Goal: Task Accomplishment & Management: Manage account settings

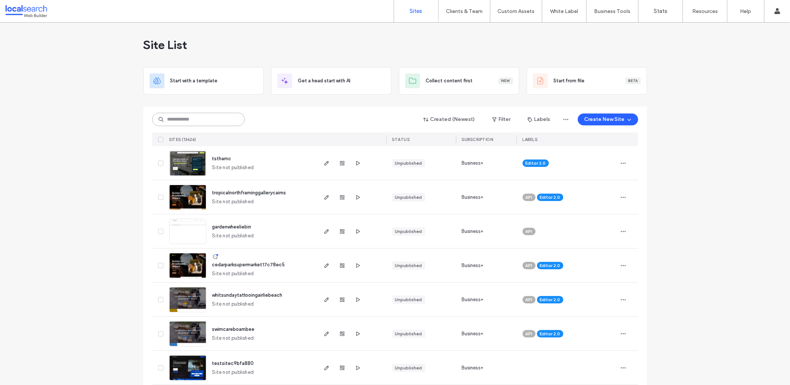
click at [237, 119] on input at bounding box center [198, 119] width 93 height 13
paste input "********"
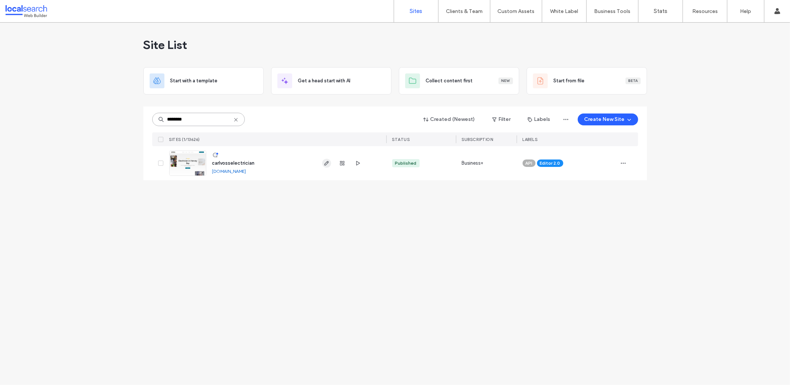
type input "********"
click at [325, 164] on use "button" at bounding box center [326, 163] width 4 height 4
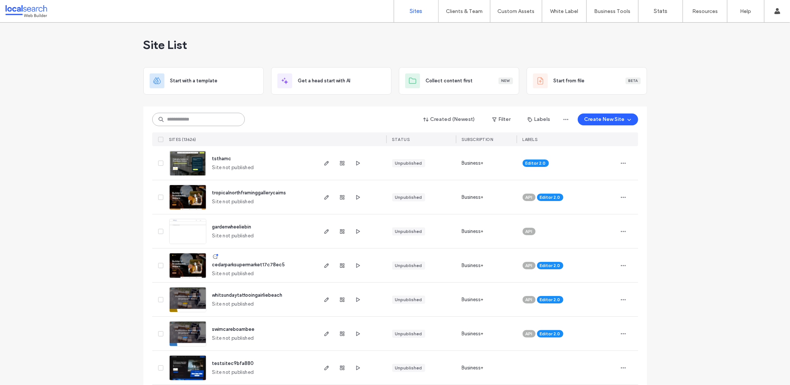
click at [187, 124] on input at bounding box center [198, 119] width 93 height 13
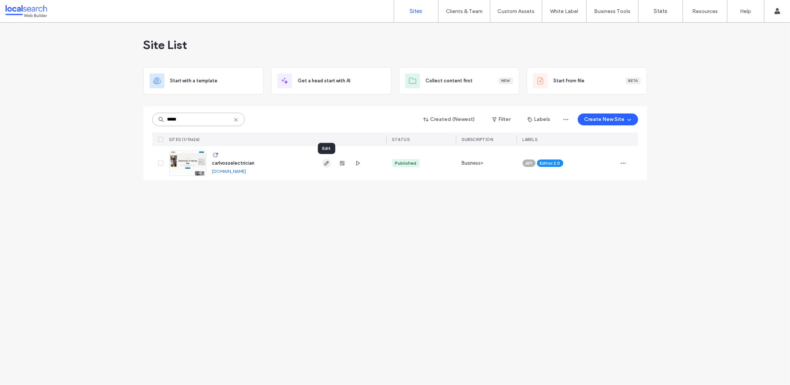
type input "*****"
click at [328, 167] on span "button" at bounding box center [326, 163] width 9 height 9
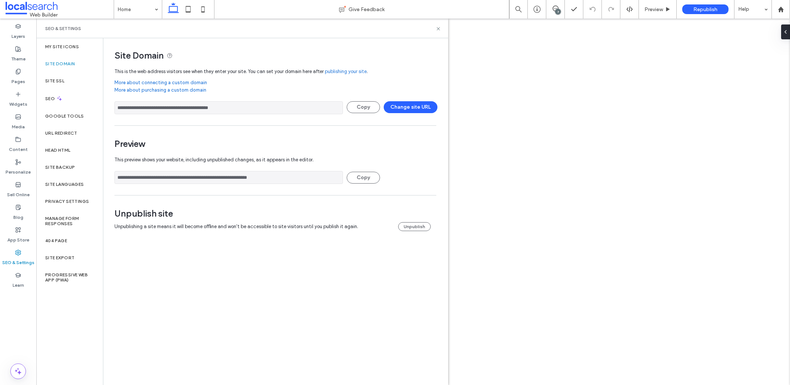
click at [178, 104] on input "**********" at bounding box center [228, 107] width 229 height 13
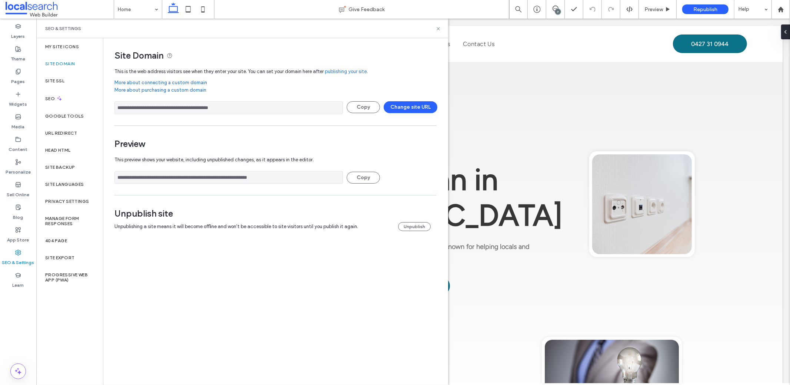
click at [169, 183] on input "**********" at bounding box center [228, 177] width 229 height 13
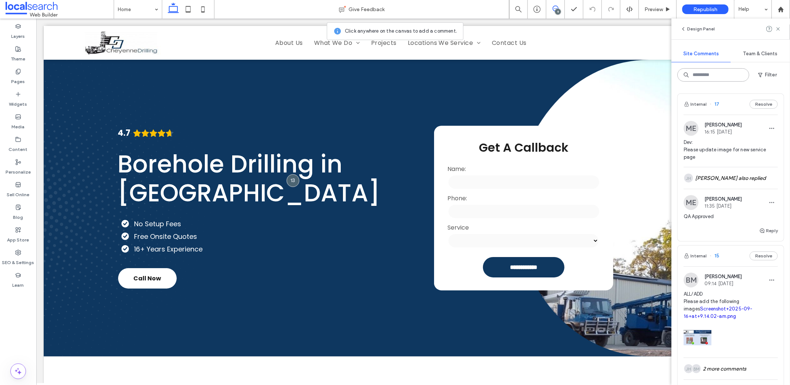
click at [719, 76] on input at bounding box center [714, 74] width 72 height 13
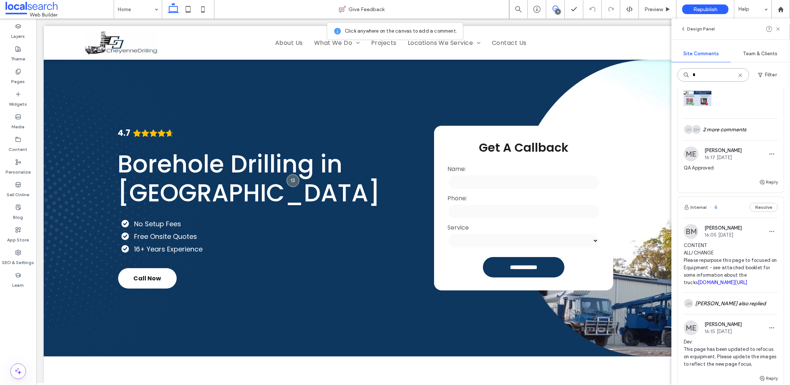
scroll to position [130, 0]
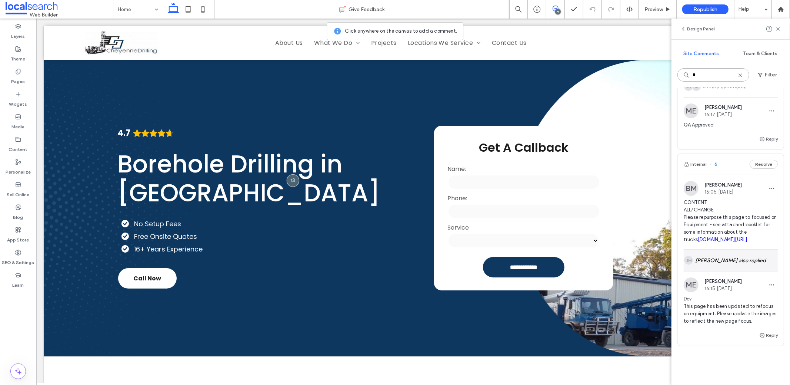
type input "*"
click at [720, 271] on div "JM Juan Mendiola also replied" at bounding box center [731, 259] width 94 height 21
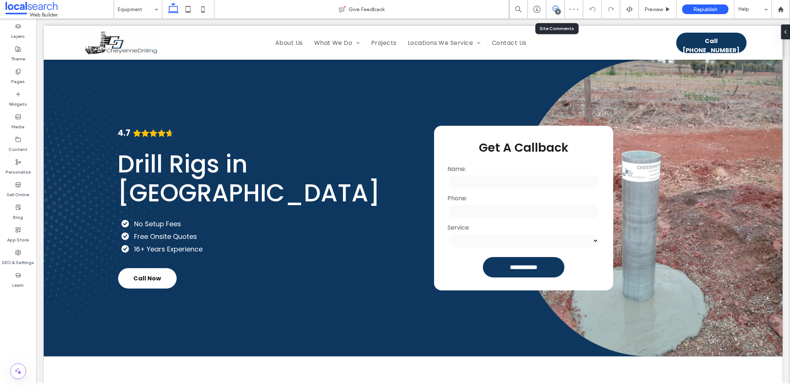
click at [554, 7] on icon at bounding box center [556, 9] width 6 height 6
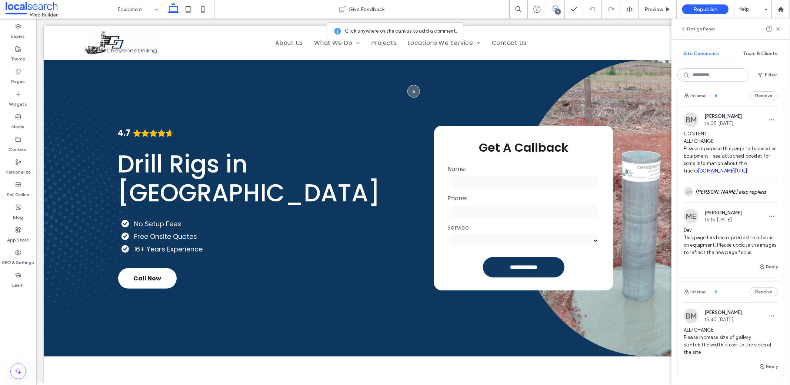
scroll to position [988, 0]
click at [711, 175] on link "irp.cdn-website.com/58cb0dd7/files/uploaded/Cheyenne+Drilling+Information+Bookl…" at bounding box center [723, 172] width 50 height 6
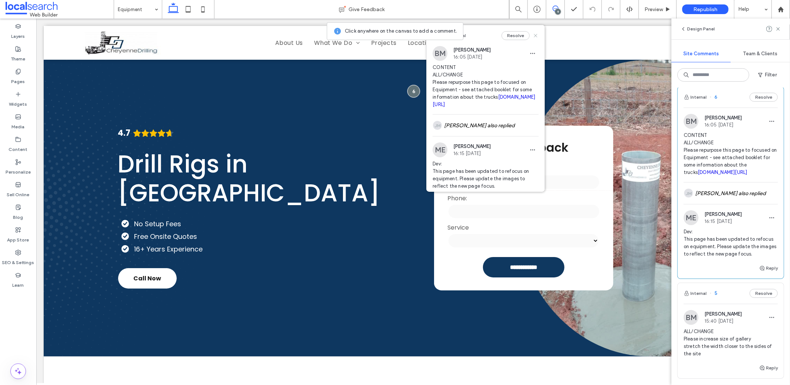
click at [534, 35] on use at bounding box center [535, 35] width 3 height 3
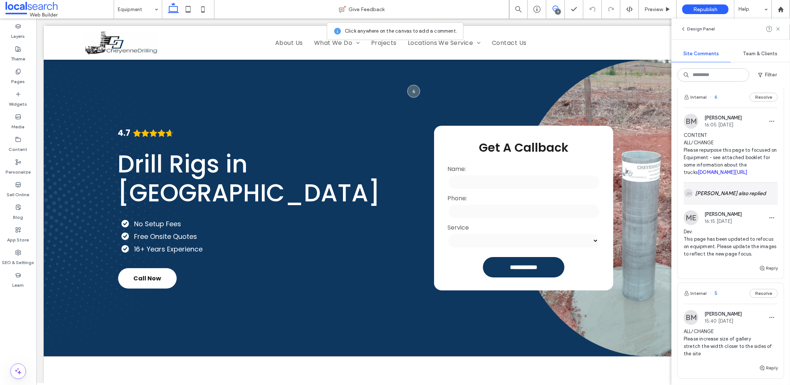
click at [716, 204] on div "JM Juan Mendiola also replied" at bounding box center [731, 192] width 94 height 21
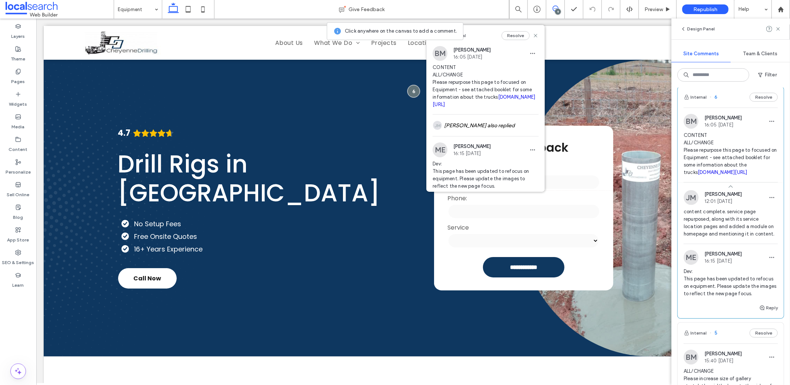
click at [698, 175] on link "irp.cdn-website.com/58cb0dd7/files/uploaded/Cheyenne+Drilling+Information+Bookl…" at bounding box center [723, 172] width 50 height 6
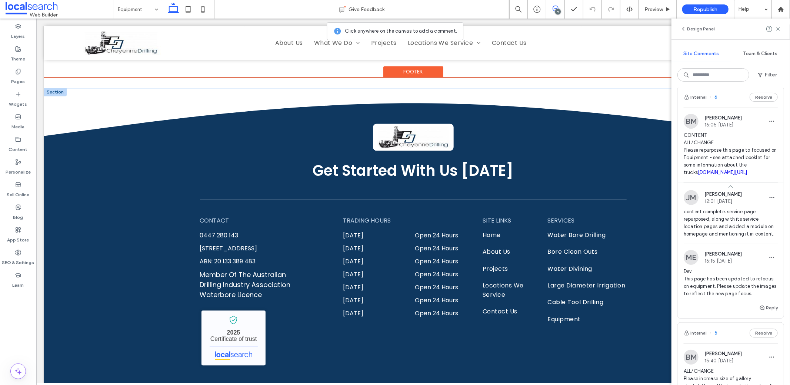
scroll to position [1288, 0]
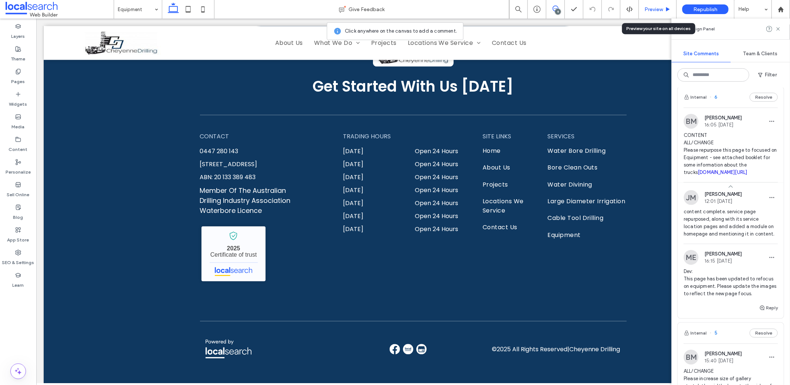
click at [655, 12] on span "Preview" at bounding box center [654, 9] width 19 height 6
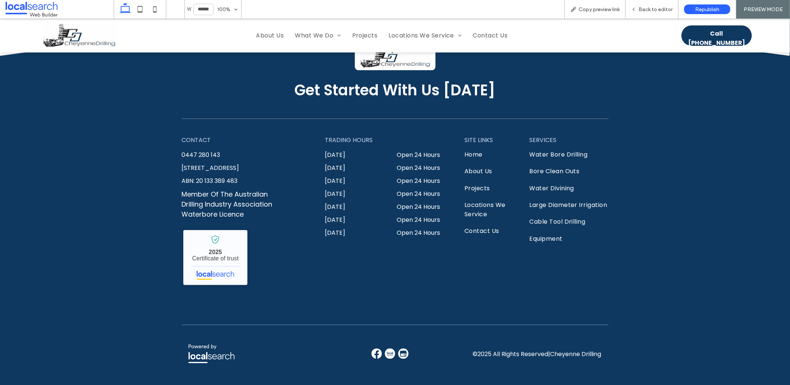
scroll to position [1290, 0]
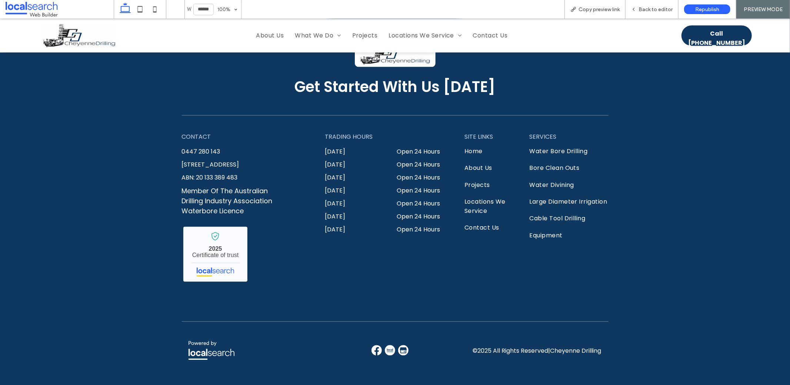
click at [373, 344] on img at bounding box center [377, 349] width 10 height 10
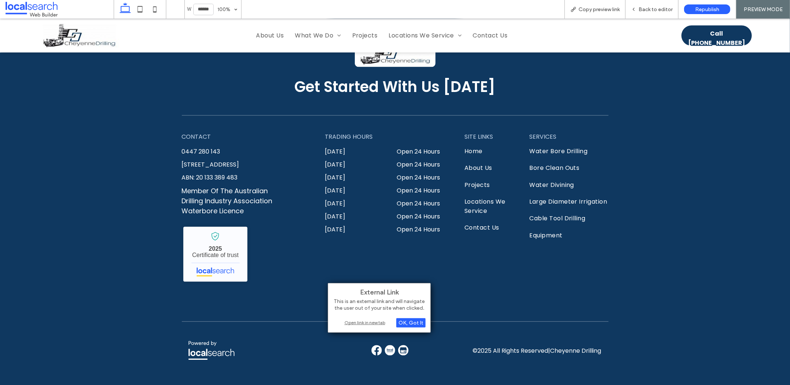
click at [369, 322] on div "Open link in new tab" at bounding box center [379, 322] width 93 height 8
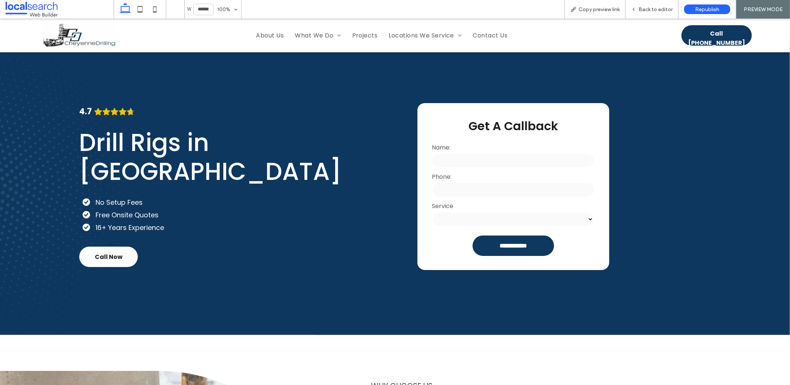
scroll to position [0, 0]
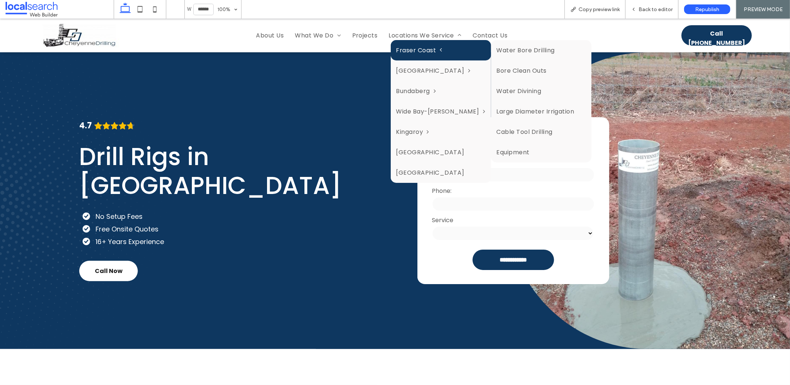
click at [424, 40] on link "Fraser Coast" at bounding box center [441, 50] width 100 height 20
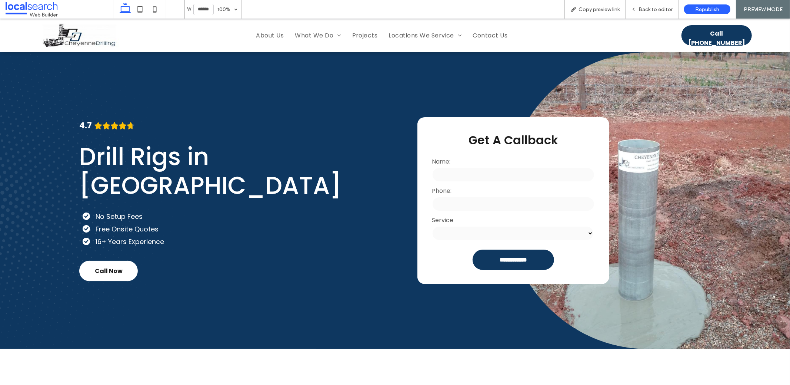
click at [648, 6] on span "Back to editor" at bounding box center [656, 9] width 34 height 6
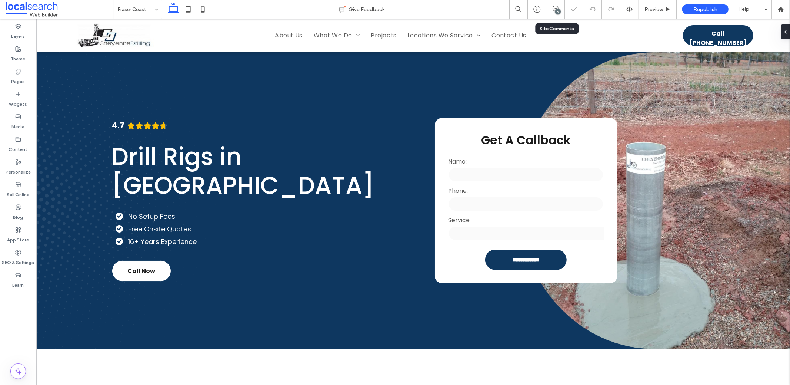
click at [558, 5] on div "9" at bounding box center [555, 9] width 19 height 19
click at [557, 7] on icon at bounding box center [556, 9] width 6 height 6
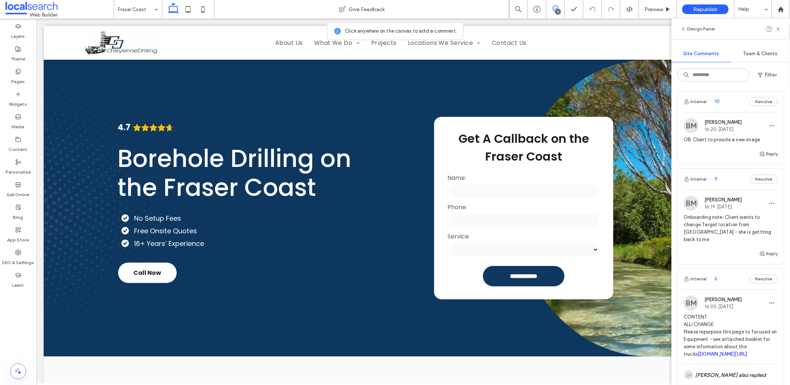
scroll to position [851, 0]
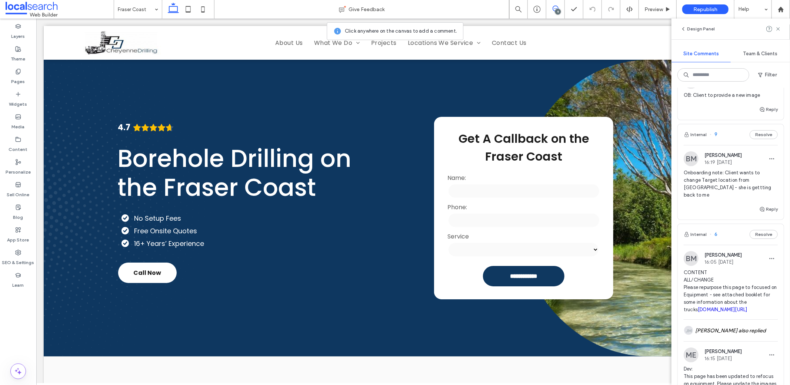
click at [708, 300] on span "CONTENT ALL/CHANGE Please repurpose this page to focused on Equipment - see att…" at bounding box center [731, 291] width 94 height 44
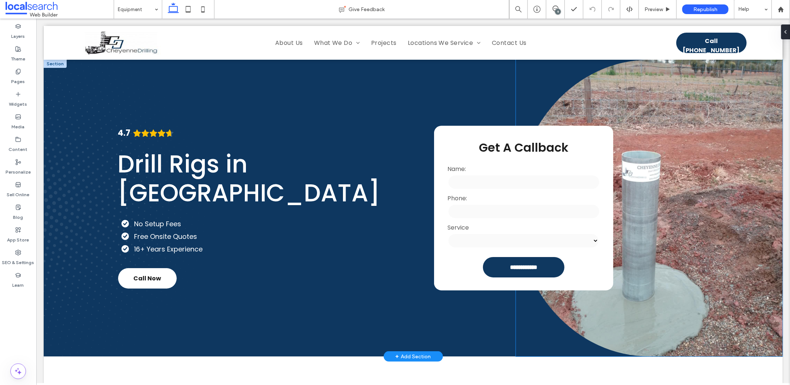
click at [675, 201] on link at bounding box center [649, 207] width 267 height 296
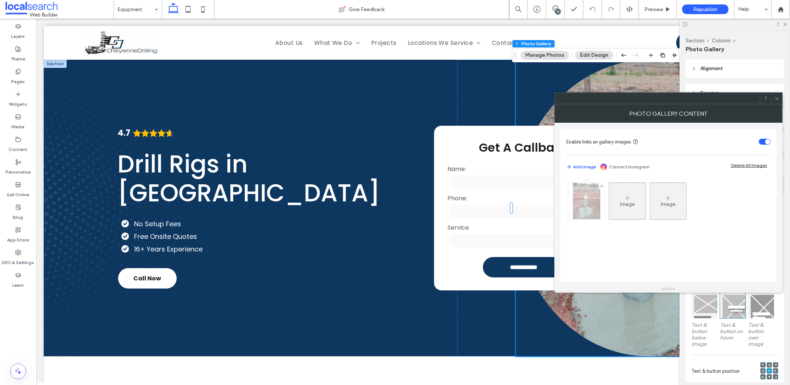
click at [582, 193] on img at bounding box center [586, 201] width 27 height 36
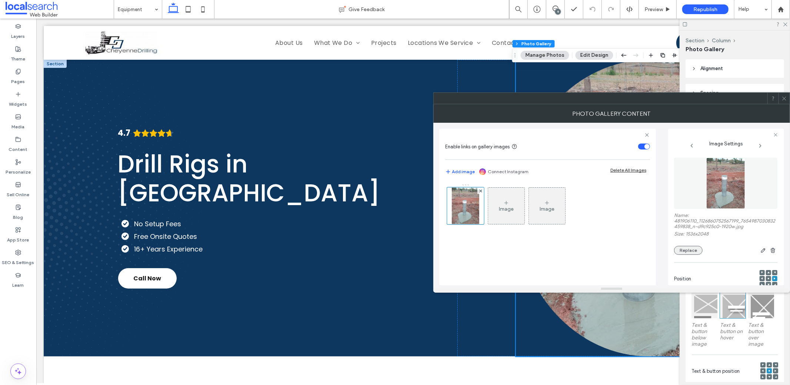
click at [695, 249] on button "Replace" at bounding box center [688, 250] width 29 height 9
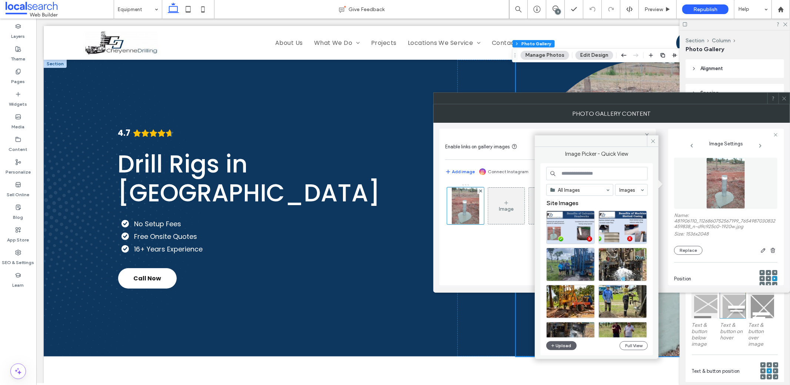
click at [572, 356] on div "Image Picker - Quick View All Images Images Site Images Upload Full View" at bounding box center [597, 246] width 124 height 223
click at [563, 340] on div "All Images Images Site Images Upload Full View" at bounding box center [597, 259] width 102 height 185
click at [562, 345] on button "Upload" at bounding box center [561, 345] width 30 height 9
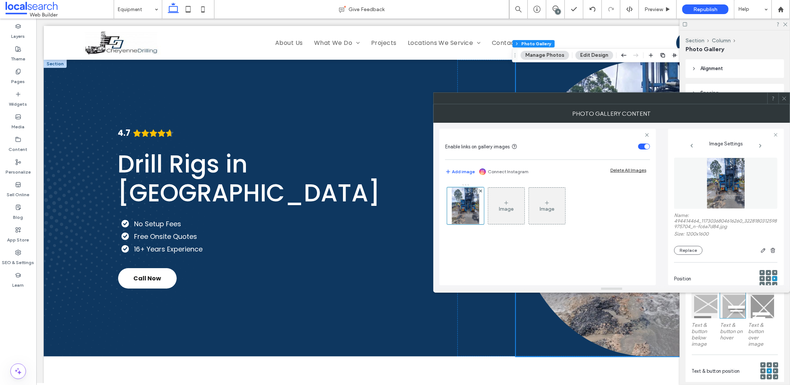
click at [785, 98] on icon at bounding box center [785, 99] width 6 height 6
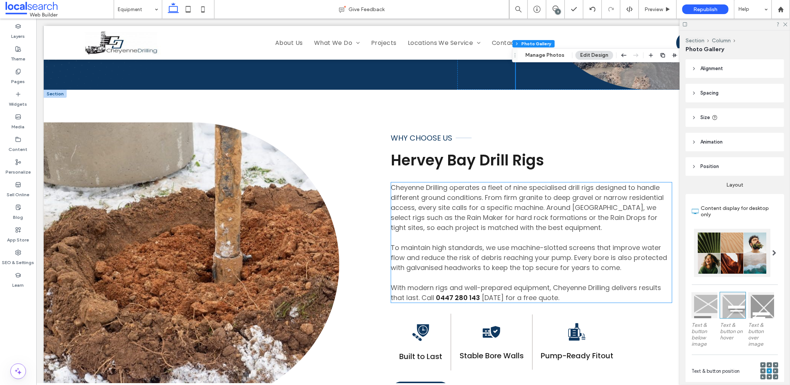
scroll to position [267, 0]
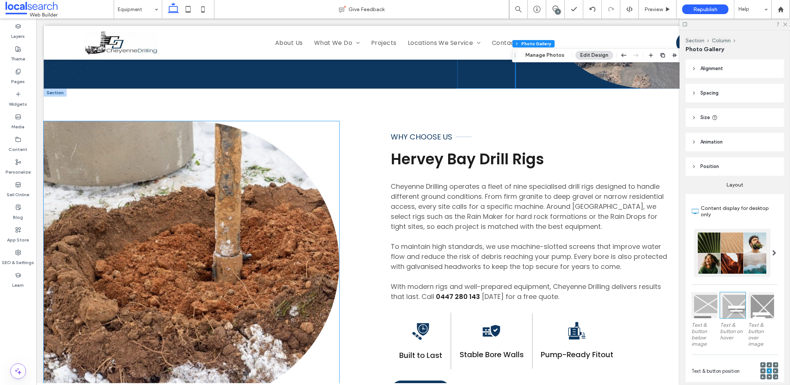
click at [214, 243] on link at bounding box center [191, 262] width 296 height 283
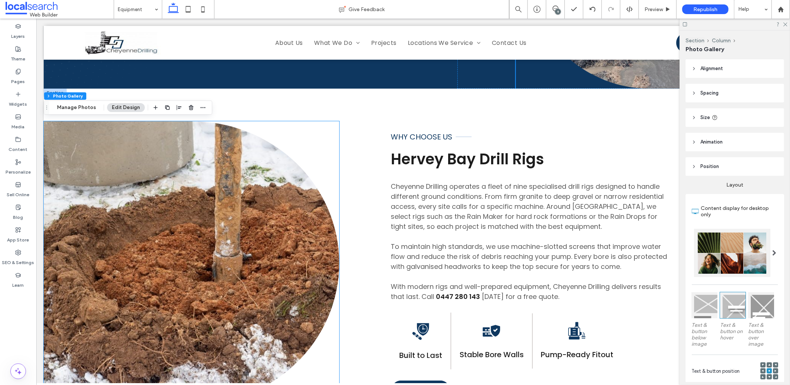
click at [214, 243] on link at bounding box center [191, 262] width 296 height 283
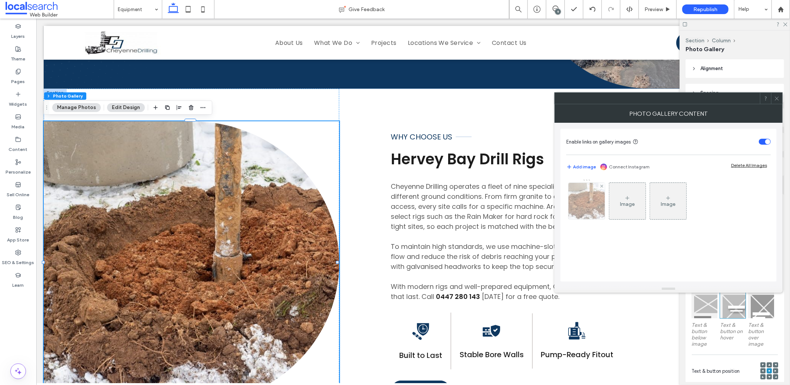
click at [590, 201] on img at bounding box center [587, 201] width 49 height 36
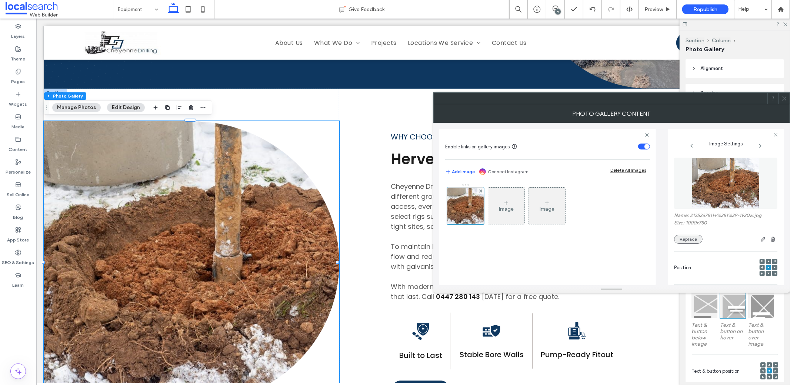
click at [680, 235] on button "Replace" at bounding box center [688, 239] width 29 height 9
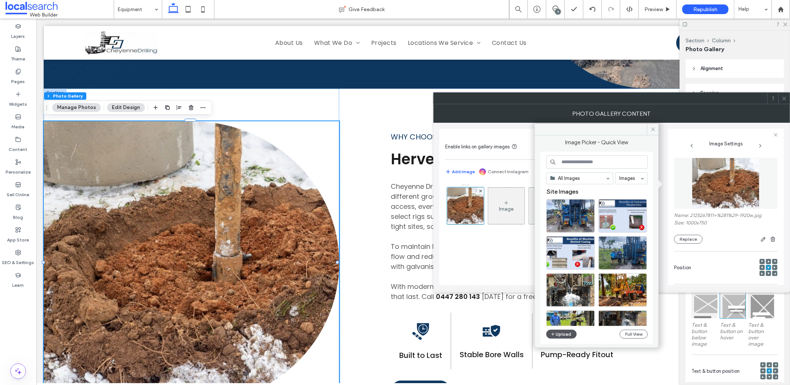
click at [558, 330] on button "Upload" at bounding box center [561, 333] width 30 height 9
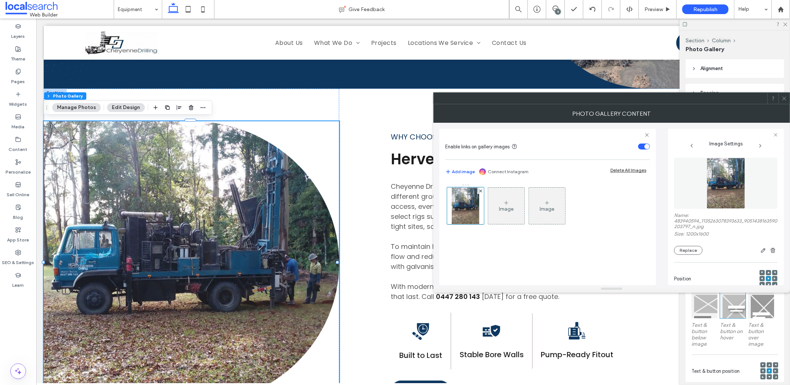
click at [781, 96] on div at bounding box center [784, 98] width 11 height 11
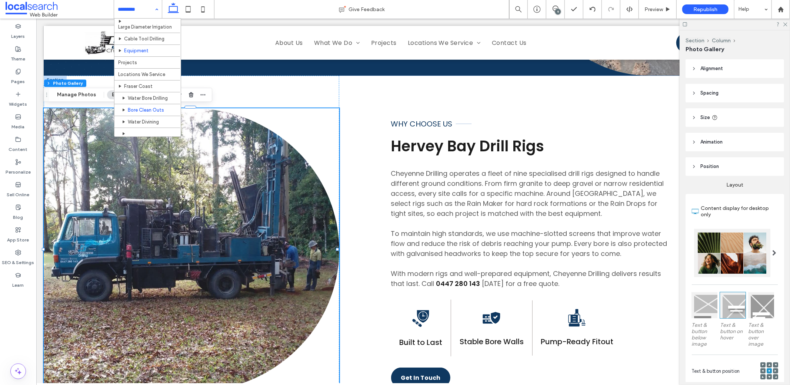
scroll to position [63, 0]
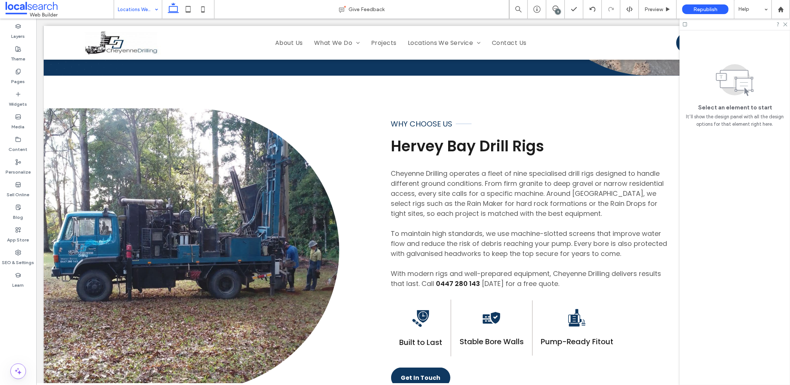
click at [140, 4] on div "Locations We Service Give Feedback 9 Preview Republish Help Design Panel Site C…" at bounding box center [395, 192] width 790 height 385
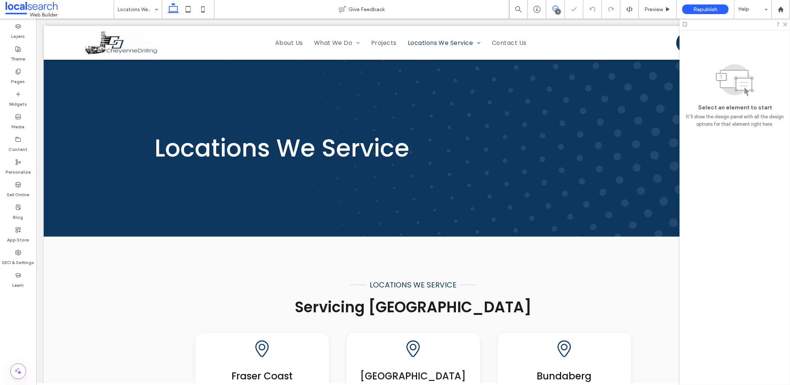
click at [556, 9] on use at bounding box center [556, 9] width 6 height 6
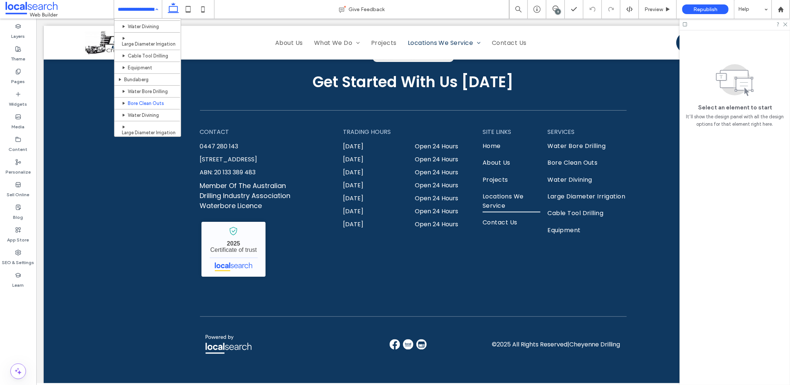
scroll to position [247, 0]
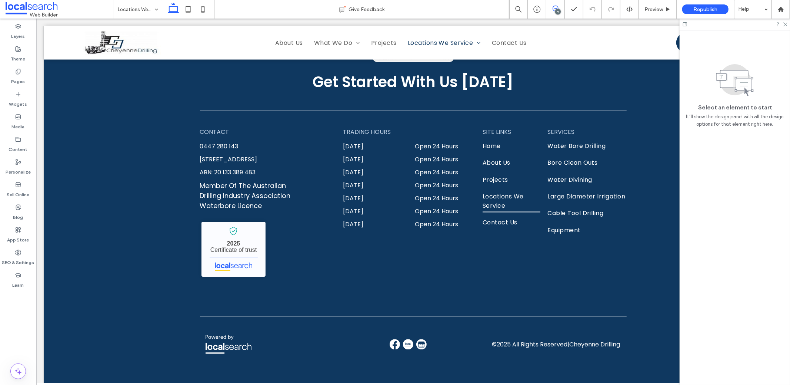
click at [556, 6] on use at bounding box center [556, 9] width 6 height 6
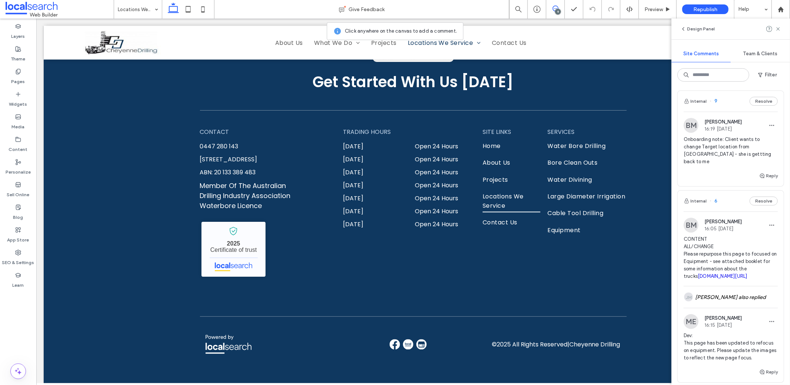
scroll to position [919, 0]
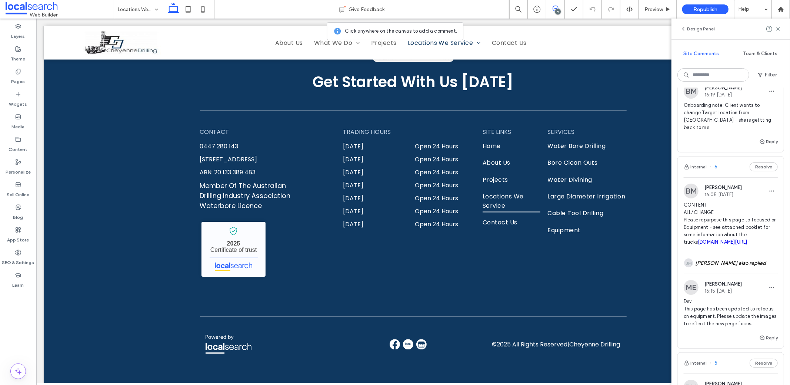
click at [699, 223] on span "CONTENT ALL/CHANGE Please repurpose this page to focused on Equipment - see att…" at bounding box center [731, 223] width 94 height 44
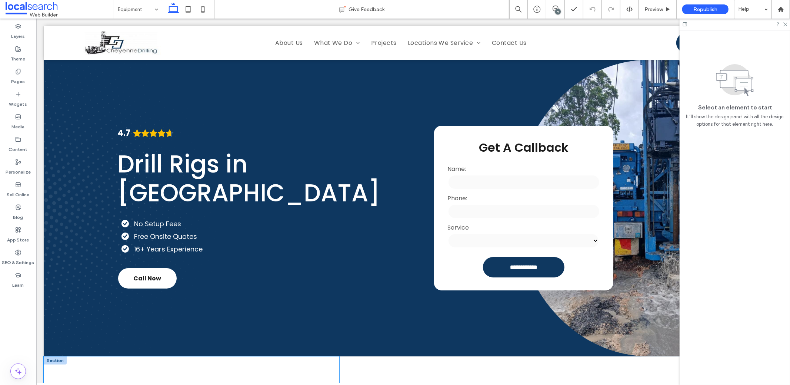
scroll to position [702, 0]
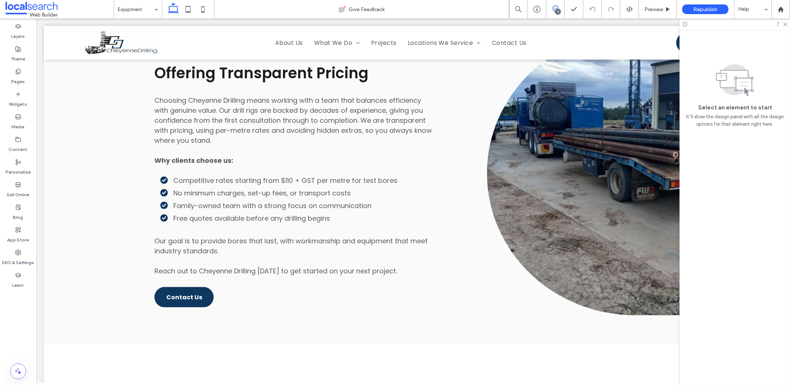
click at [553, 11] on icon at bounding box center [556, 9] width 6 height 6
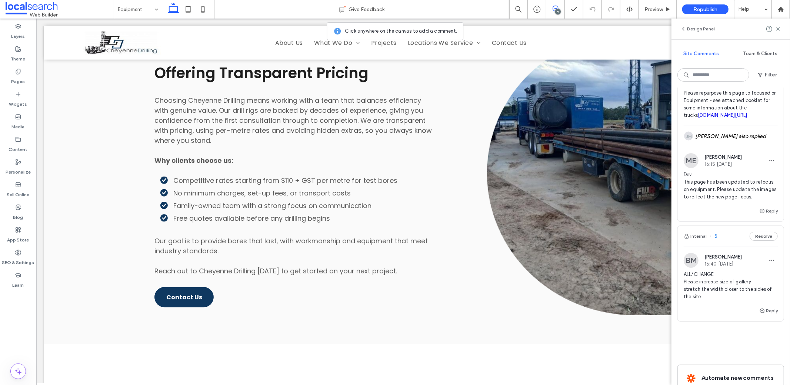
scroll to position [1029, 0]
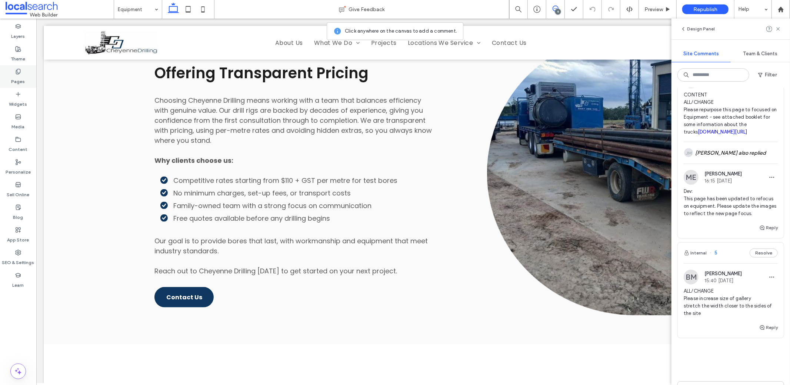
click at [19, 70] on icon at bounding box center [18, 72] width 6 height 6
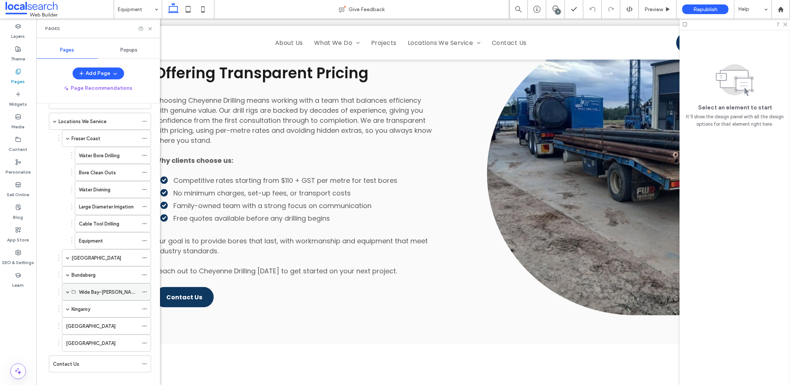
scroll to position [189, 0]
click at [74, 336] on label "[GEOGRAPHIC_DATA]" at bounding box center [91, 342] width 50 height 13
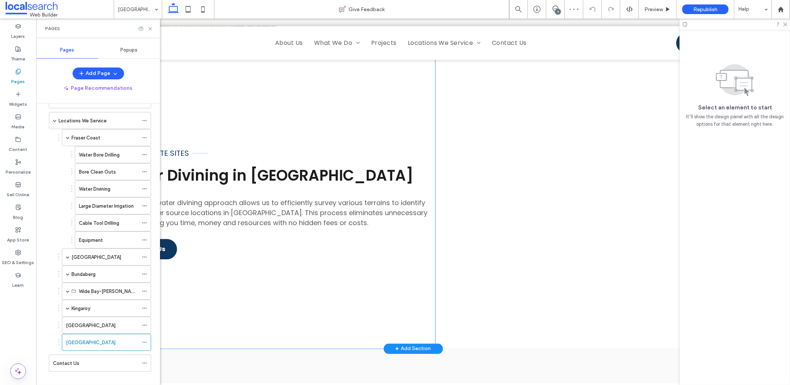
scroll to position [1384, 0]
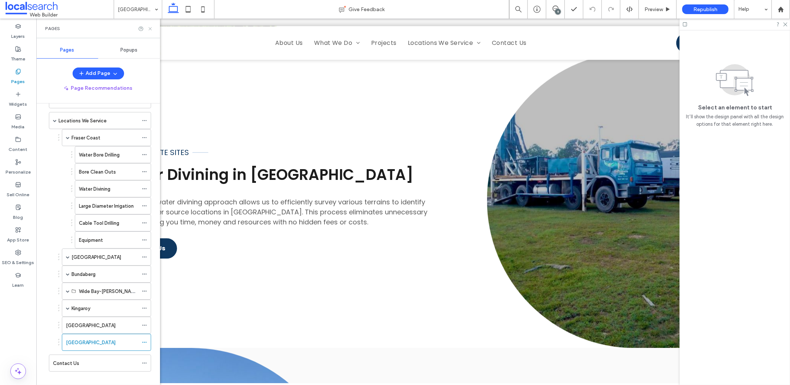
drag, startPoint x: 149, startPoint y: 26, endPoint x: 151, endPoint y: 82, distance: 55.2
click at [149, 26] on icon at bounding box center [150, 29] width 6 height 6
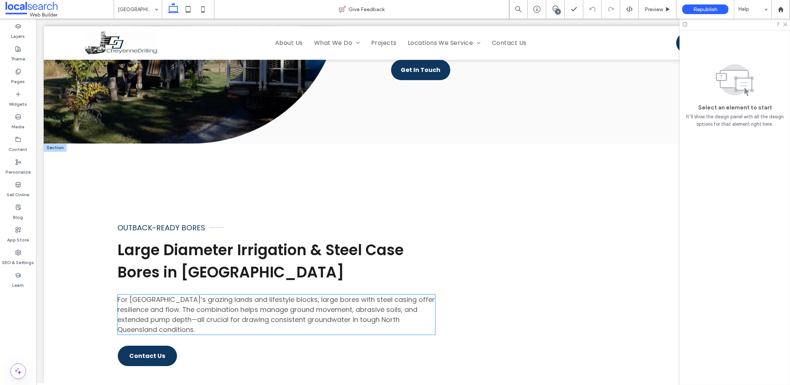
scroll to position [1681, 0]
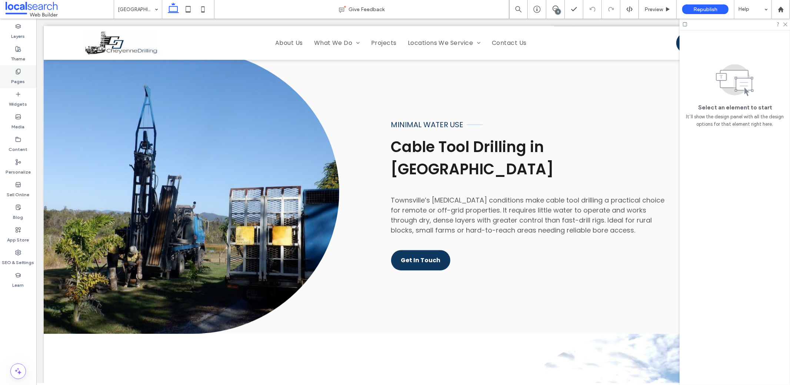
click at [17, 75] on label "Pages" at bounding box center [18, 79] width 14 height 10
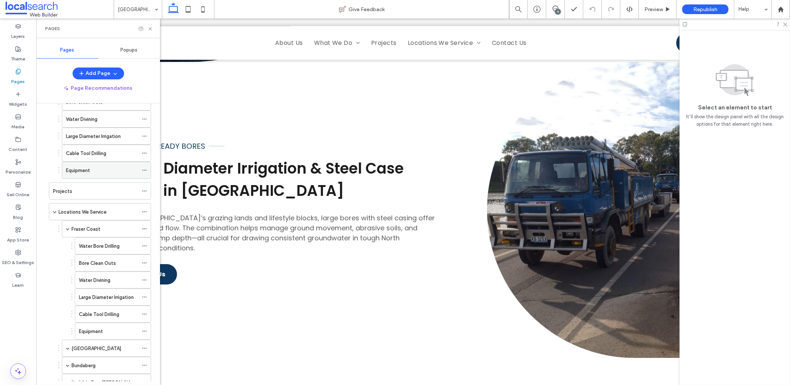
scroll to position [159, 0]
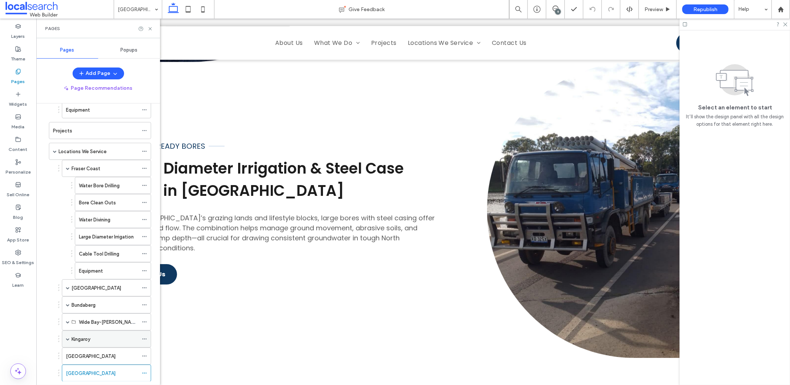
click at [78, 332] on label "Kingaroy" at bounding box center [81, 338] width 19 height 13
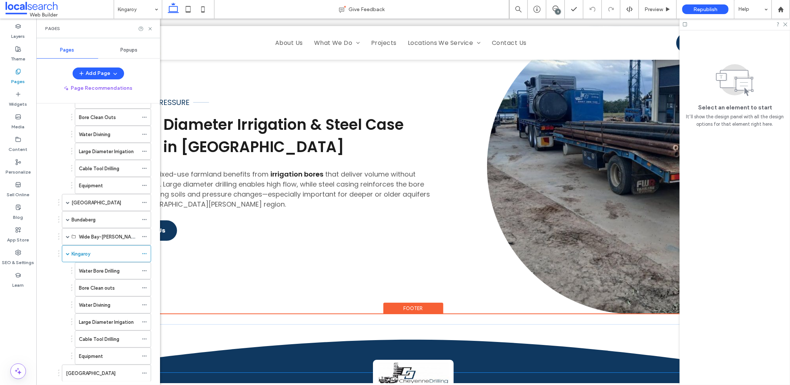
scroll to position [2212, 0]
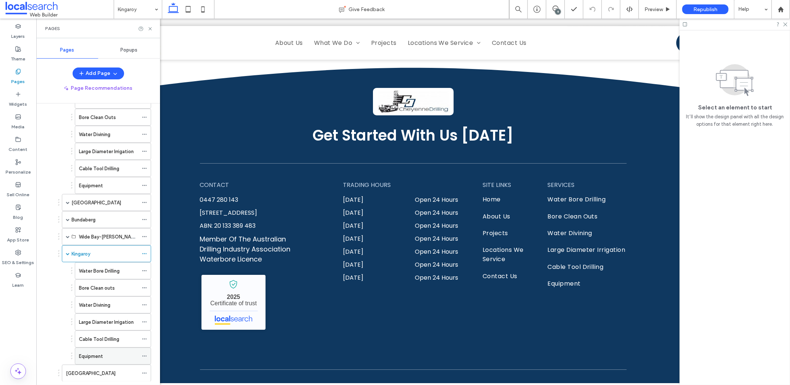
click at [100, 349] on label "Equipment" at bounding box center [91, 355] width 24 height 13
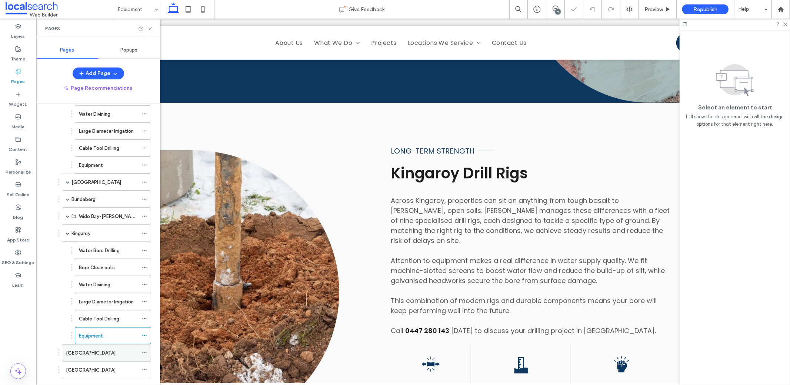
scroll to position [290, 0]
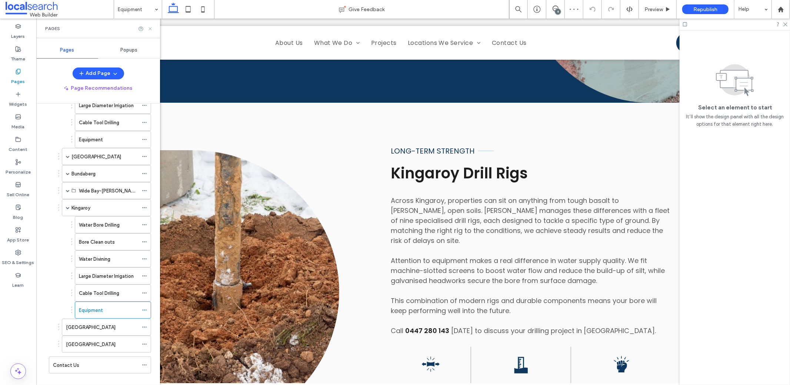
drag, startPoint x: 150, startPoint y: 27, endPoint x: 282, endPoint y: 123, distance: 162.7
click at [150, 27] on icon at bounding box center [150, 29] width 6 height 6
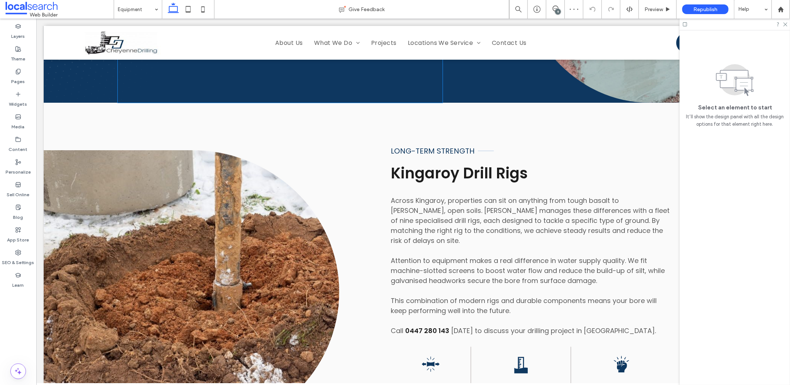
scroll to position [0, 0]
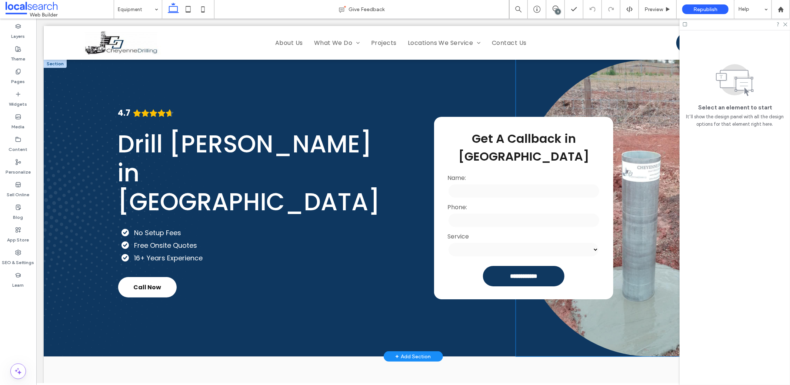
click at [638, 183] on link at bounding box center [649, 207] width 267 height 296
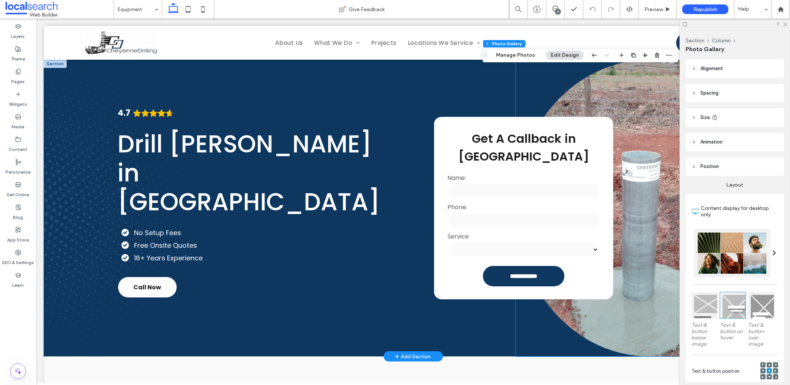
click at [638, 183] on link at bounding box center [649, 207] width 267 height 296
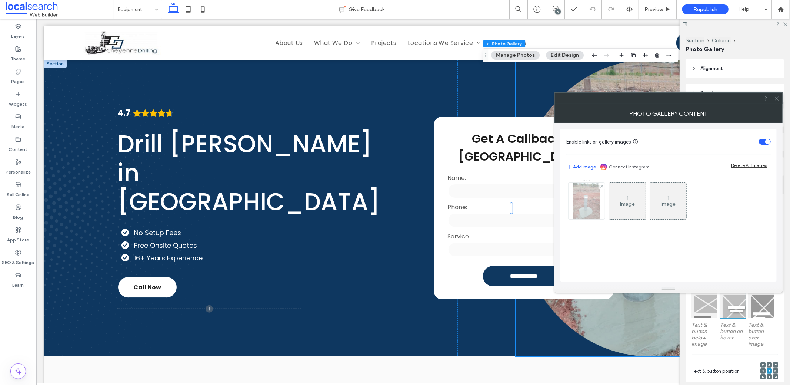
click at [586, 194] on img at bounding box center [586, 201] width 27 height 36
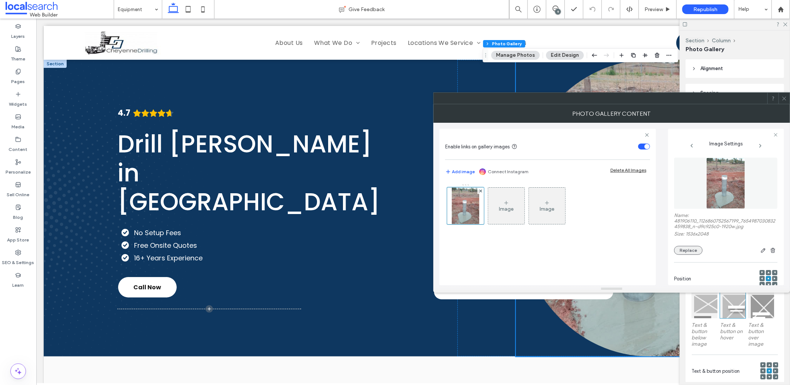
click at [686, 250] on button "Replace" at bounding box center [688, 250] width 29 height 9
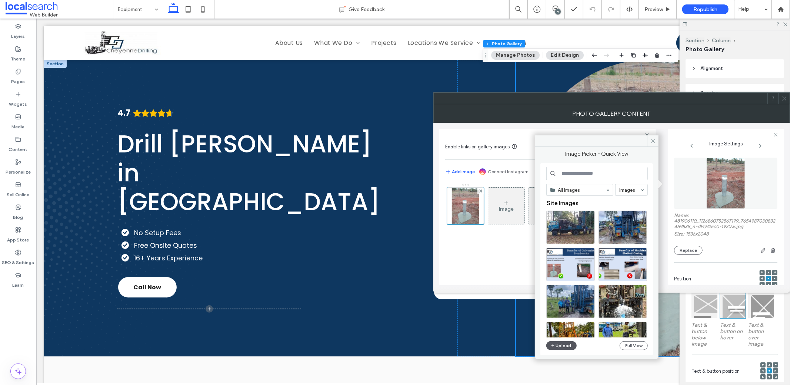
click at [562, 341] on button "Upload" at bounding box center [561, 345] width 30 height 9
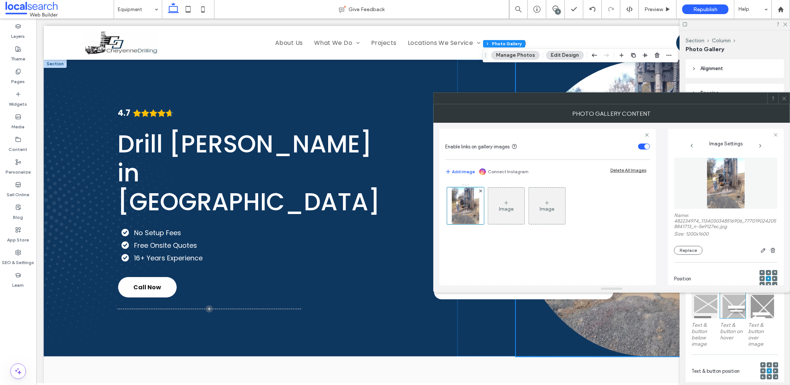
click at [783, 98] on icon at bounding box center [785, 99] width 6 height 6
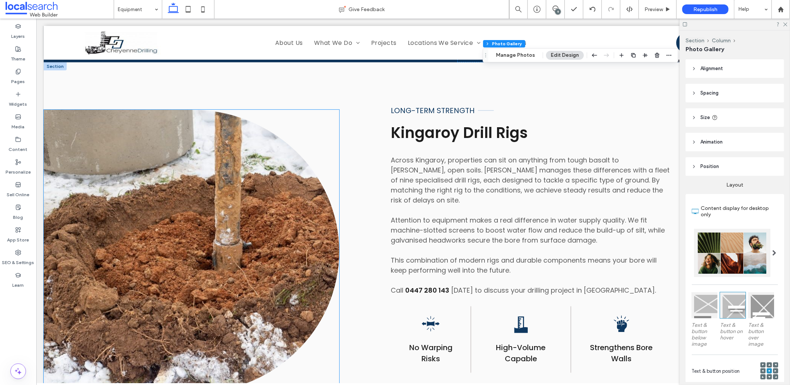
scroll to position [336, 0]
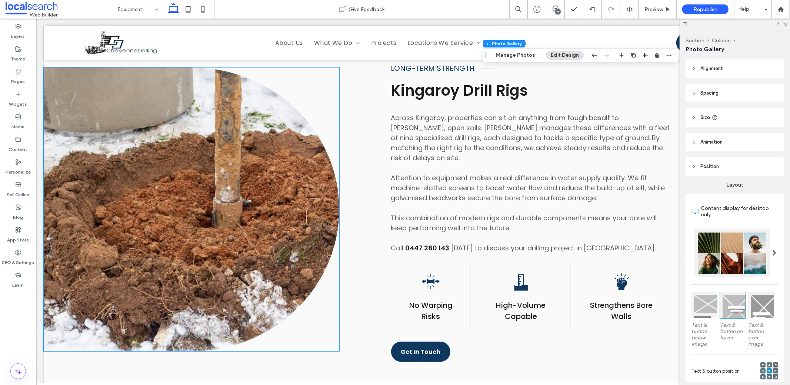
click at [286, 251] on link at bounding box center [191, 208] width 296 height 283
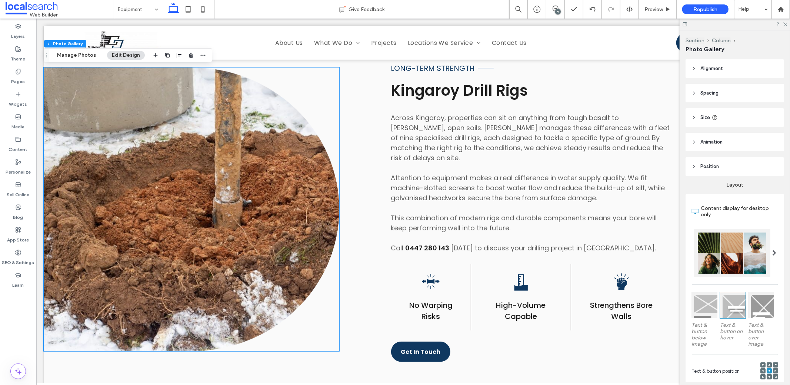
click at [286, 251] on link at bounding box center [191, 208] width 296 height 283
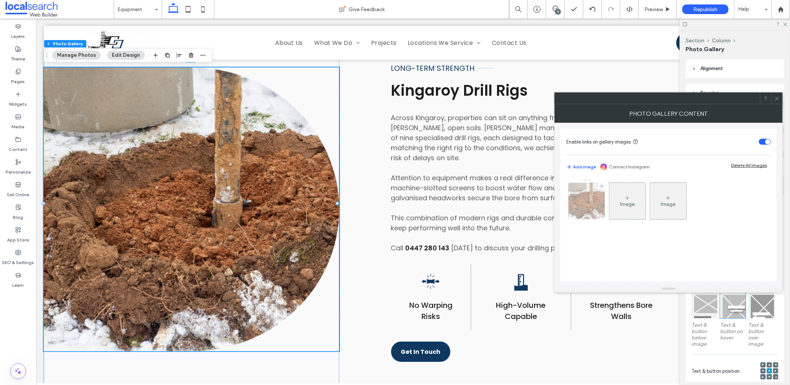
click at [593, 206] on img at bounding box center [587, 201] width 49 height 36
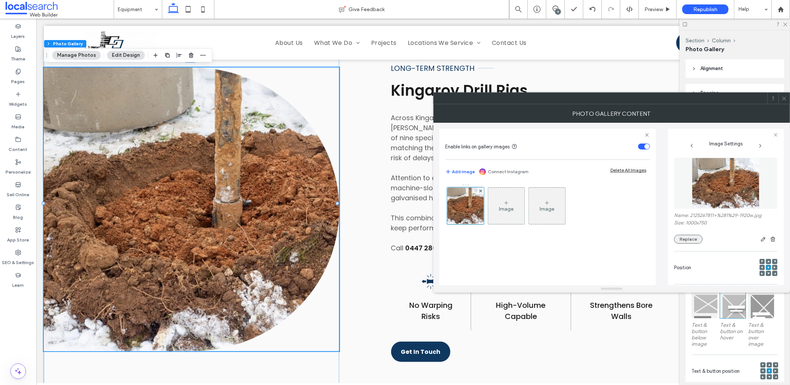
click at [685, 235] on button "Replace" at bounding box center [688, 239] width 29 height 9
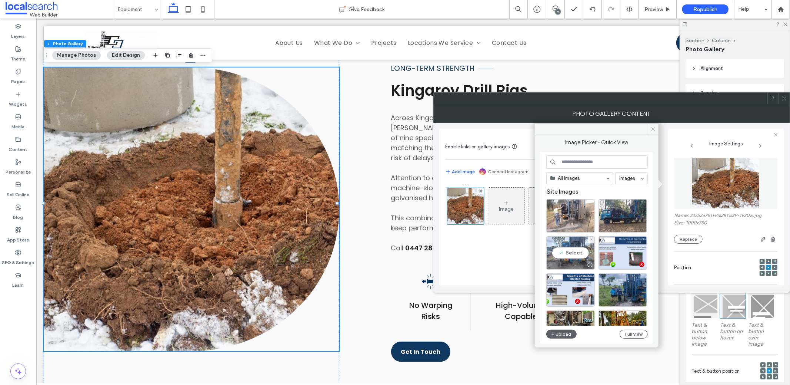
click at [570, 251] on div "Select" at bounding box center [570, 252] width 49 height 33
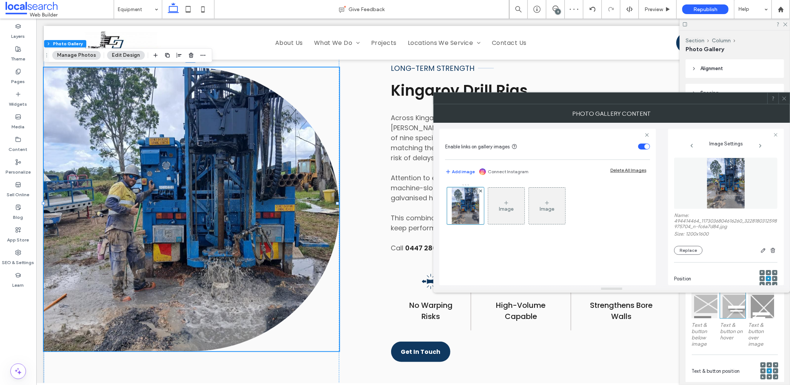
click at [786, 97] on icon at bounding box center [785, 99] width 6 height 6
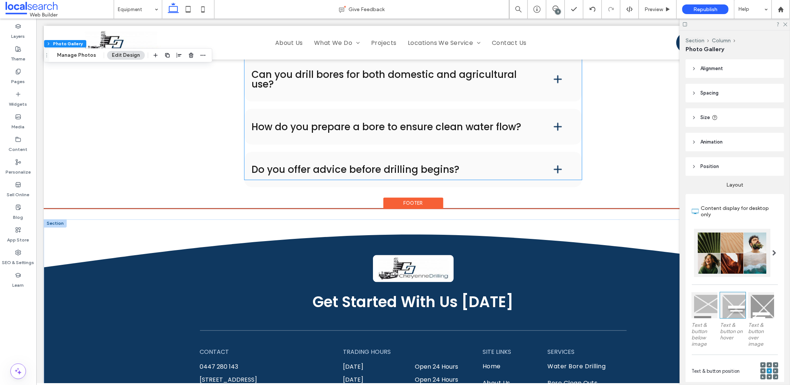
scroll to position [1079, 0]
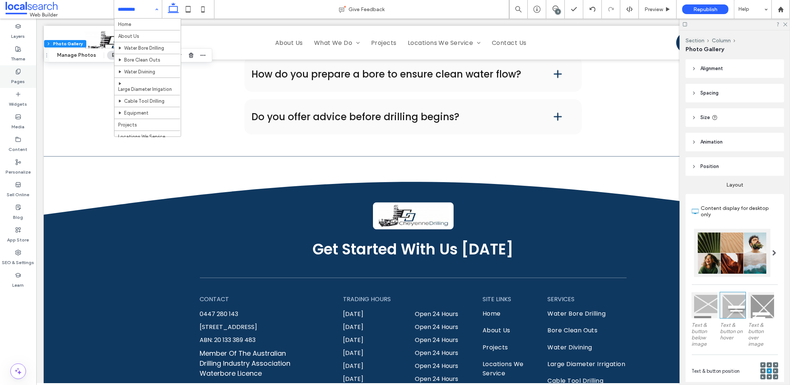
click at [12, 72] on div "Pages" at bounding box center [18, 76] width 36 height 23
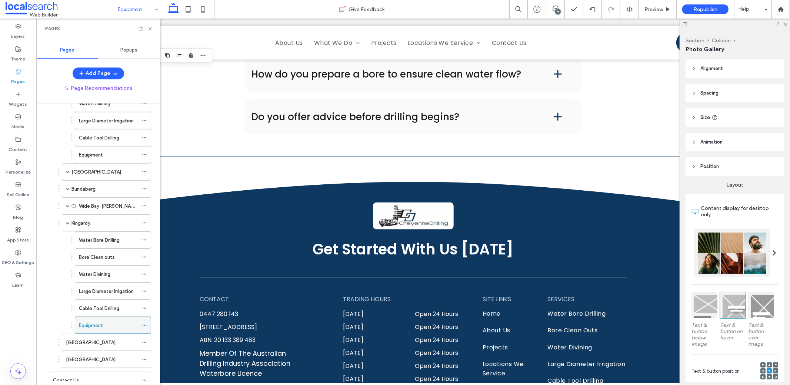
scroll to position [290, 0]
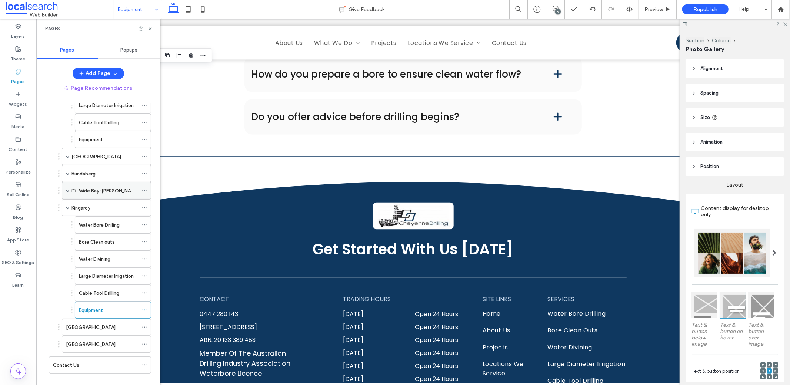
click at [68, 189] on span at bounding box center [68, 191] width 4 height 4
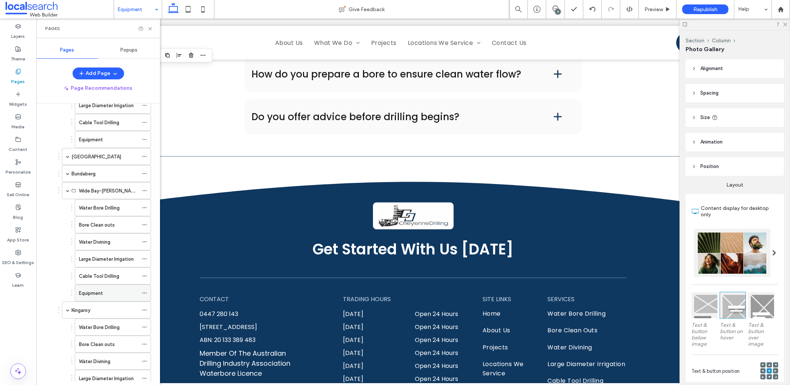
click at [123, 285] on div "Equipment" at bounding box center [108, 293] width 59 height 16
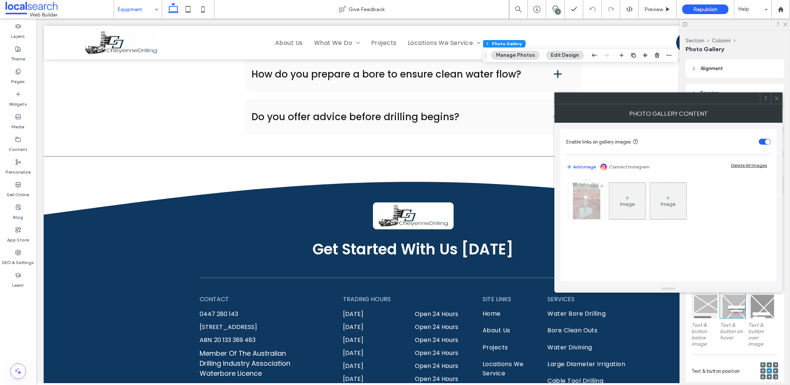
click at [582, 215] on img at bounding box center [586, 201] width 27 height 36
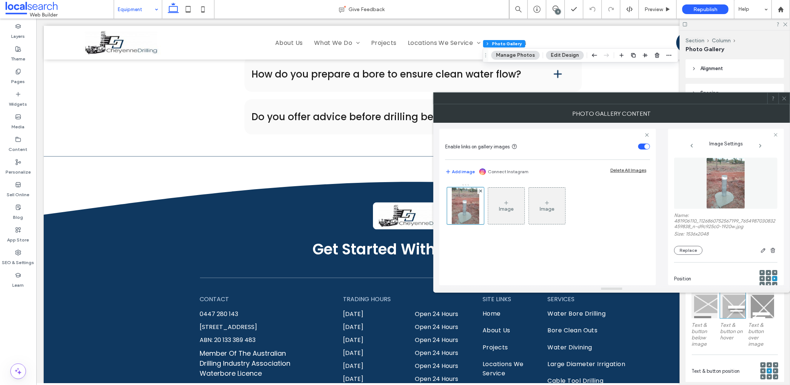
click at [681, 245] on div "Name: 481906110_1126860752567199_7654987030832459838_n-d9c925c0-1920w.jpg Size:…" at bounding box center [725, 233] width 103 height 42
click at [681, 246] on button "Replace" at bounding box center [688, 250] width 29 height 9
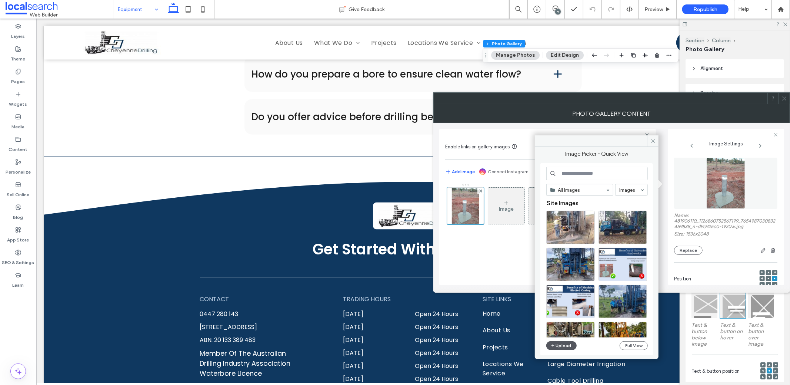
click at [562, 346] on button "Upload" at bounding box center [561, 345] width 30 height 9
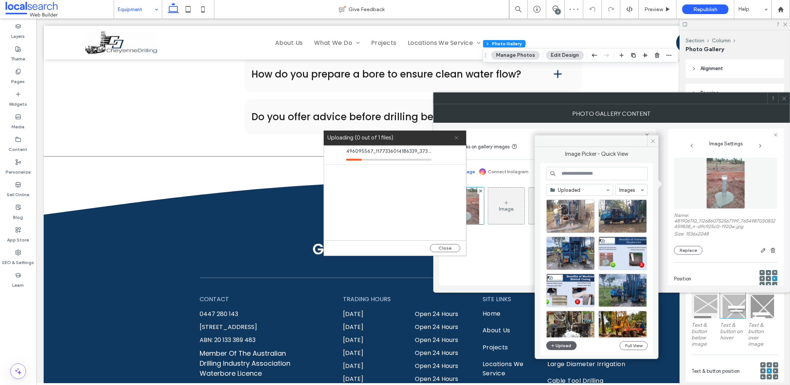
click at [456, 138] on use at bounding box center [456, 137] width 3 height 3
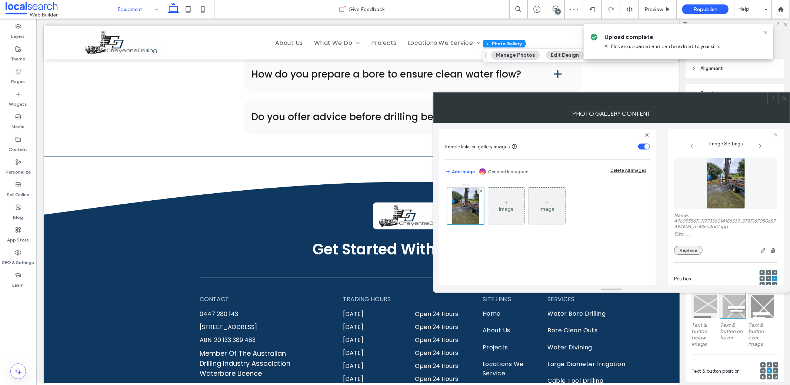
click at [691, 247] on button "Replace" at bounding box center [688, 250] width 29 height 9
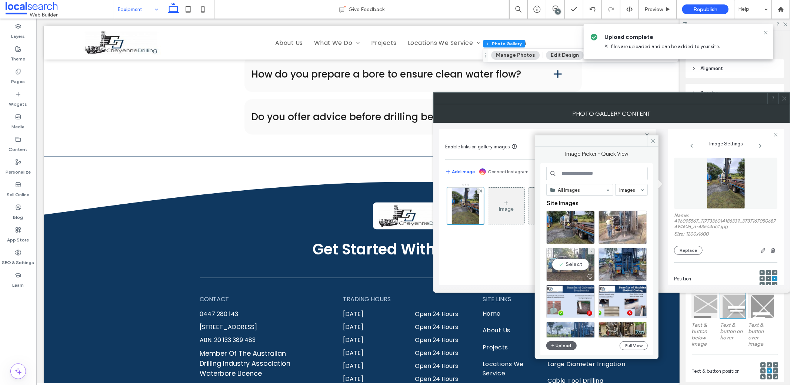
click at [578, 263] on div "Select" at bounding box center [570, 263] width 49 height 33
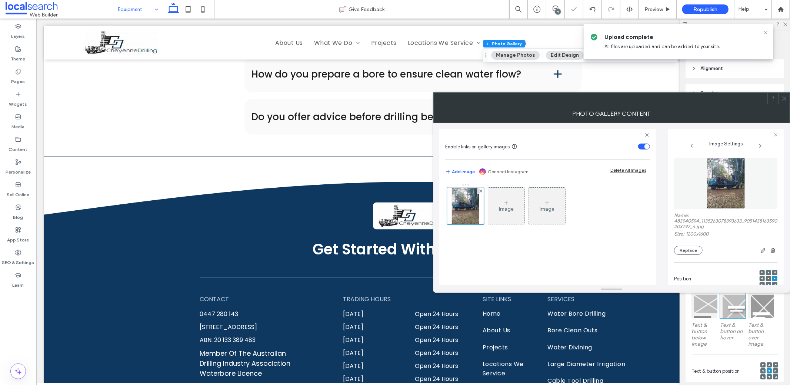
click at [786, 101] on span at bounding box center [785, 98] width 6 height 11
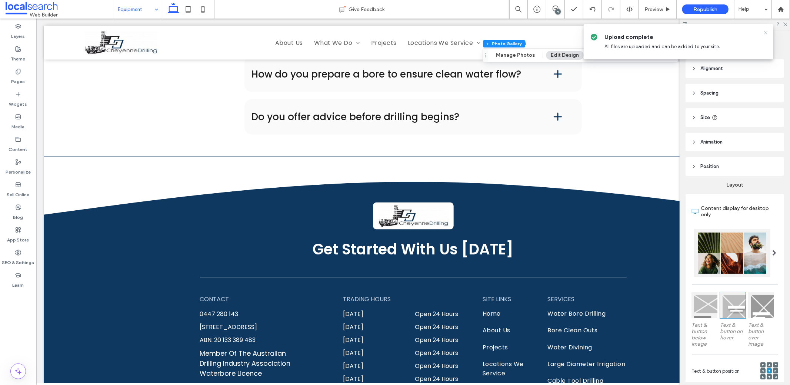
click at [767, 31] on icon at bounding box center [766, 33] width 6 height 6
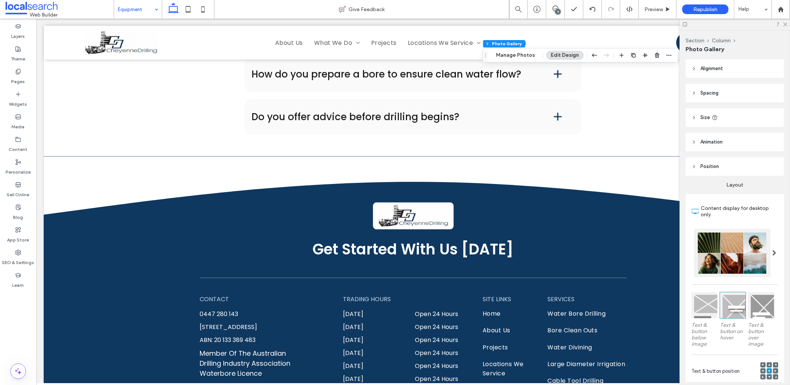
click at [687, 23] on use at bounding box center [685, 24] width 4 height 4
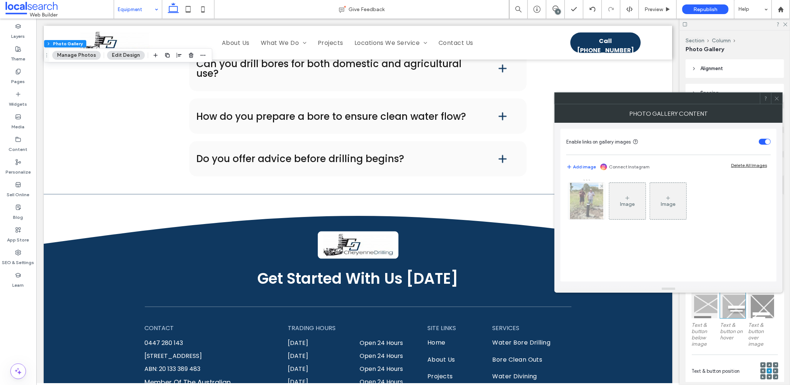
click at [588, 201] on img at bounding box center [586, 201] width 33 height 36
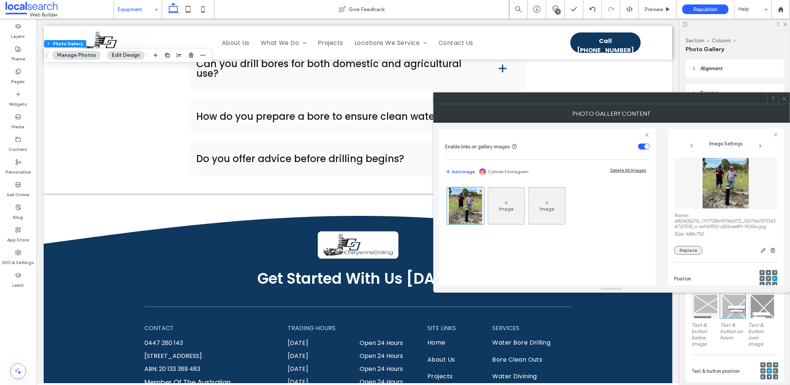
click at [680, 253] on button "Replace" at bounding box center [688, 250] width 29 height 9
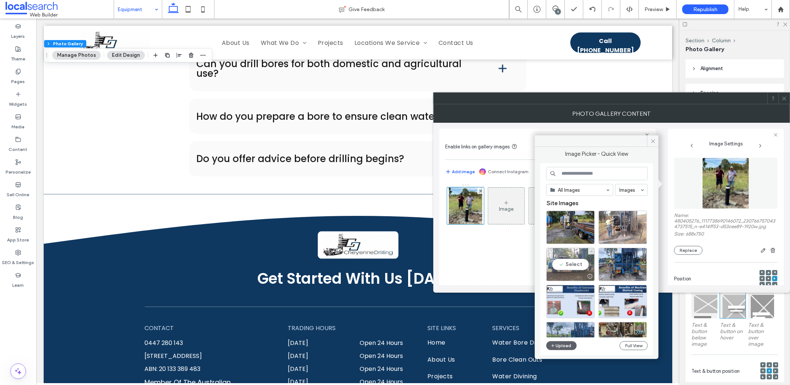
click at [568, 258] on div "Select" at bounding box center [570, 263] width 49 height 33
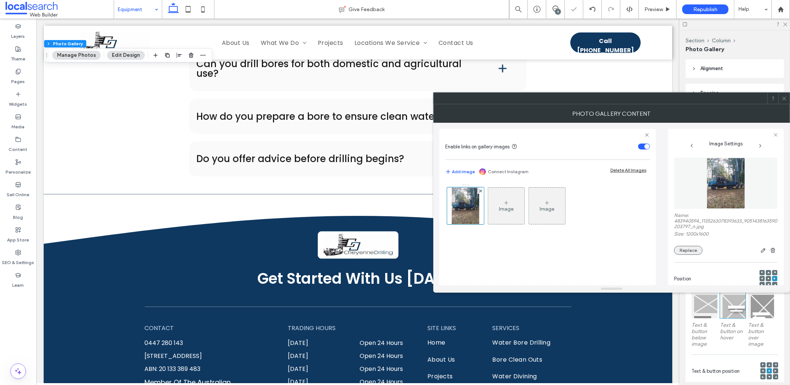
click at [687, 248] on button "Replace" at bounding box center [688, 250] width 29 height 9
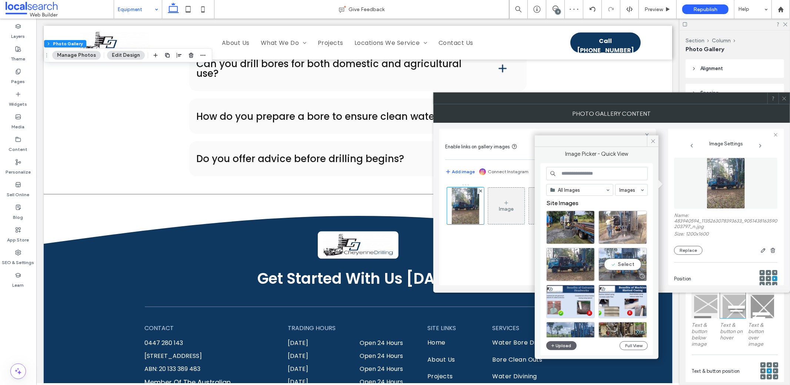
click at [621, 262] on div "Select" at bounding box center [623, 263] width 49 height 33
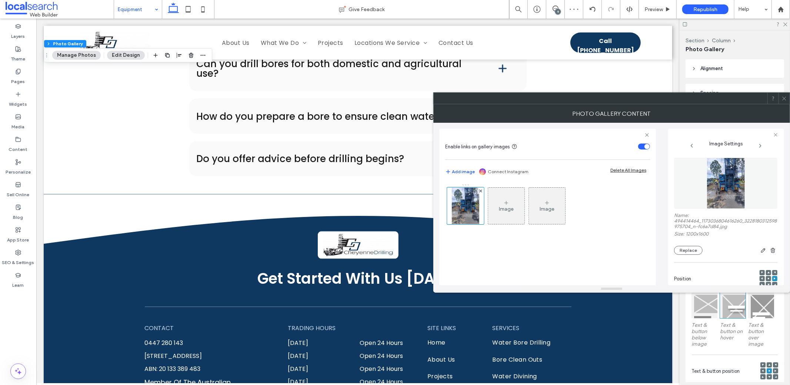
click at [786, 101] on span at bounding box center [785, 98] width 6 height 11
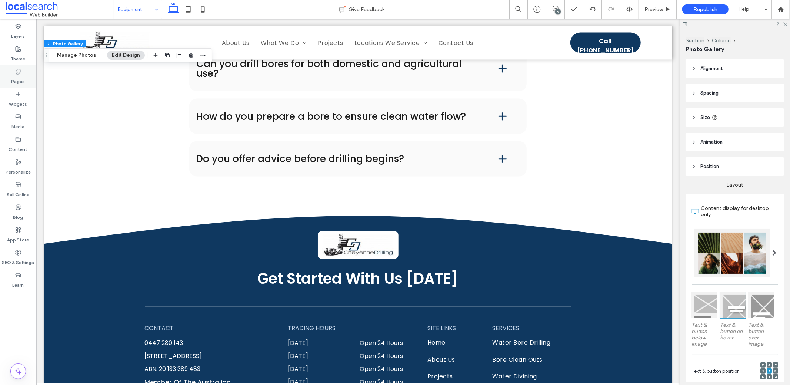
click at [25, 75] on div "Pages" at bounding box center [18, 76] width 36 height 23
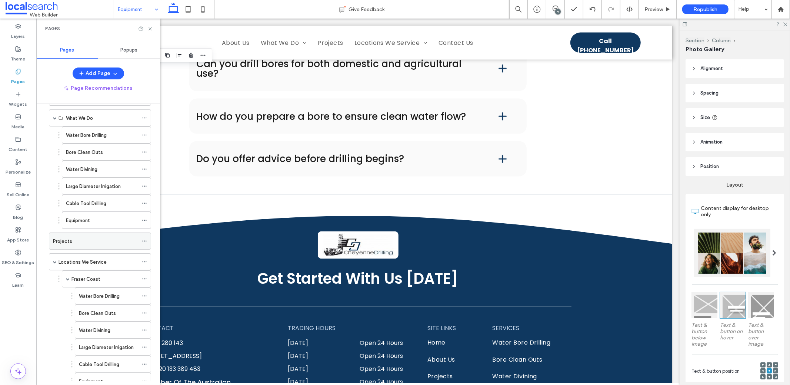
scroll to position [246, 0]
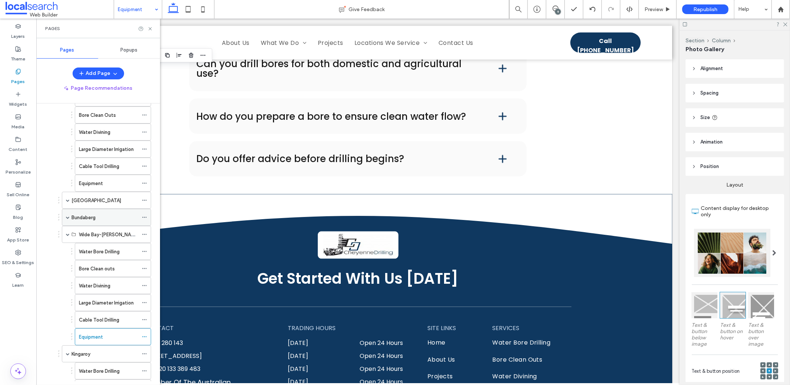
click at [66, 215] on span at bounding box center [68, 217] width 4 height 4
click at [104, 316] on div "Equipment" at bounding box center [108, 320] width 59 height 8
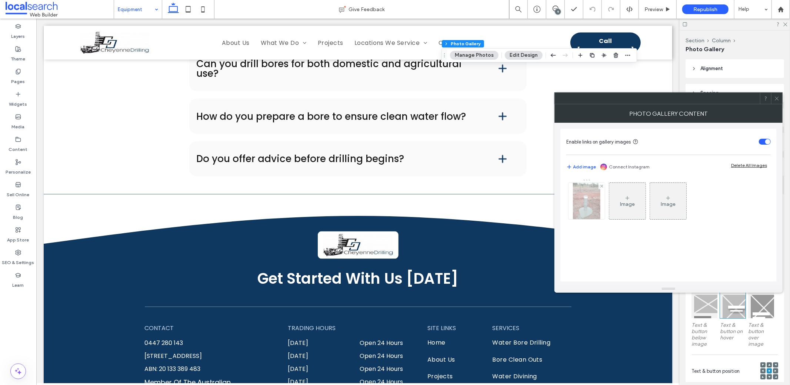
drag, startPoint x: 600, startPoint y: 203, endPoint x: 604, endPoint y: 206, distance: 5.0
click at [600, 203] on div at bounding box center [587, 201] width 36 height 36
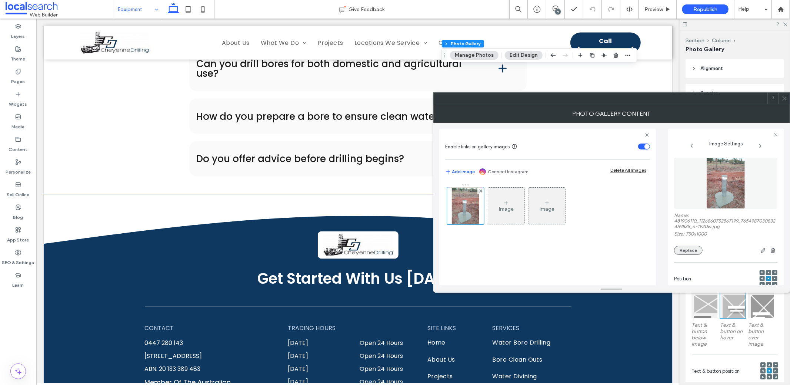
click at [684, 250] on button "Replace" at bounding box center [688, 250] width 29 height 9
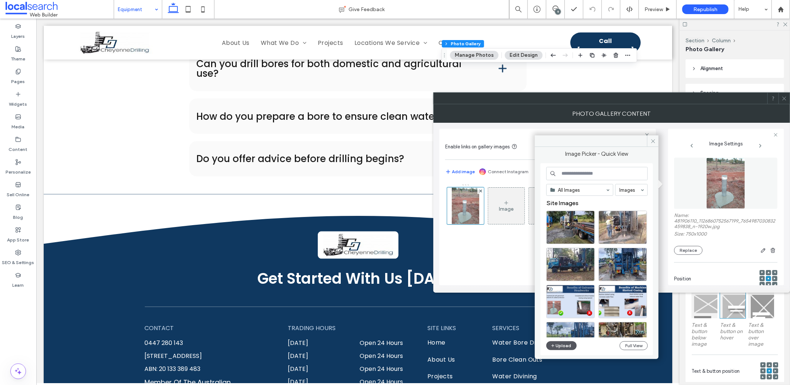
click at [552, 346] on icon "button" at bounding box center [553, 345] width 4 height 6
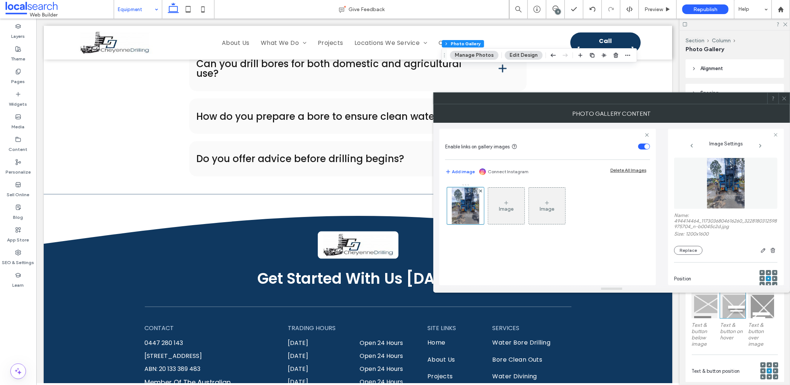
click at [781, 97] on div at bounding box center [784, 98] width 11 height 11
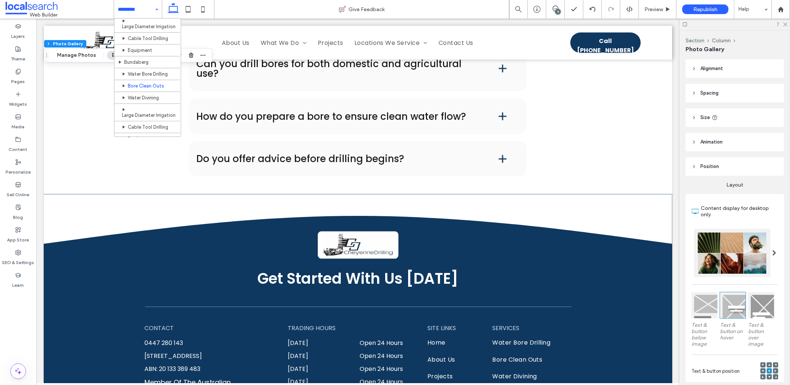
scroll to position [220, 0]
click at [17, 72] on use at bounding box center [18, 71] width 4 height 5
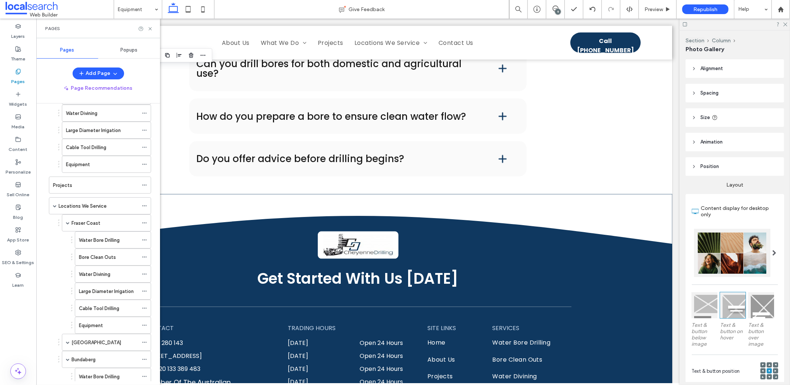
scroll to position [213, 0]
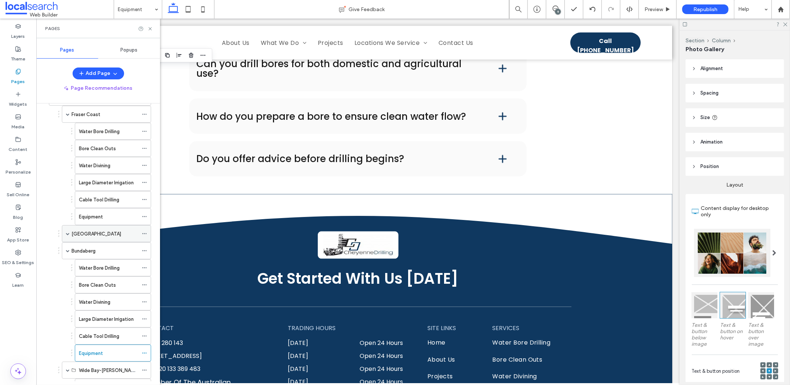
click at [66, 232] on span at bounding box center [68, 234] width 4 height 4
click at [99, 328] on div "Equipment" at bounding box center [108, 336] width 59 height 16
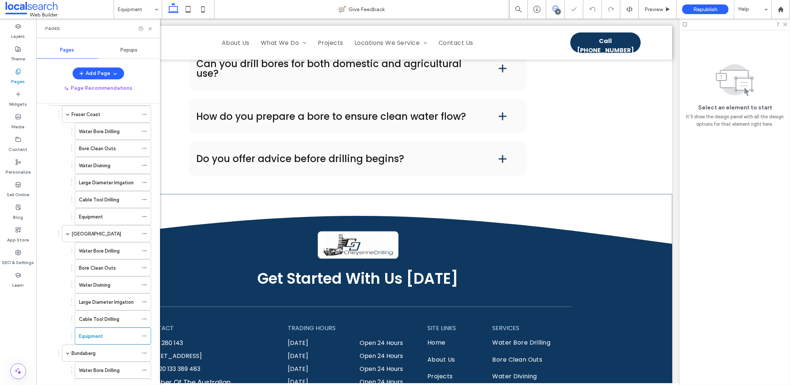
click at [553, 9] on use at bounding box center [556, 9] width 6 height 6
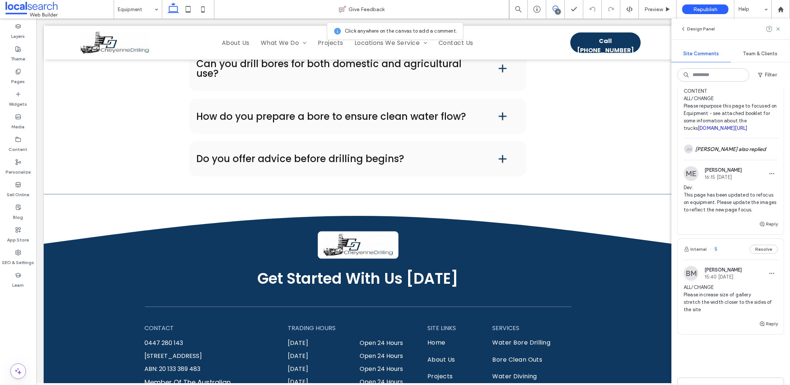
scroll to position [1031, 0]
click at [658, 11] on span "Preview" at bounding box center [654, 9] width 19 height 6
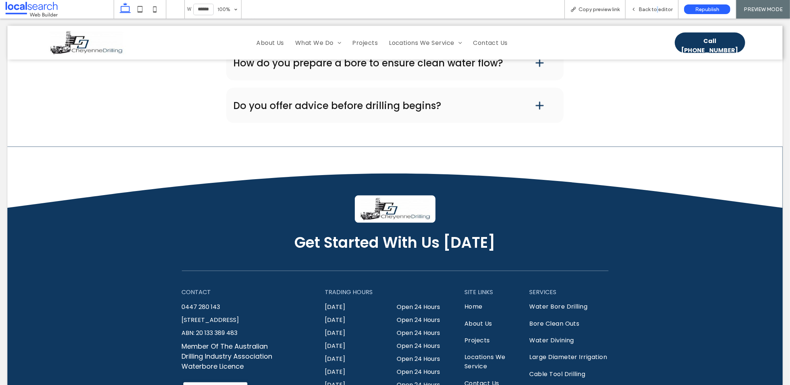
click at [658, 11] on span "Back to editor" at bounding box center [656, 9] width 34 height 6
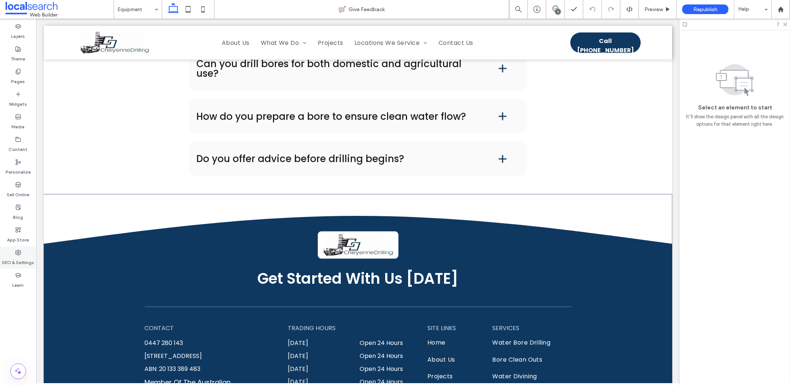
click at [17, 251] on icon at bounding box center [18, 252] width 6 height 6
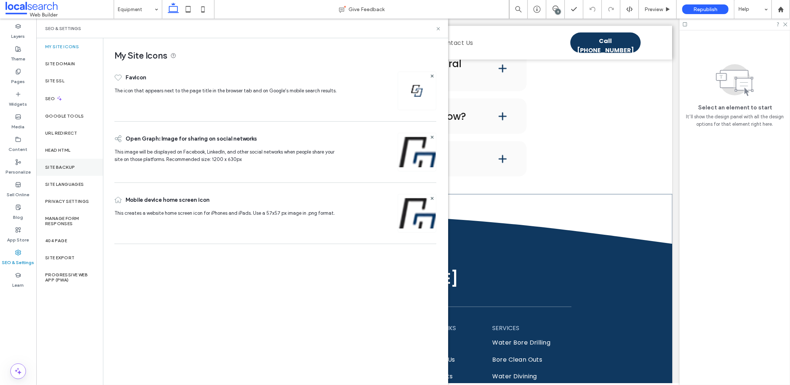
click at [66, 163] on div "Site Backup" at bounding box center [69, 167] width 67 height 17
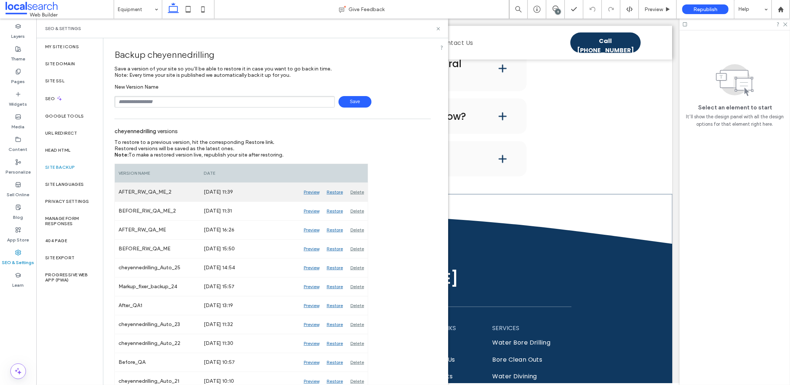
click at [334, 191] on div "Restore" at bounding box center [335, 192] width 24 height 19
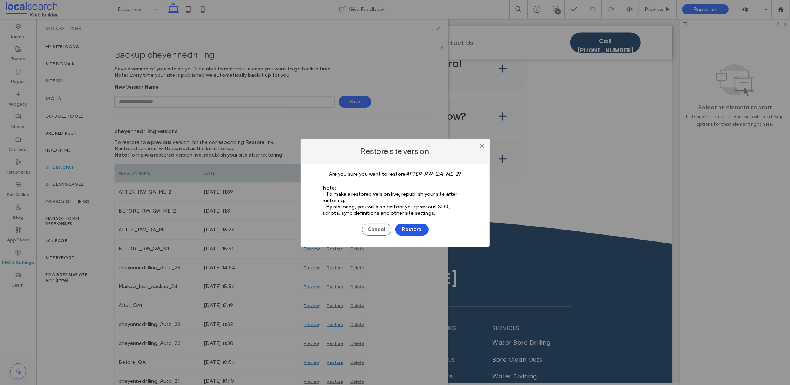
click at [412, 229] on button "Restore" at bounding box center [411, 229] width 33 height 12
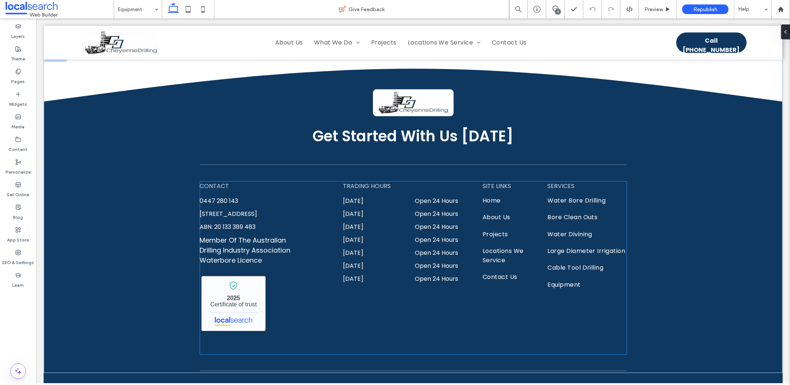
scroll to position [1233, 0]
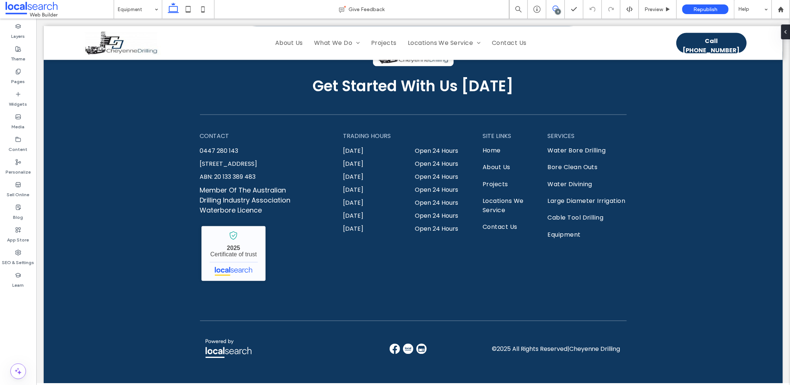
click at [554, 9] on use at bounding box center [556, 9] width 6 height 6
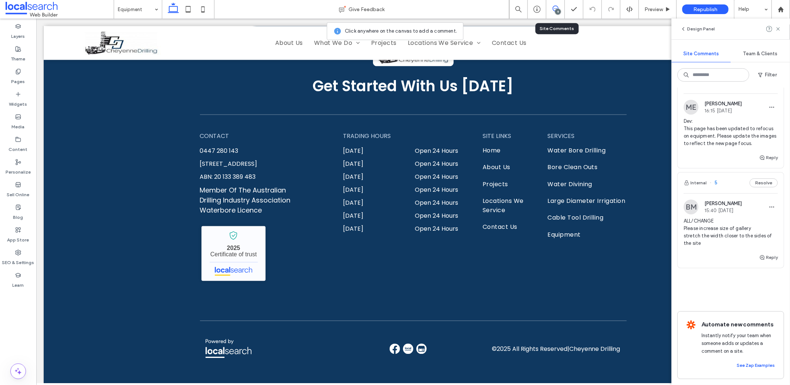
scroll to position [930, 0]
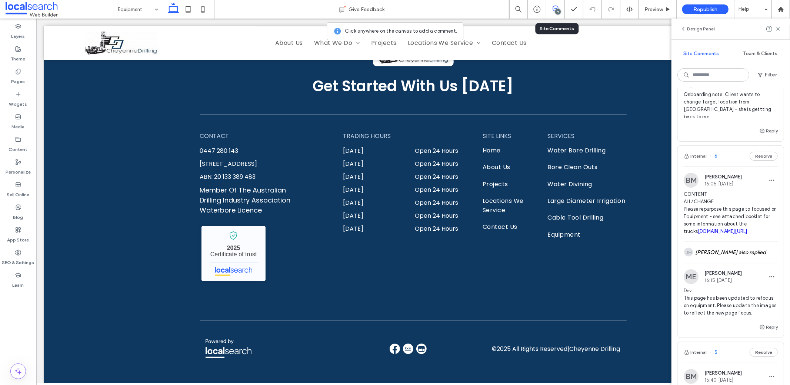
click at [718, 203] on span "CONTENT ALL/CHANGE Please repurpose this page to focused on Equipment - see att…" at bounding box center [731, 212] width 94 height 44
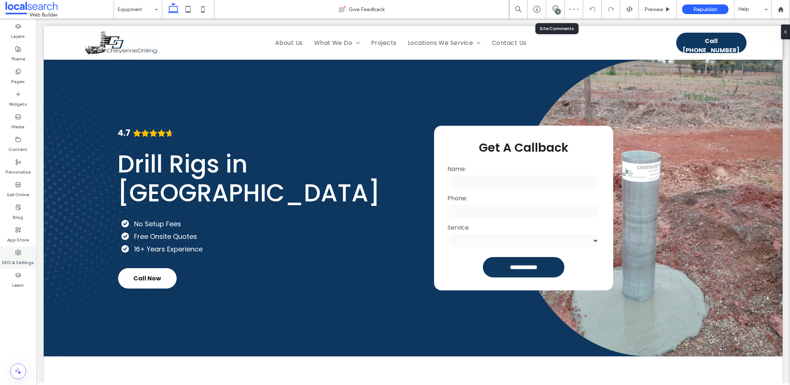
click at [17, 250] on use at bounding box center [18, 252] width 5 height 5
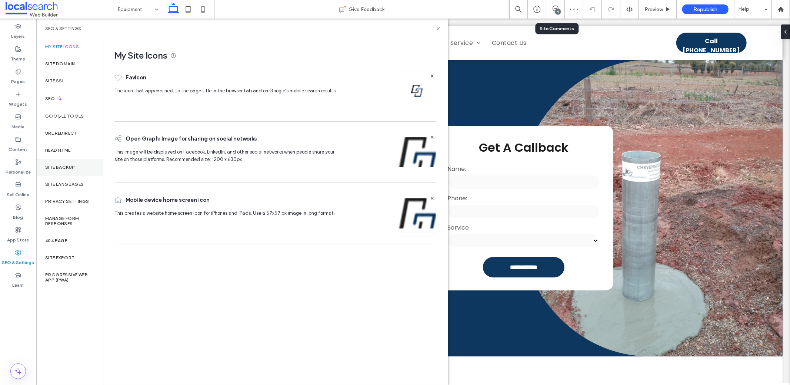
click at [58, 160] on div "Site Backup" at bounding box center [69, 167] width 67 height 17
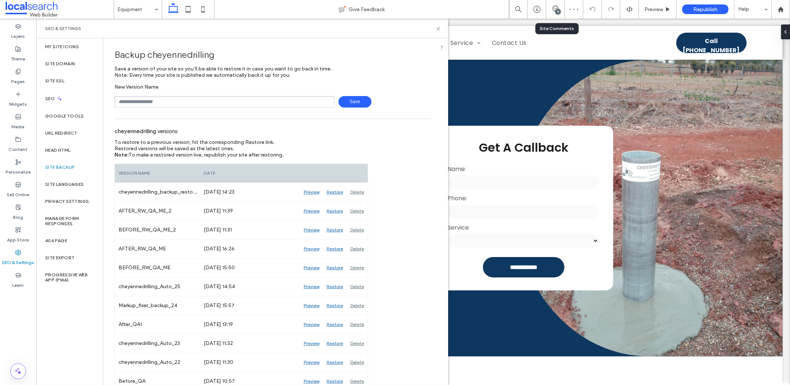
click at [149, 100] on input "text" at bounding box center [224, 101] width 220 height 11
type input "**********"
click at [360, 105] on span "Save" at bounding box center [355, 101] width 33 height 11
click at [9, 75] on div "Pages" at bounding box center [18, 76] width 36 height 23
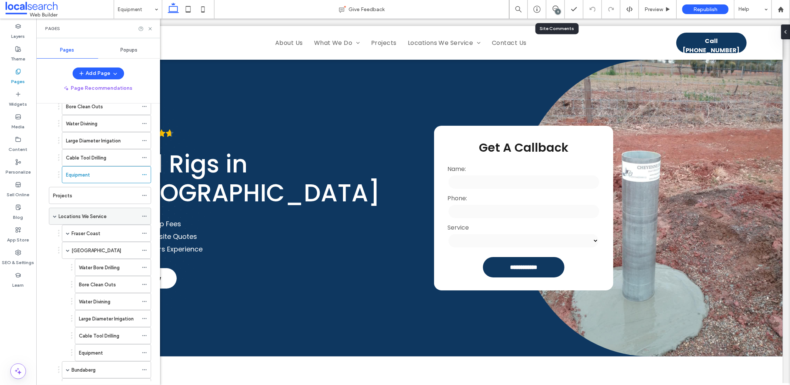
scroll to position [189, 0]
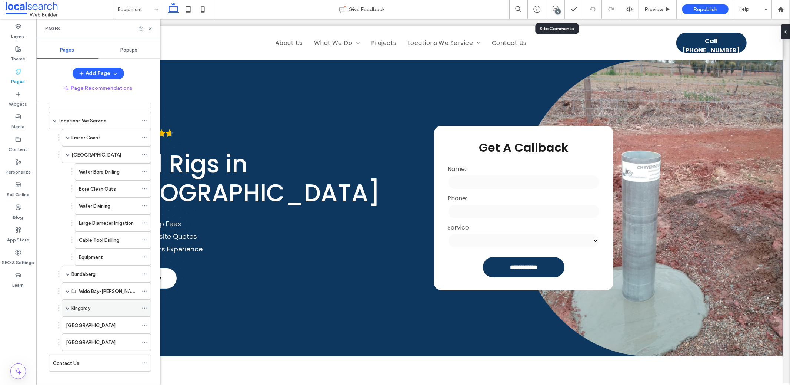
click at [68, 306] on span at bounding box center [68, 308] width 4 height 4
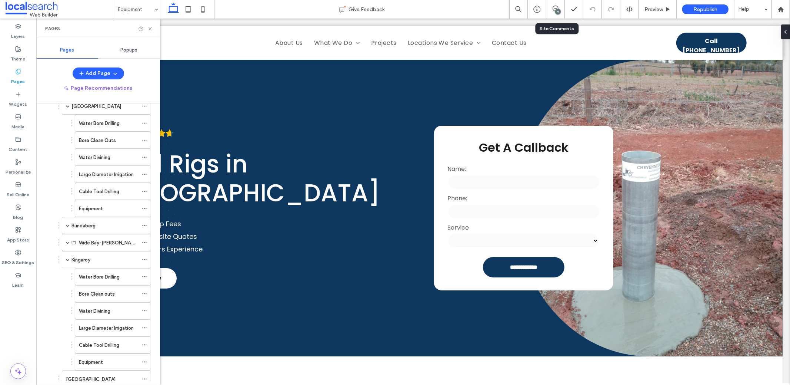
scroll to position [290, 0]
click at [98, 303] on label "Equipment" at bounding box center [91, 309] width 24 height 13
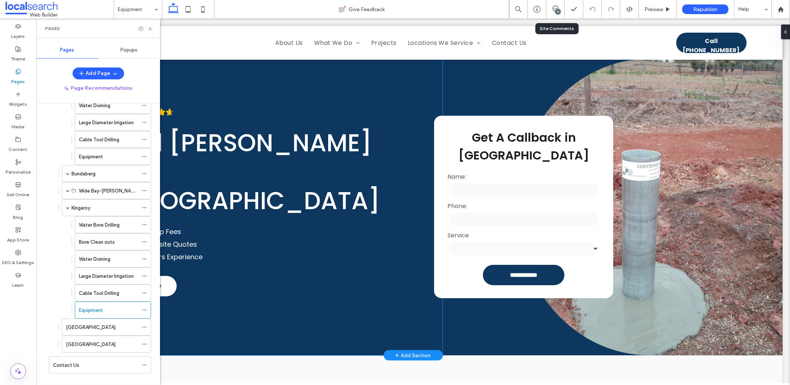
scroll to position [1, 0]
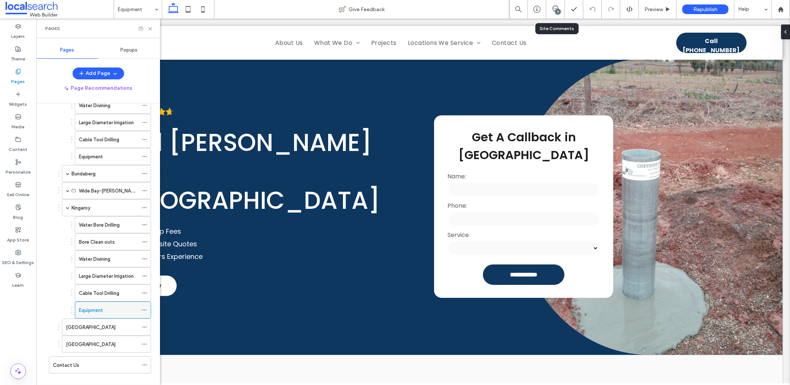
click at [146, 307] on icon at bounding box center [144, 309] width 5 height 5
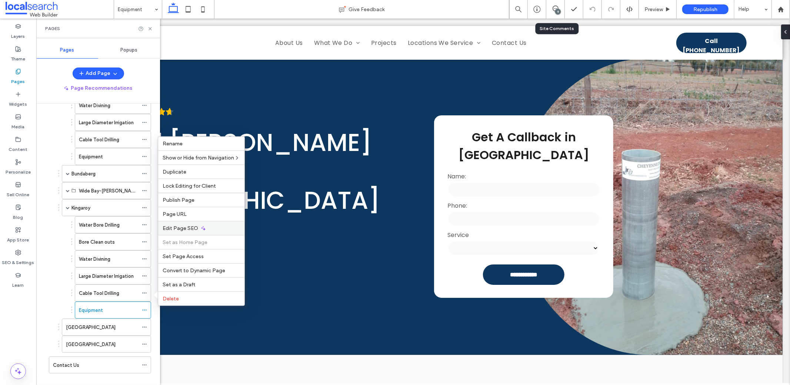
click at [178, 226] on div "Edit Page SEO" at bounding box center [201, 228] width 86 height 14
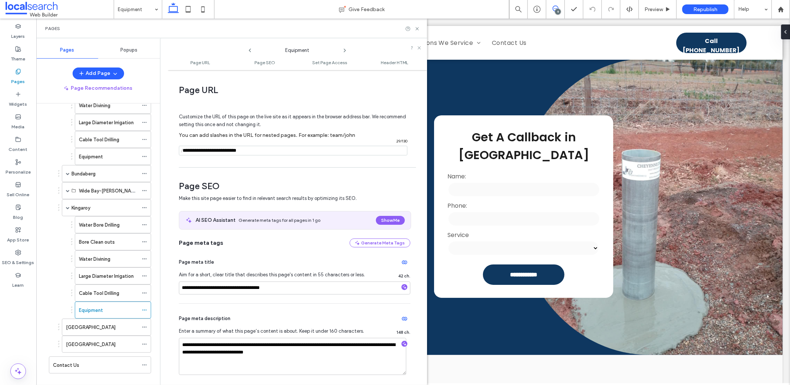
click at [554, 8] on icon at bounding box center [556, 9] width 6 height 6
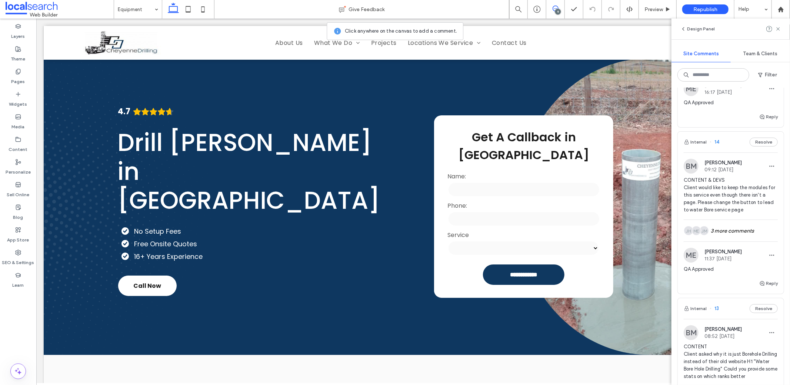
scroll to position [396, 0]
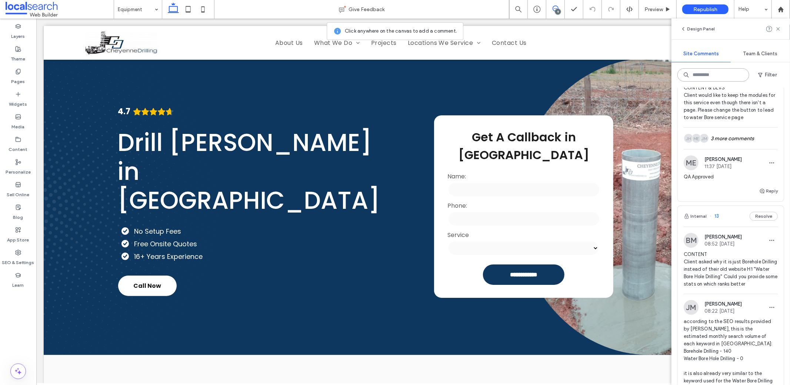
click at [712, 77] on input at bounding box center [714, 74] width 72 height 13
type input "*"
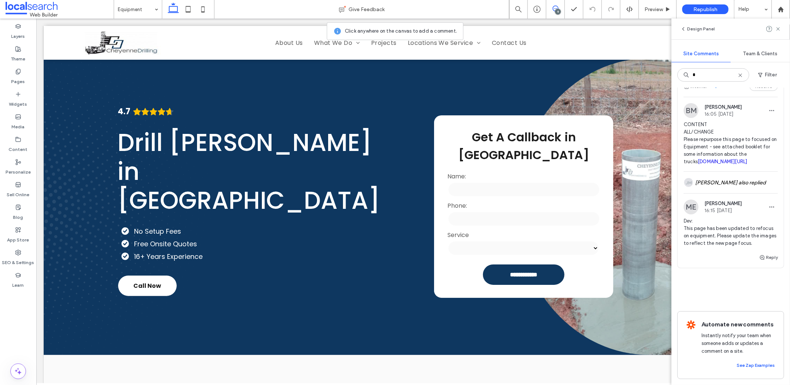
click at [708, 217] on span "Dev: This page has been updated to refocus on equipment. Please update the imag…" at bounding box center [731, 232] width 94 height 30
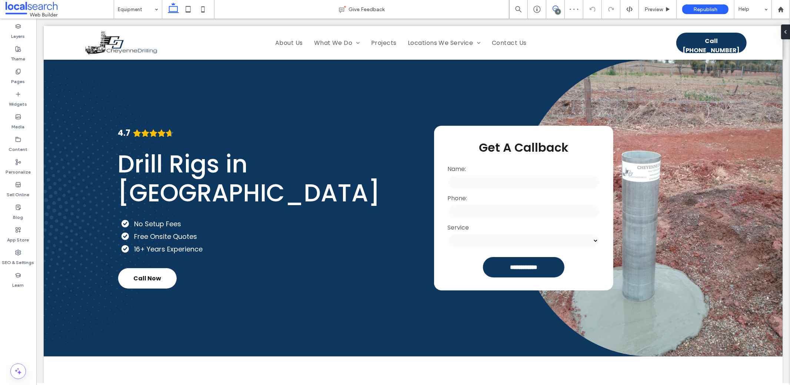
click at [555, 10] on icon at bounding box center [556, 9] width 6 height 6
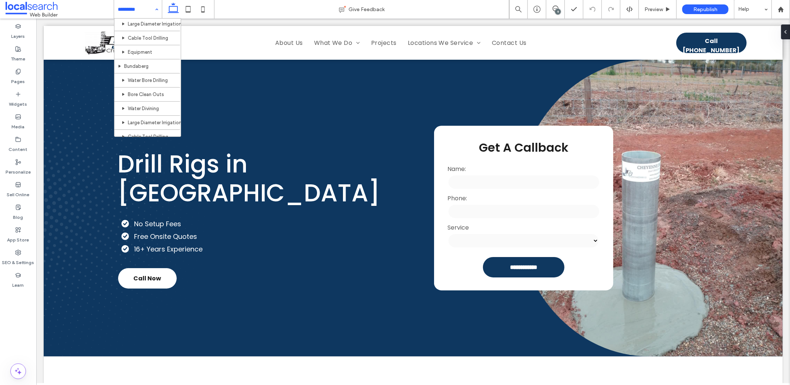
scroll to position [345, 0]
click at [21, 75] on label "Pages" at bounding box center [18, 79] width 14 height 10
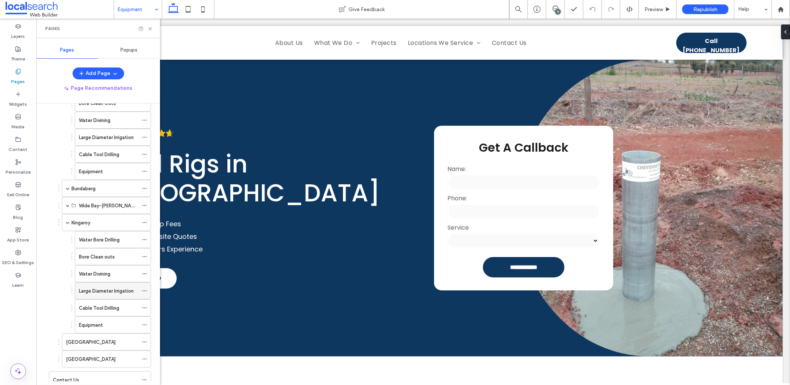
scroll to position [290, 0]
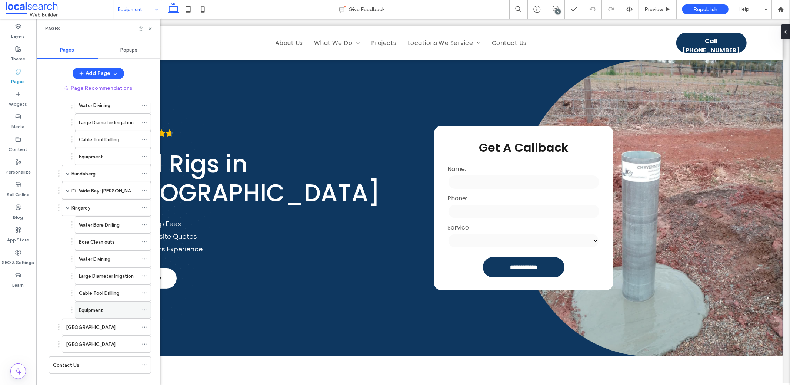
click at [89, 303] on label "Equipment" at bounding box center [91, 309] width 24 height 13
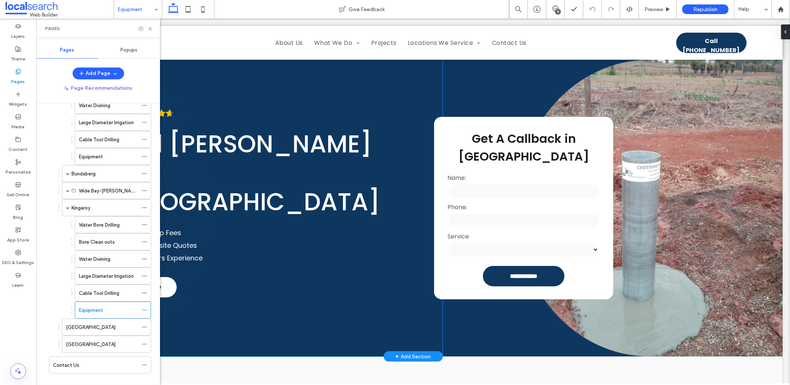
scroll to position [73, 0]
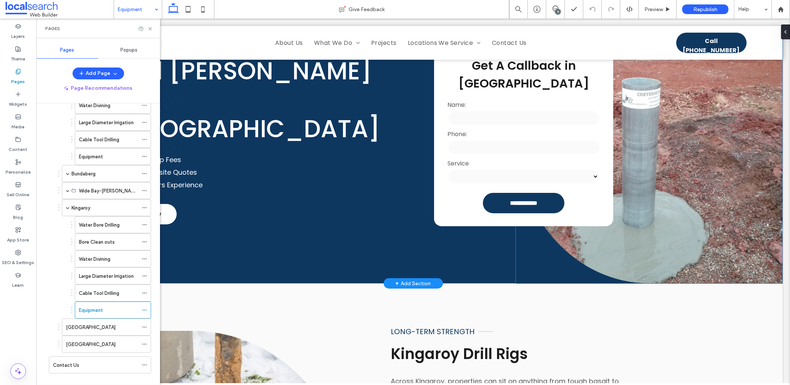
click at [646, 189] on link at bounding box center [649, 134] width 267 height 296
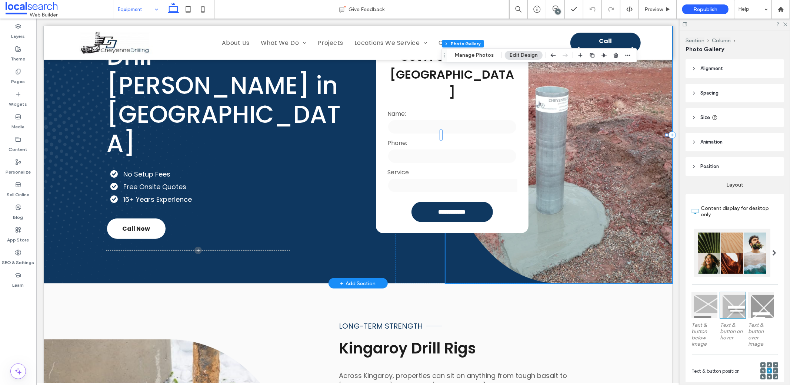
click at [646, 188] on link at bounding box center [558, 134] width 227 height 296
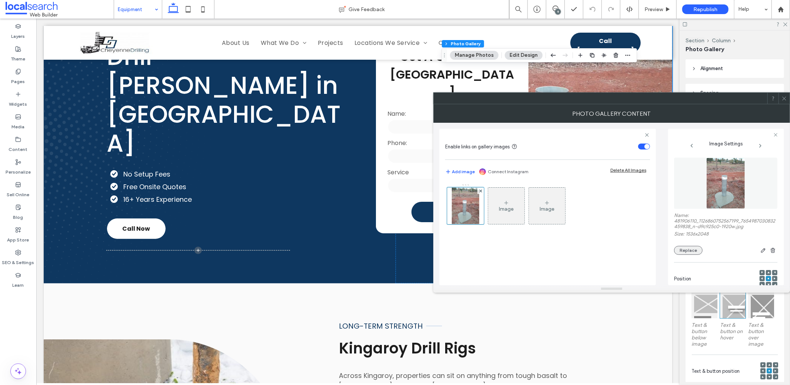
click at [687, 249] on button "Replace" at bounding box center [688, 250] width 29 height 9
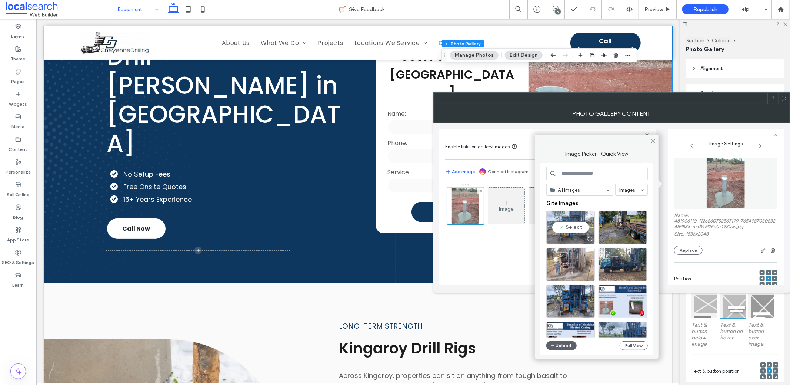
click at [570, 226] on div "Select" at bounding box center [570, 226] width 49 height 33
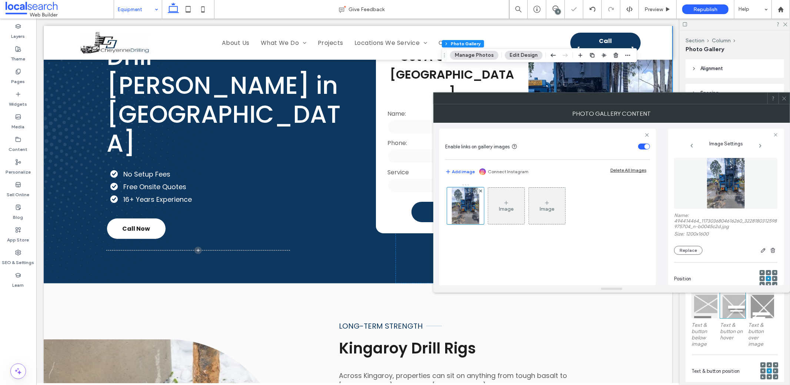
click at [787, 97] on icon at bounding box center [785, 99] width 6 height 6
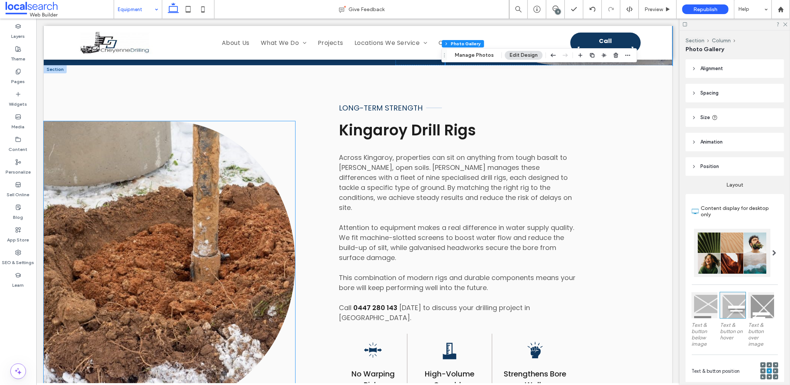
scroll to position [320, 0]
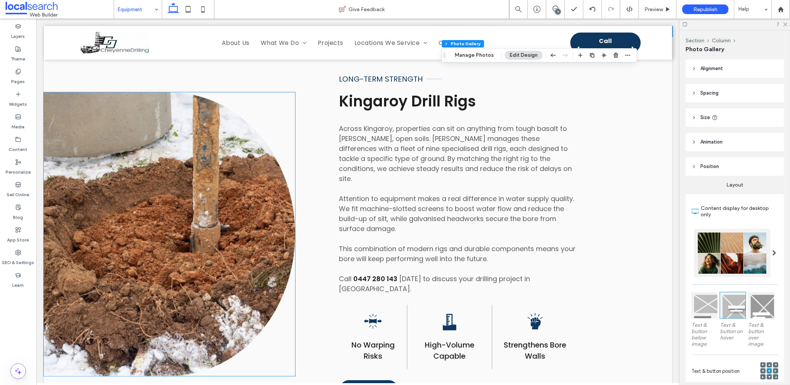
click at [190, 269] on link at bounding box center [169, 233] width 252 height 283
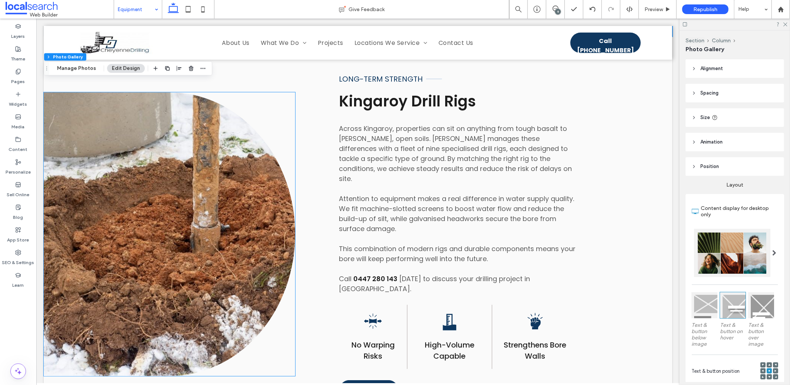
click at [190, 269] on link at bounding box center [169, 233] width 252 height 283
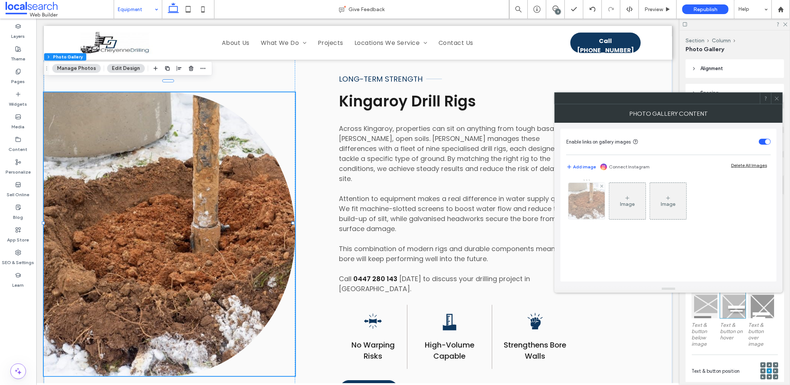
click at [594, 201] on img at bounding box center [587, 201] width 49 height 36
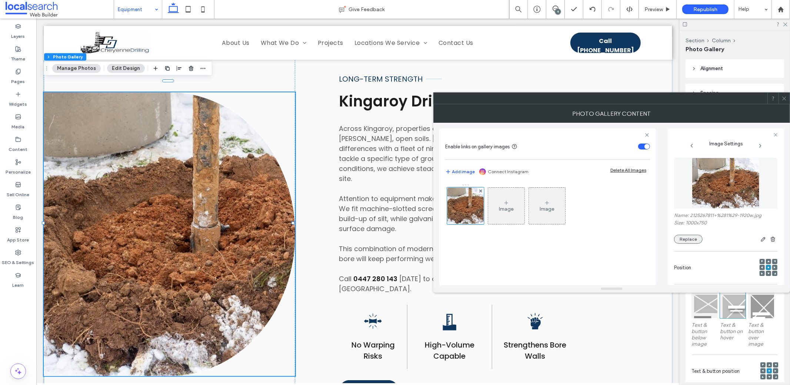
click at [698, 237] on button "Replace" at bounding box center [688, 239] width 29 height 9
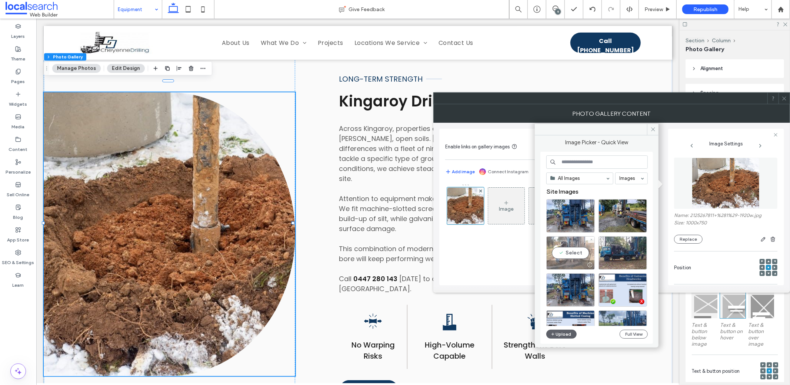
click at [568, 254] on div "Select" at bounding box center [570, 252] width 49 height 33
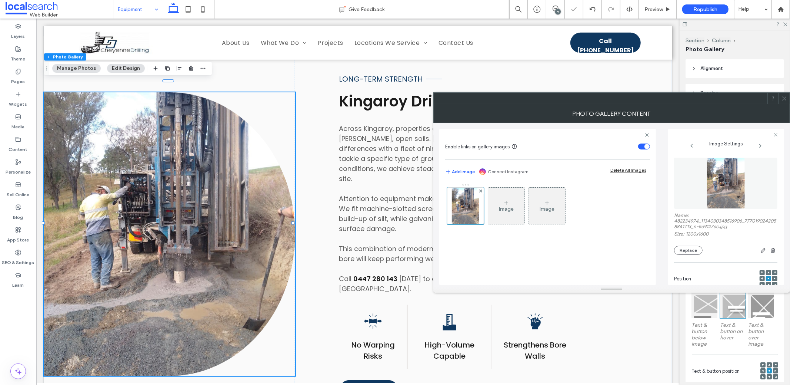
click at [782, 100] on icon at bounding box center [785, 99] width 6 height 6
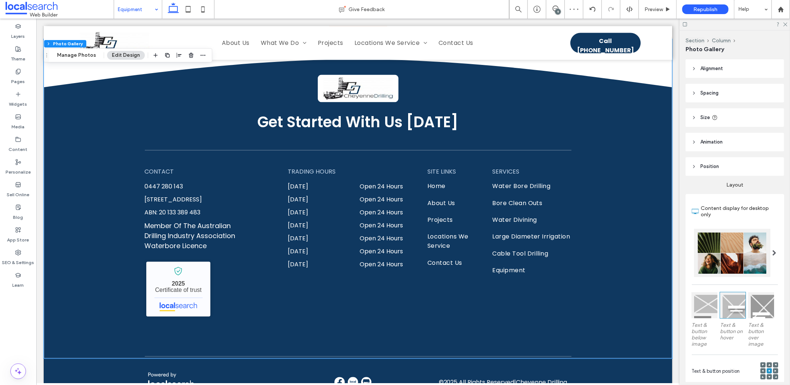
scroll to position [1236, 0]
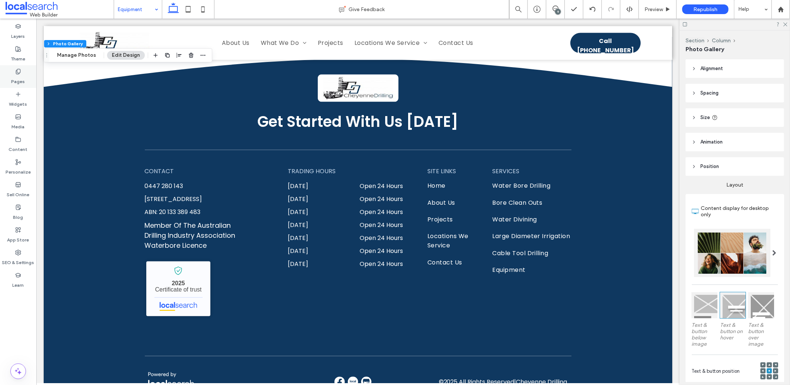
click at [17, 78] on label "Pages" at bounding box center [18, 79] width 14 height 10
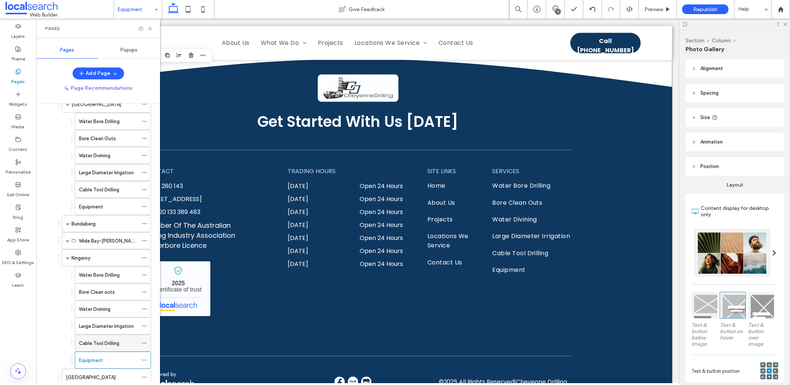
scroll to position [288, 0]
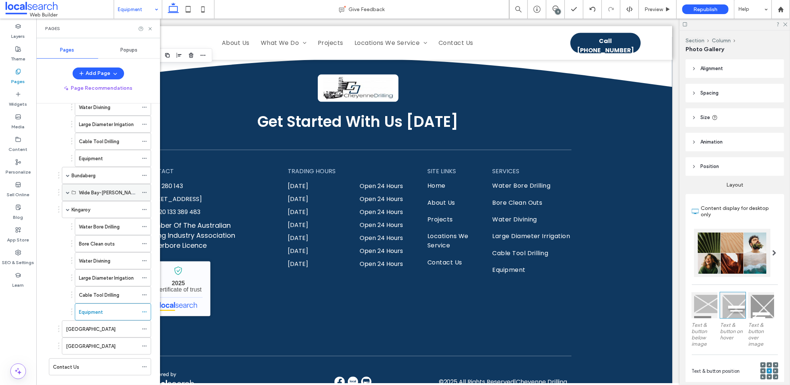
click at [68, 190] on span at bounding box center [68, 192] width 4 height 4
click at [109, 290] on div "Equipment" at bounding box center [108, 294] width 59 height 16
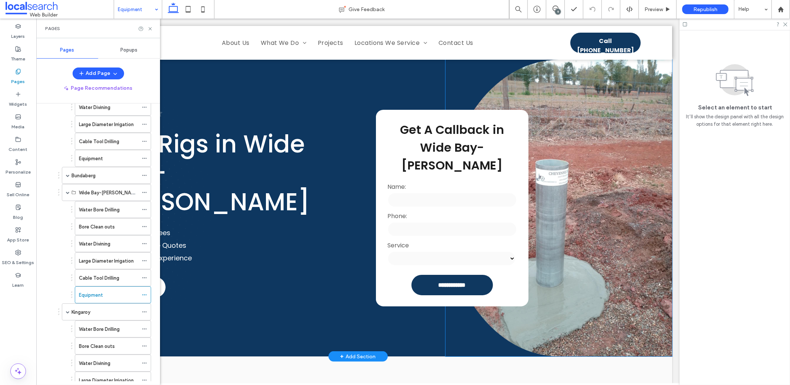
click at [576, 247] on link at bounding box center [558, 207] width 227 height 296
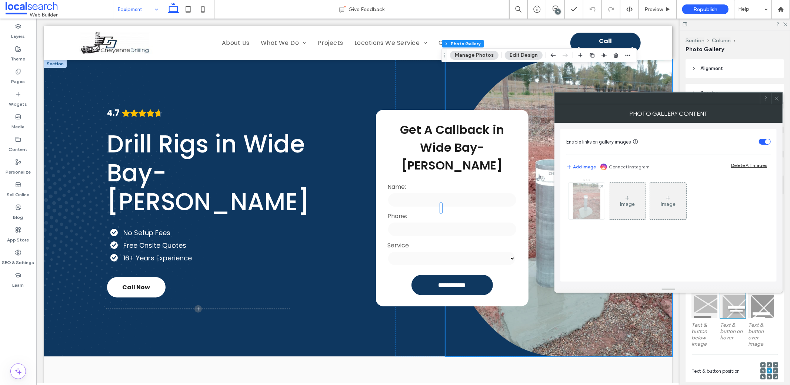
drag, startPoint x: 589, startPoint y: 209, endPoint x: 632, endPoint y: 215, distance: 43.0
click at [589, 209] on img at bounding box center [586, 201] width 27 height 36
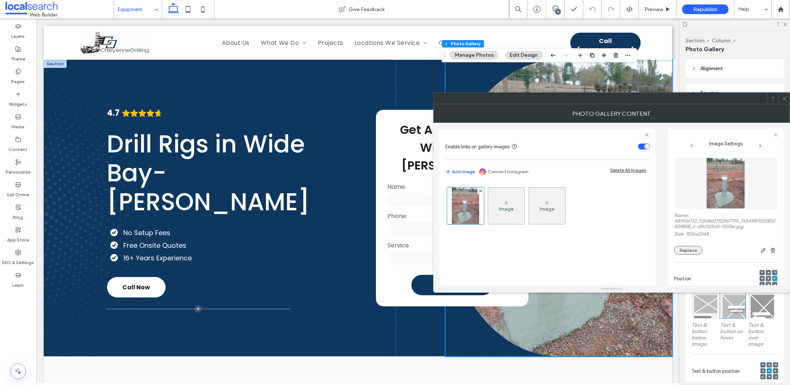
click at [682, 247] on button "Replace" at bounding box center [688, 250] width 29 height 9
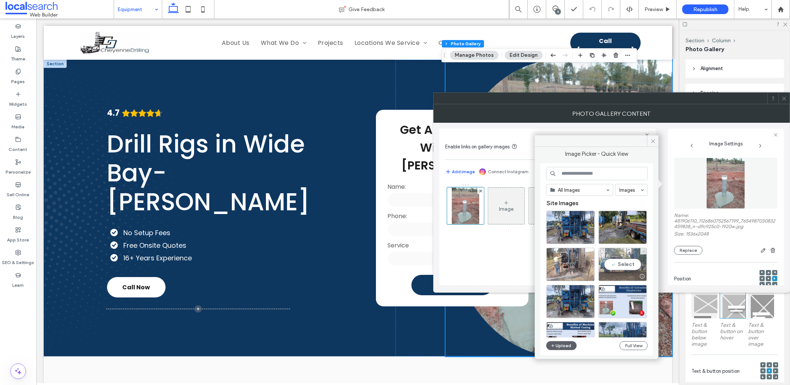
click at [618, 263] on div "Select" at bounding box center [623, 263] width 49 height 33
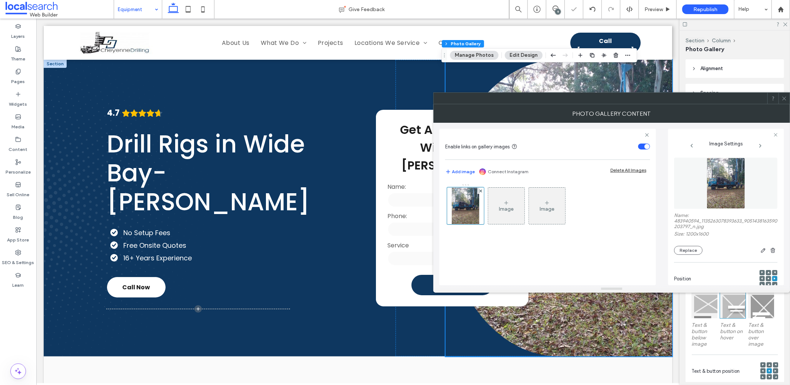
click at [785, 102] on span at bounding box center [785, 98] width 6 height 11
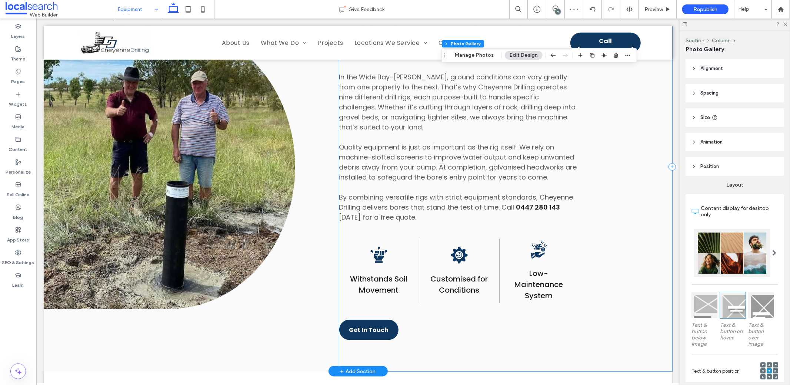
scroll to position [406, 0]
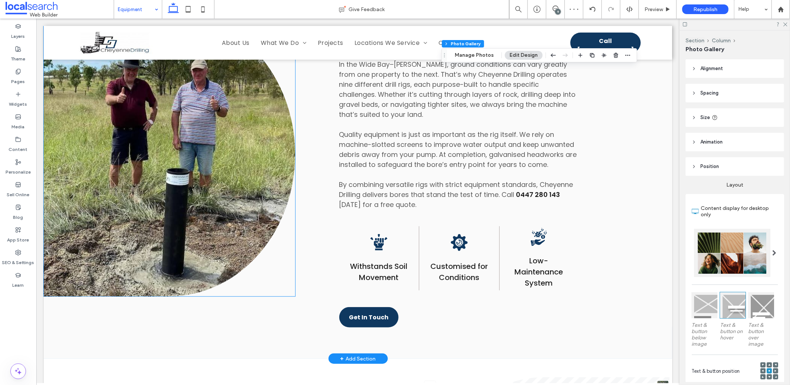
click at [160, 223] on link at bounding box center [169, 153] width 252 height 283
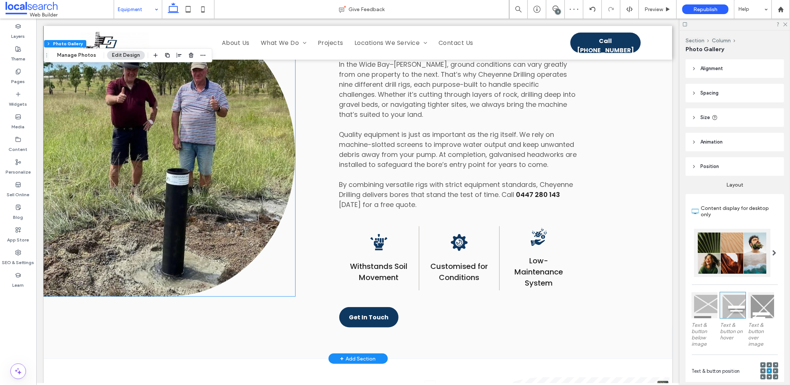
click at [160, 223] on link at bounding box center [169, 153] width 252 height 283
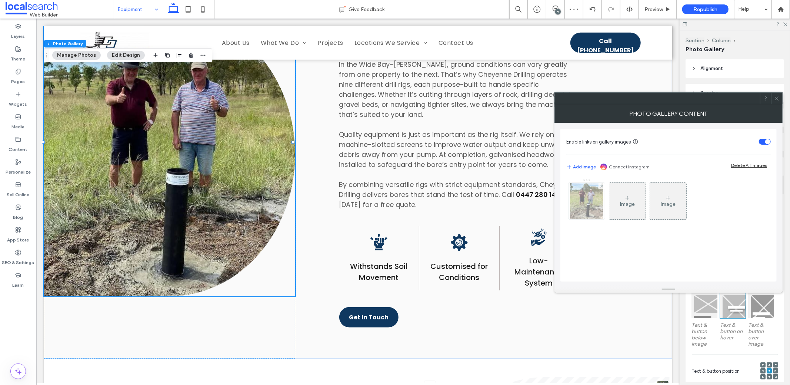
click at [593, 207] on img at bounding box center [586, 201] width 33 height 36
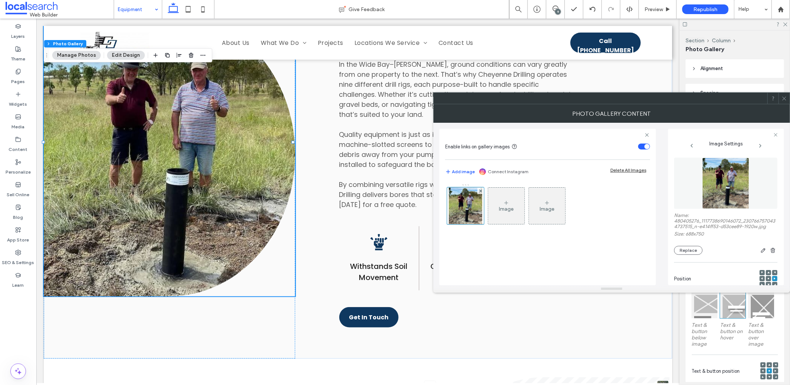
click at [697, 245] on div "Name: 480405276_1117738690146072_2307667570434737515_n-e414ff53-d53cee89-1920w.…" at bounding box center [725, 233] width 103 height 42
click at [694, 246] on button "Replace" at bounding box center [688, 250] width 29 height 9
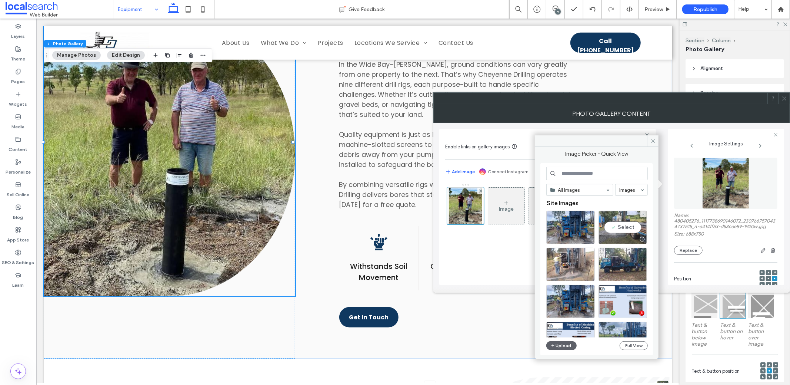
click at [620, 229] on div "Select" at bounding box center [623, 226] width 49 height 33
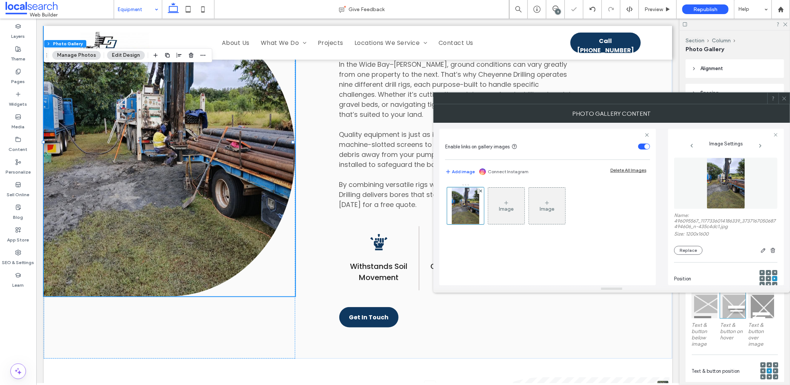
click at [782, 98] on icon at bounding box center [785, 99] width 6 height 6
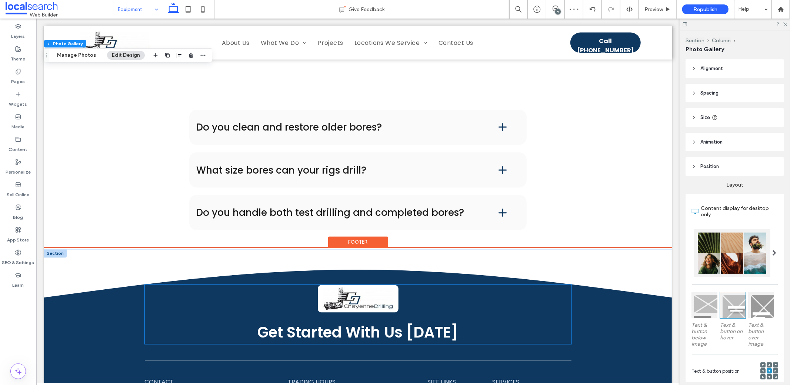
scroll to position [1081, 0]
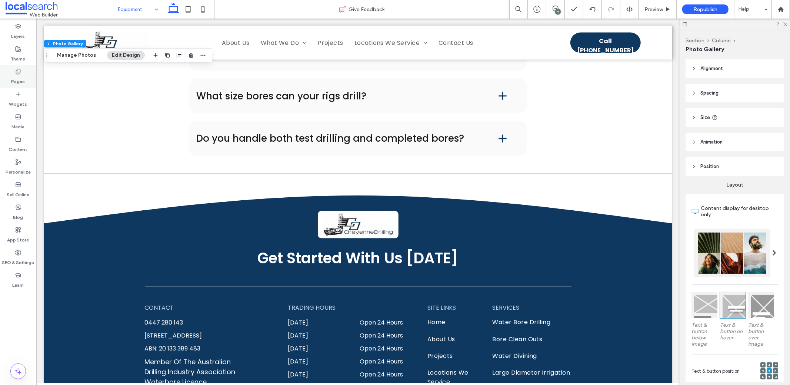
click at [26, 77] on div "Pages" at bounding box center [18, 76] width 36 height 23
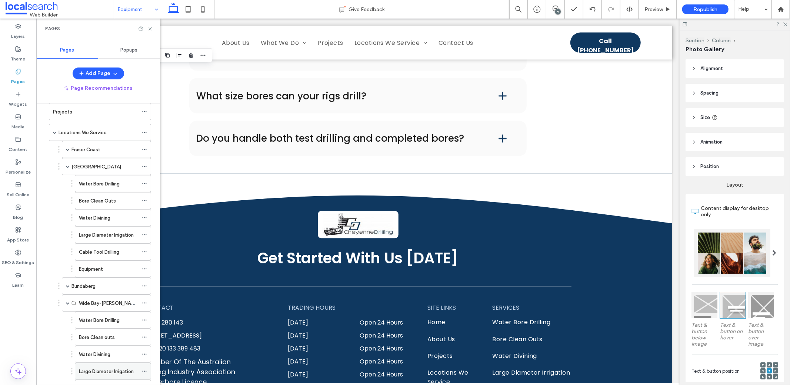
scroll to position [254, 0]
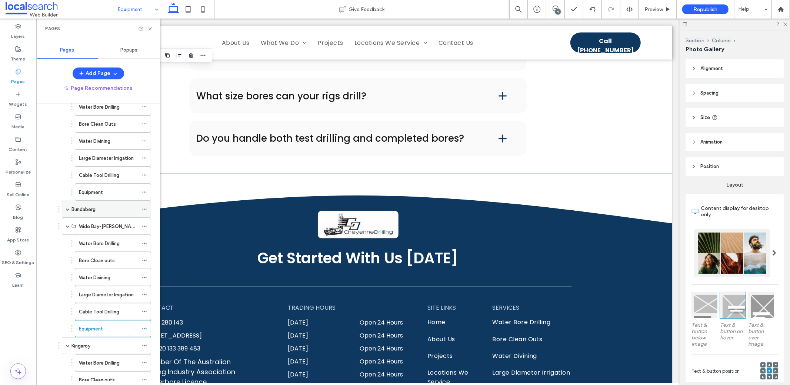
click at [71, 202] on div "Bundaberg" at bounding box center [106, 208] width 89 height 17
click at [68, 207] on span at bounding box center [68, 209] width 4 height 4
click at [110, 303] on div "Equipment" at bounding box center [108, 311] width 59 height 16
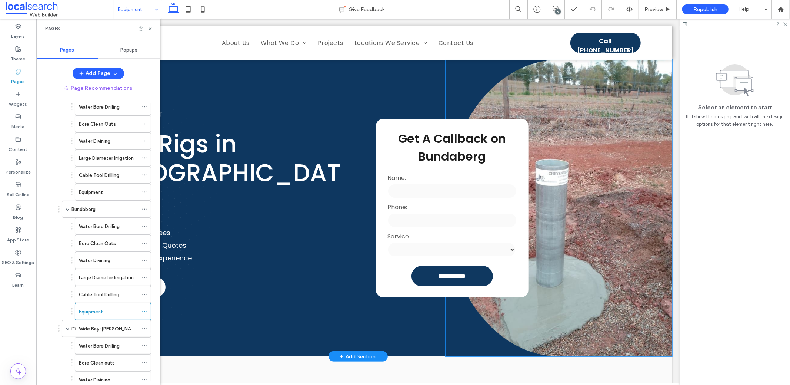
click at [505, 98] on link at bounding box center [558, 207] width 227 height 296
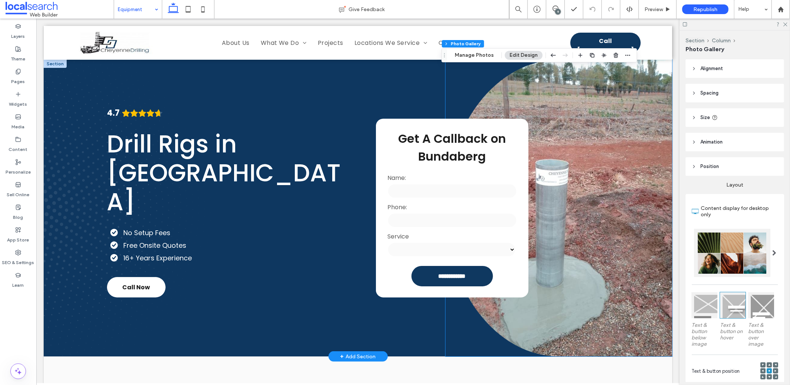
click at [505, 98] on link at bounding box center [558, 207] width 227 height 296
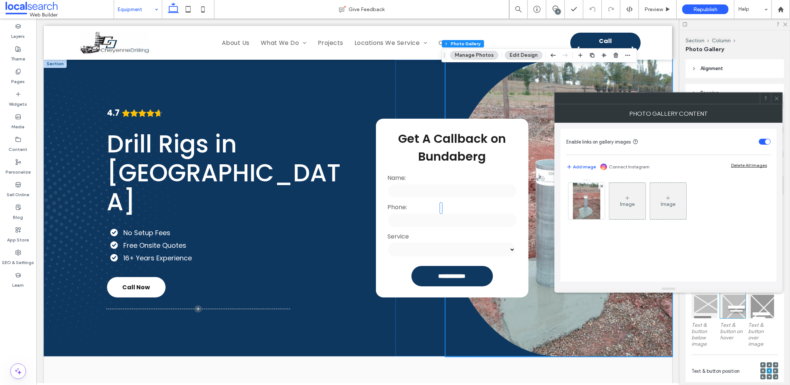
click at [584, 197] on img at bounding box center [586, 201] width 27 height 36
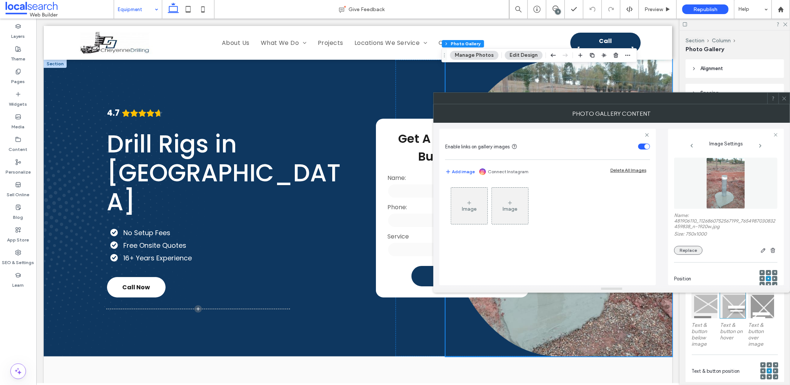
click at [685, 247] on button "Replace" at bounding box center [688, 250] width 29 height 9
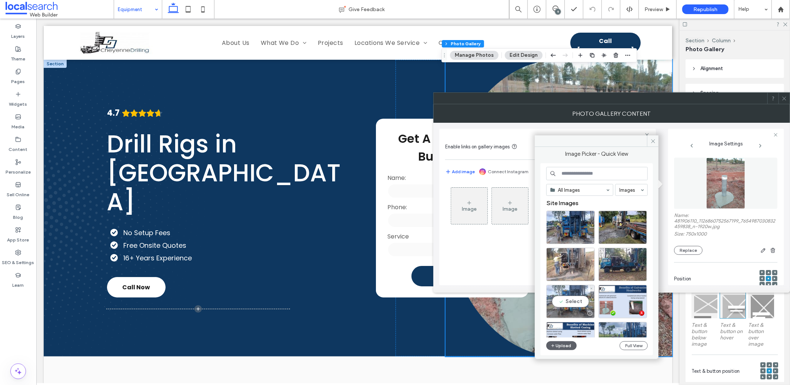
click at [580, 299] on div "Select" at bounding box center [570, 301] width 49 height 33
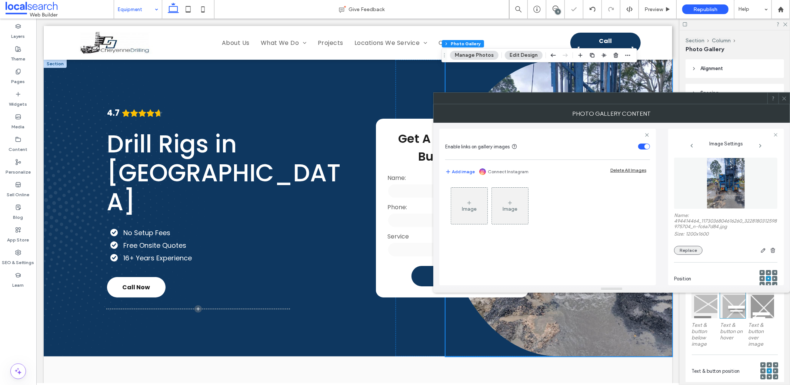
click at [691, 247] on button "Replace" at bounding box center [688, 250] width 29 height 9
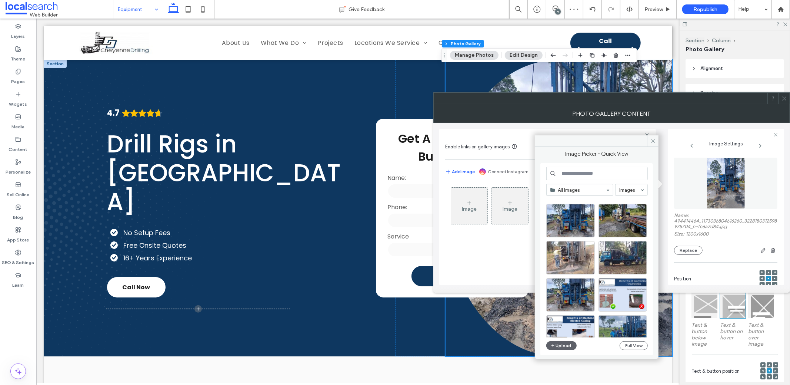
scroll to position [14, 0]
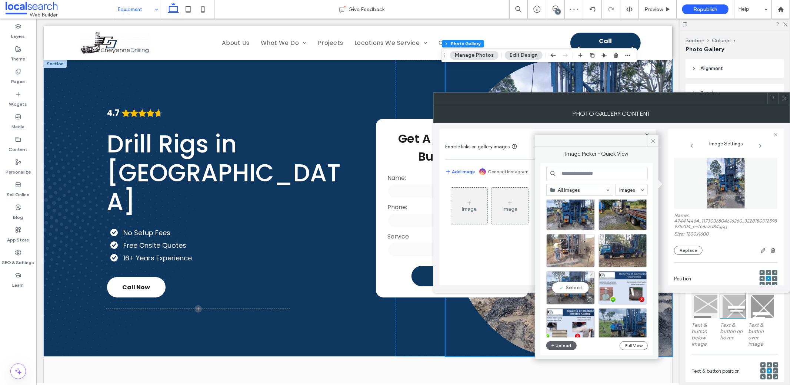
click at [575, 289] on div "Select" at bounding box center [570, 287] width 49 height 33
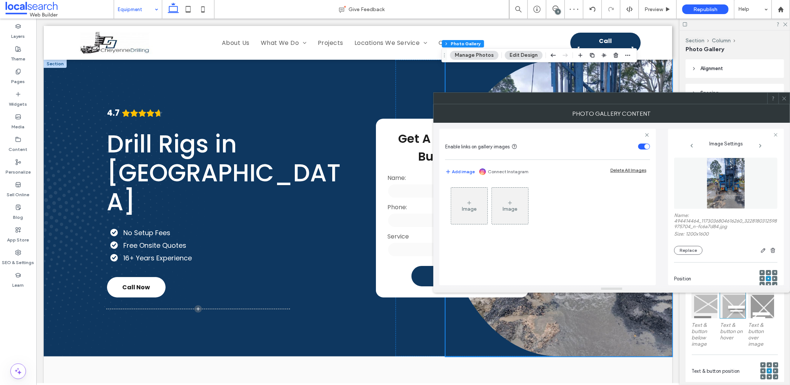
click at [787, 99] on icon at bounding box center [785, 99] width 6 height 6
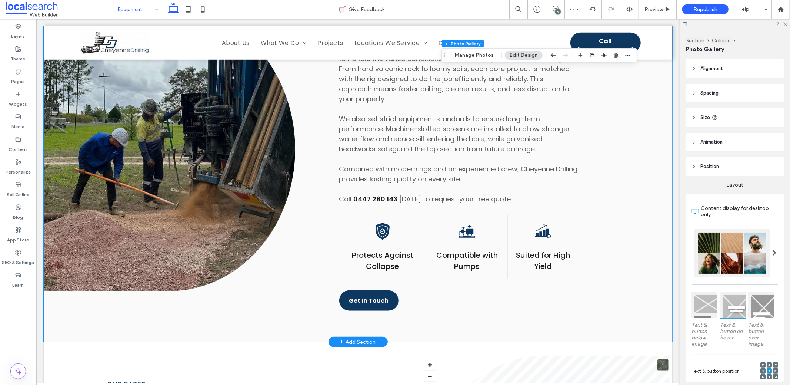
scroll to position [400, 0]
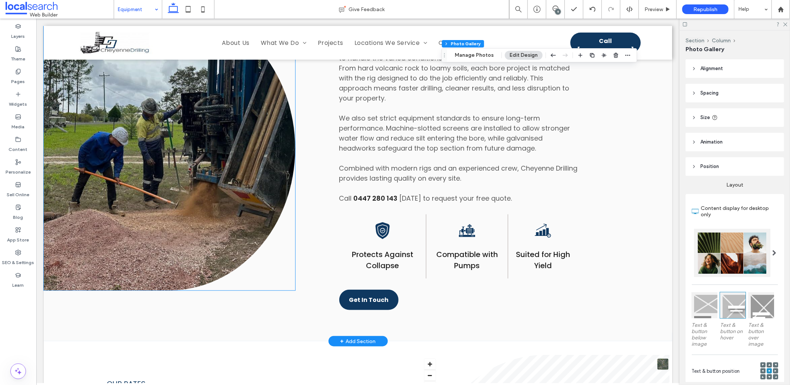
click at [200, 210] on link at bounding box center [169, 147] width 252 height 283
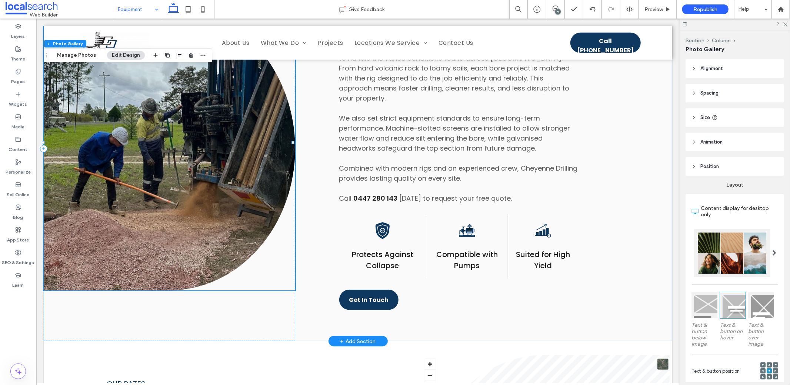
click at [200, 210] on link at bounding box center [169, 147] width 252 height 283
click at [22, 75] on label "Pages" at bounding box center [18, 79] width 14 height 10
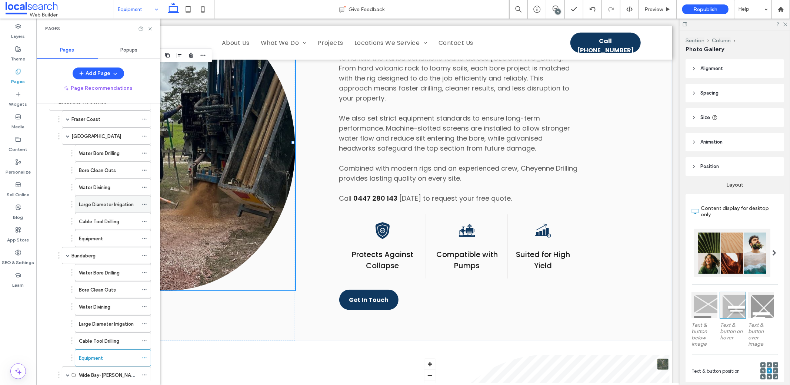
scroll to position [124, 0]
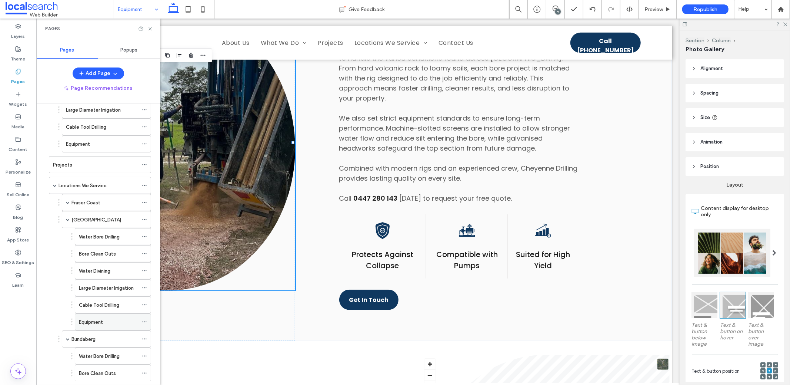
click at [87, 318] on label "Equipment" at bounding box center [91, 321] width 24 height 13
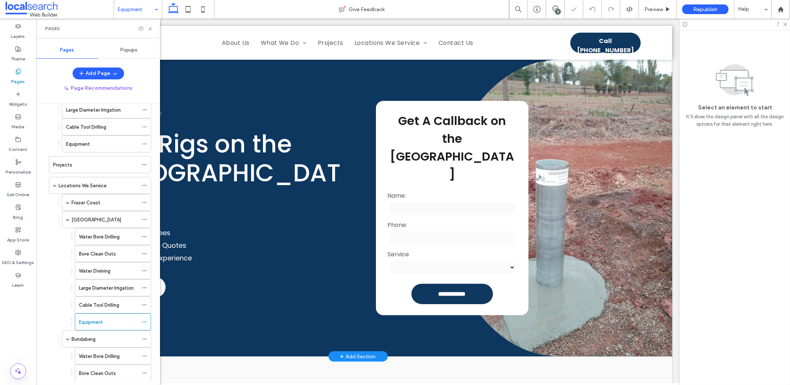
click at [611, 272] on link at bounding box center [558, 207] width 227 height 296
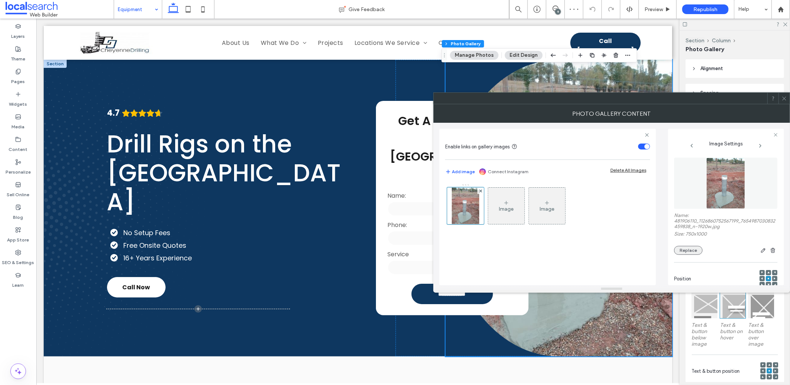
click at [685, 248] on button "Replace" at bounding box center [688, 250] width 29 height 9
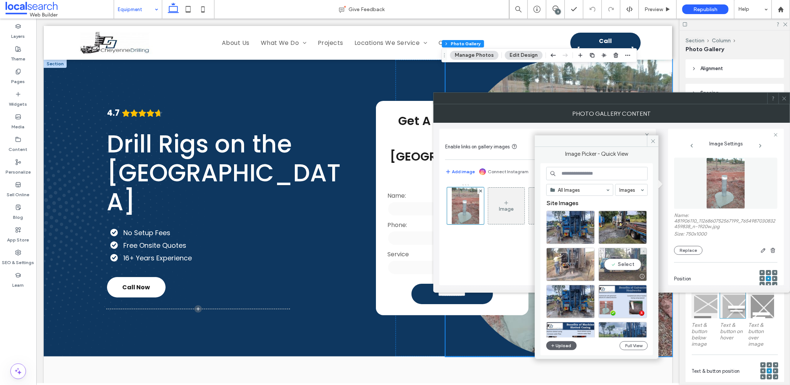
click at [622, 262] on div "Select" at bounding box center [623, 263] width 49 height 33
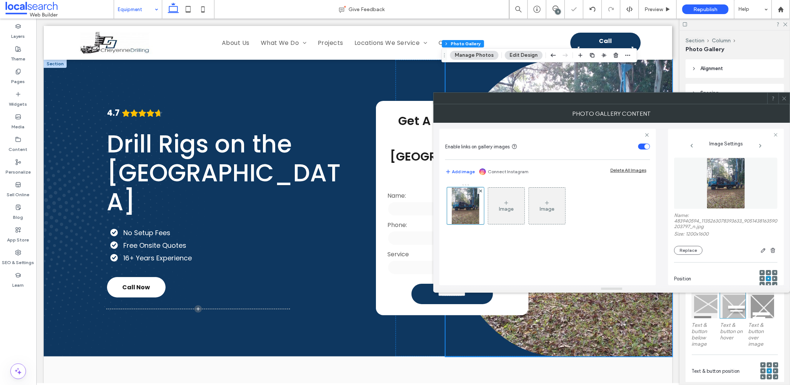
click at [783, 99] on icon at bounding box center [785, 99] width 6 height 6
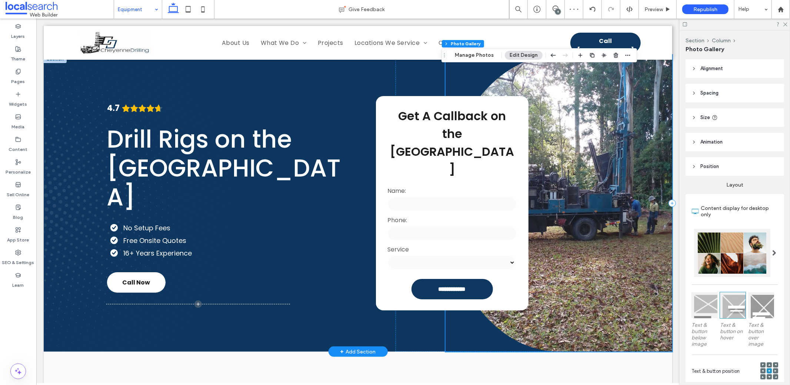
scroll to position [5, 0]
click at [762, 369] on icon at bounding box center [763, 370] width 2 height 2
click at [762, 369] on use at bounding box center [763, 370] width 2 height 2
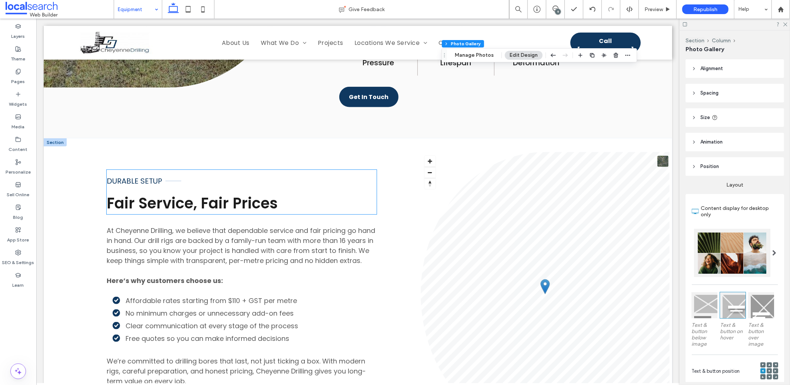
scroll to position [651, 0]
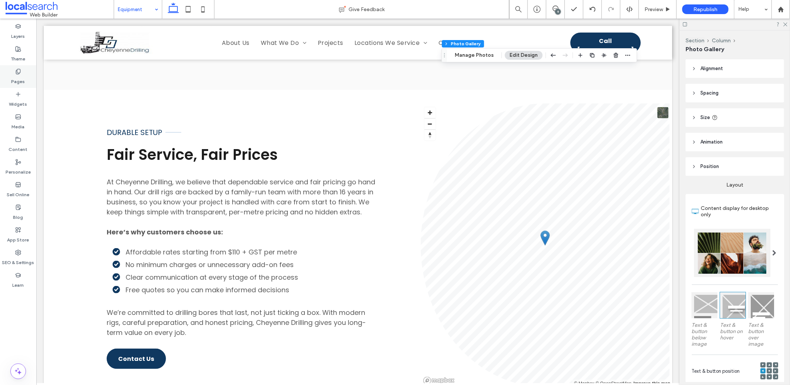
click at [21, 74] on label "Pages" at bounding box center [18, 79] width 14 height 10
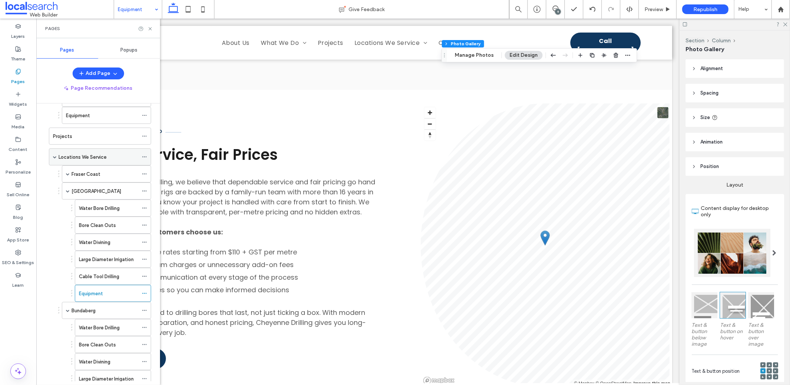
scroll to position [106, 0]
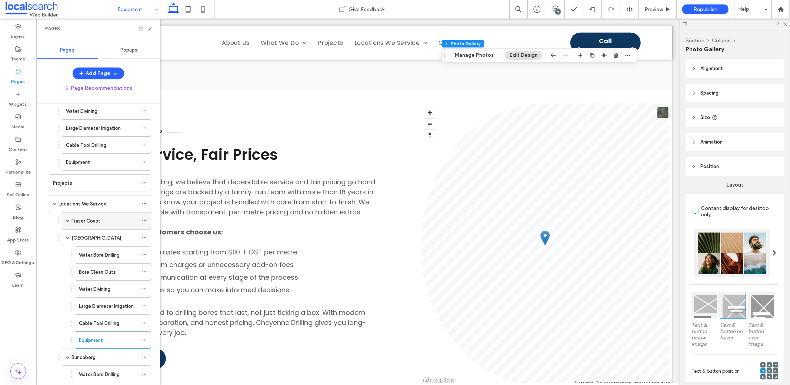
click at [65, 213] on div "Fraser Coast" at bounding box center [106, 220] width 89 height 17
click at [68, 219] on span at bounding box center [68, 221] width 4 height 4
click at [91, 320] on div "Equipment" at bounding box center [108, 323] width 59 height 16
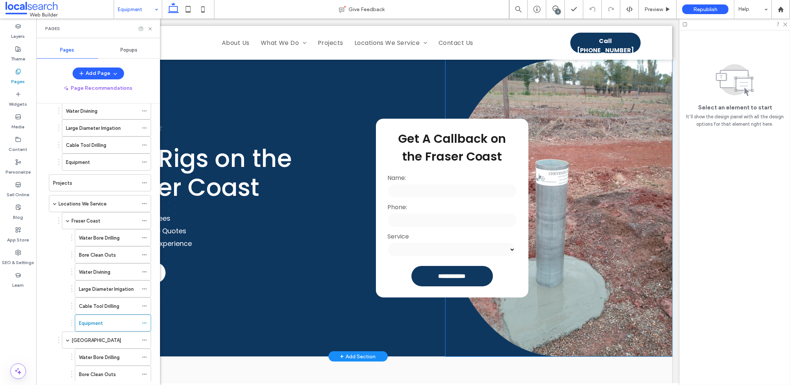
click at [556, 252] on link at bounding box center [558, 207] width 227 height 296
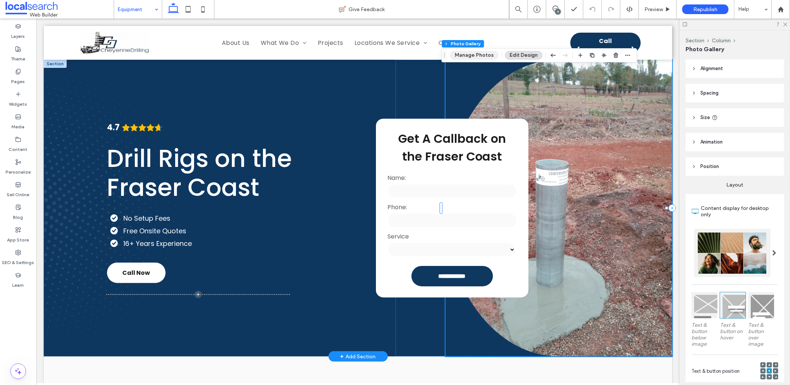
click at [475, 53] on button "Manage Photos" at bounding box center [474, 55] width 49 height 9
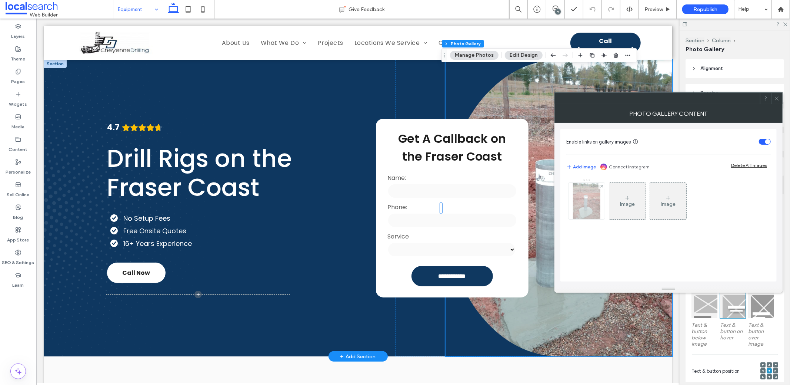
click at [582, 198] on img at bounding box center [586, 201] width 27 height 36
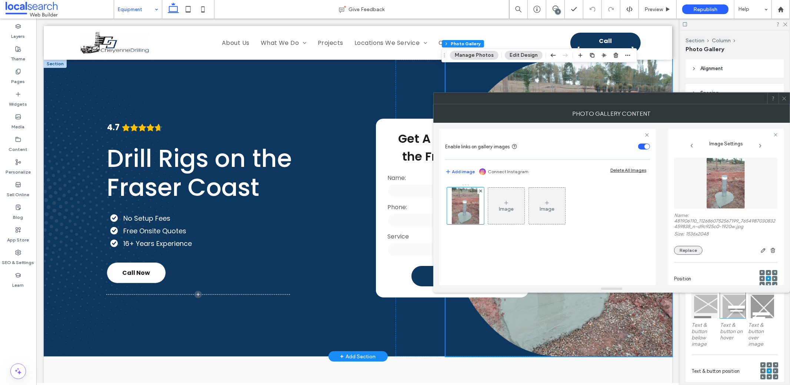
click at [696, 246] on button "Replace" at bounding box center [688, 250] width 29 height 9
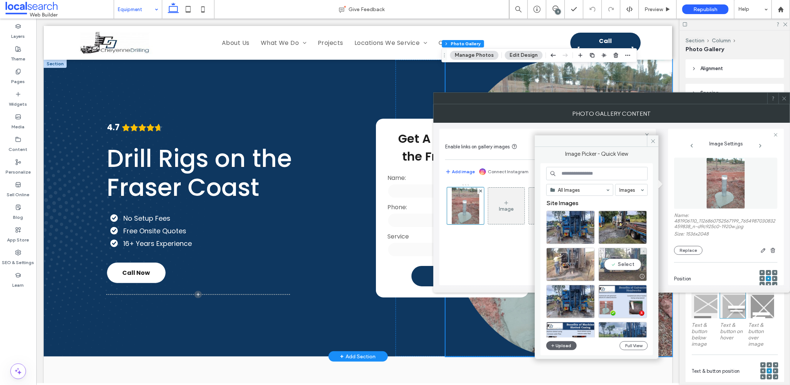
click at [623, 265] on div "Select" at bounding box center [623, 263] width 49 height 33
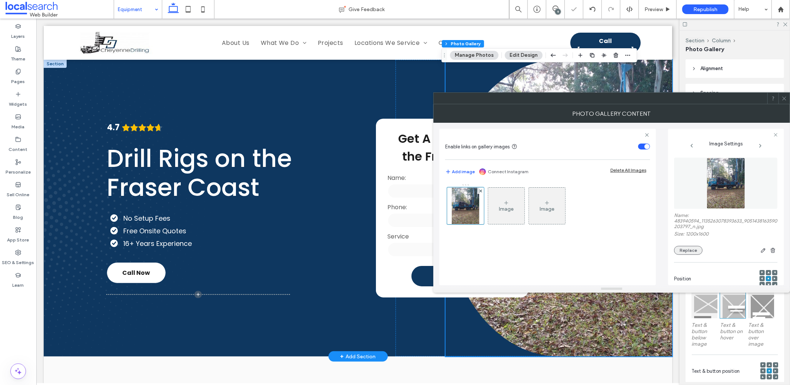
click at [698, 249] on button "Replace" at bounding box center [688, 250] width 29 height 9
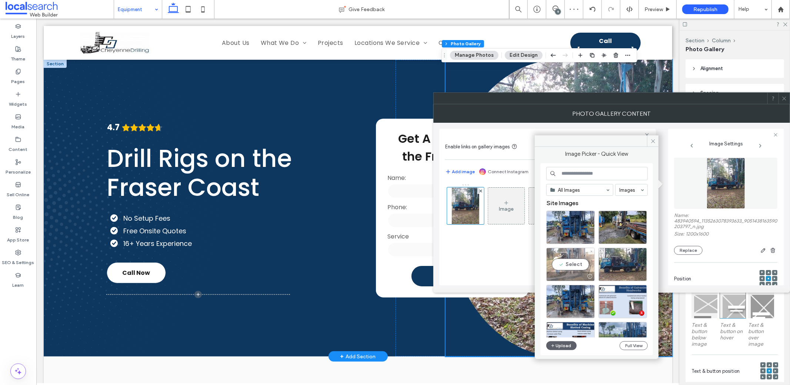
click at [574, 261] on div "Select" at bounding box center [570, 263] width 49 height 33
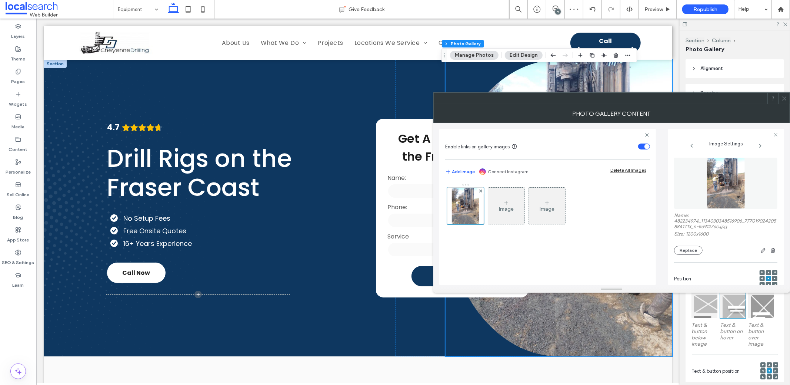
click at [785, 97] on icon at bounding box center [785, 99] width 6 height 6
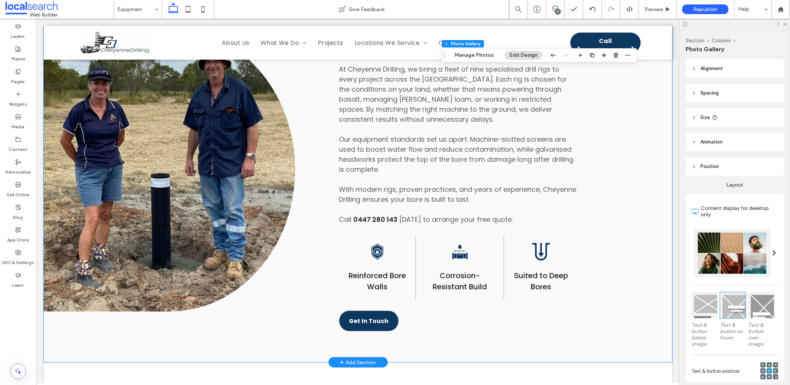
scroll to position [379, 0]
click at [219, 245] on link at bounding box center [169, 168] width 252 height 283
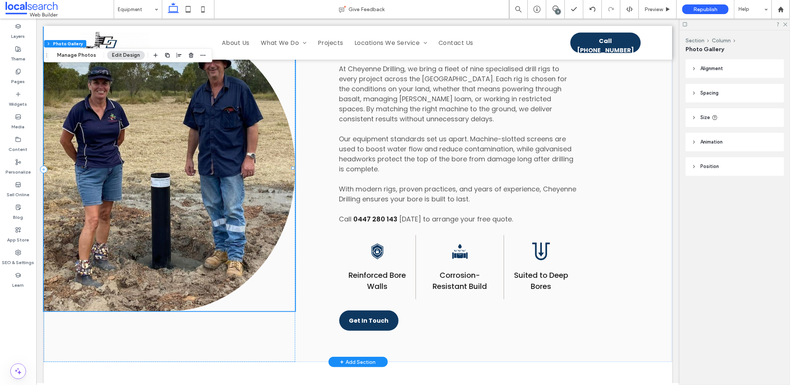
click at [219, 245] on link at bounding box center [169, 168] width 252 height 283
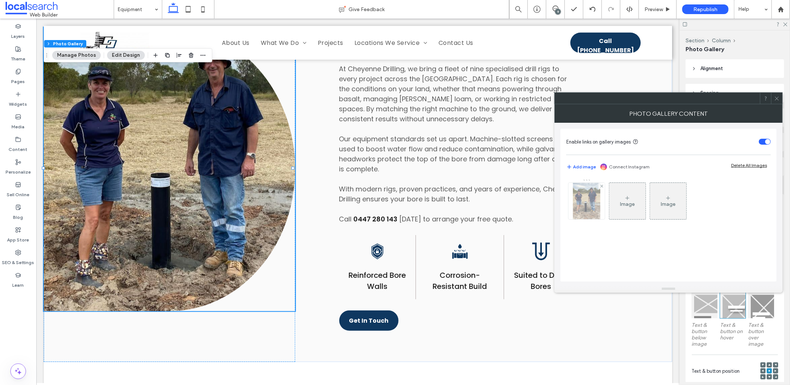
click at [580, 199] on div at bounding box center [587, 201] width 36 height 36
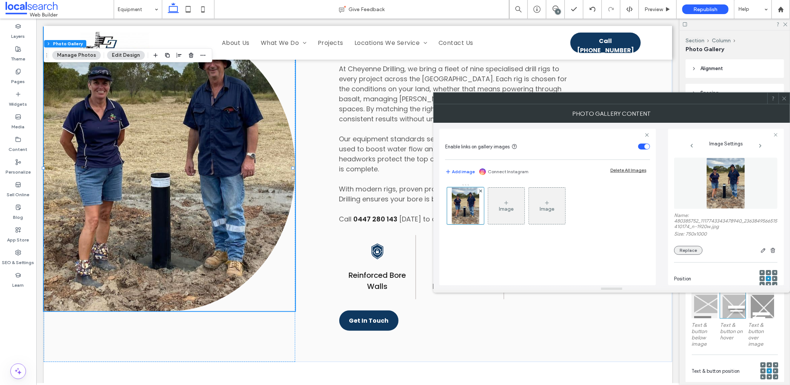
click at [684, 250] on button "Replace" at bounding box center [688, 250] width 29 height 9
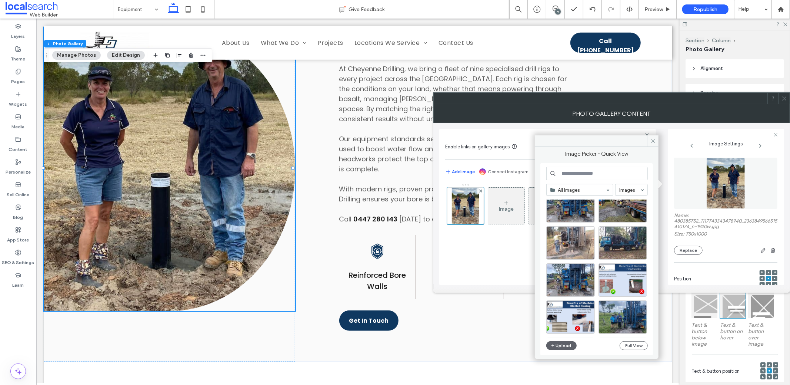
scroll to position [0, 0]
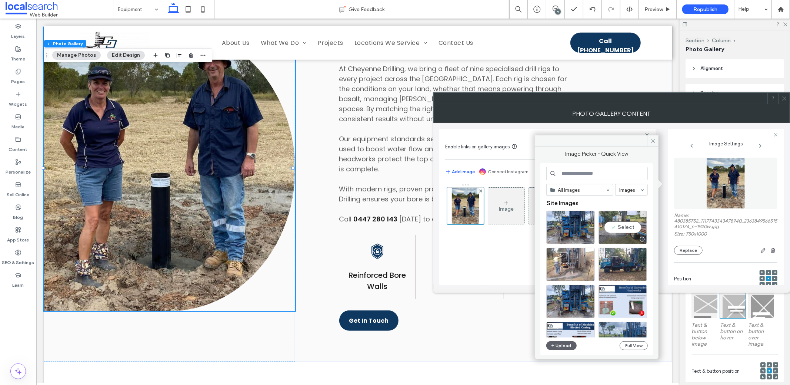
click at [619, 221] on div "Select" at bounding box center [623, 226] width 49 height 33
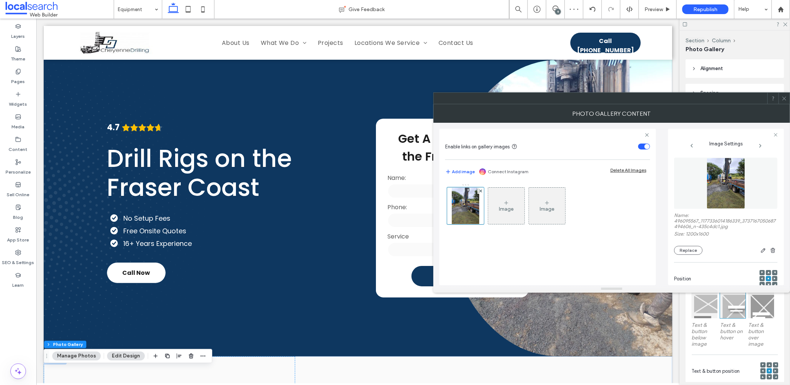
click at [784, 96] on icon at bounding box center [785, 99] width 6 height 6
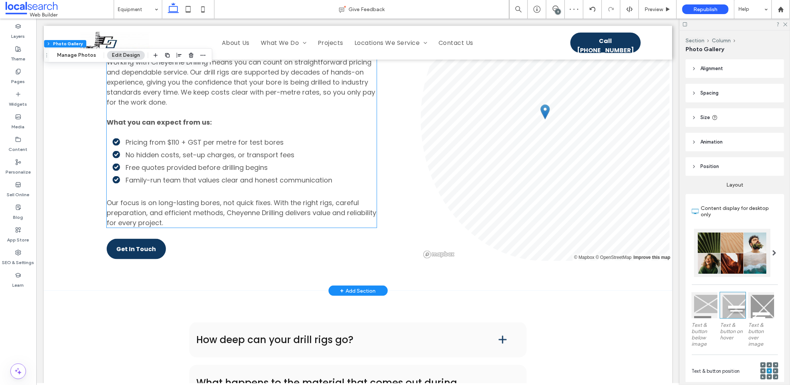
scroll to position [855, 0]
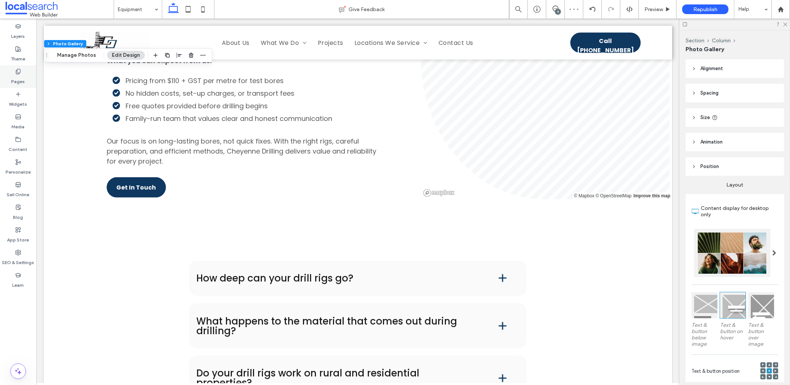
click at [14, 73] on div "Pages" at bounding box center [18, 76] width 36 height 23
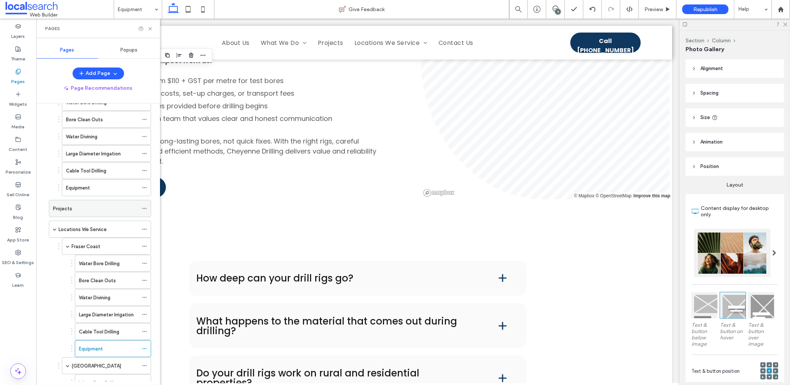
scroll to position [81, 0]
click at [98, 184] on div "Equipment" at bounding box center [102, 188] width 72 height 8
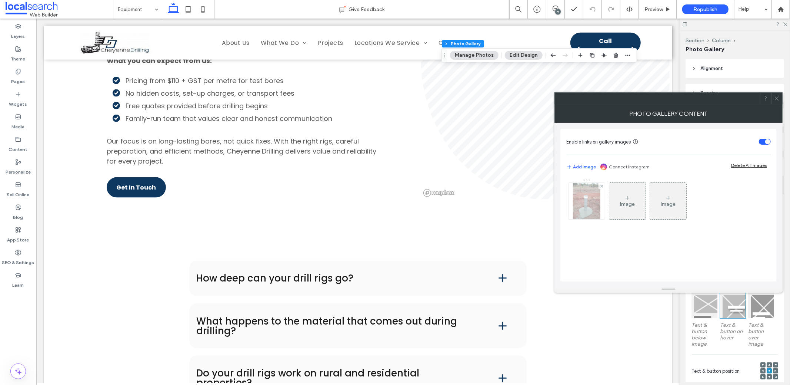
click at [592, 204] on img at bounding box center [586, 201] width 27 height 36
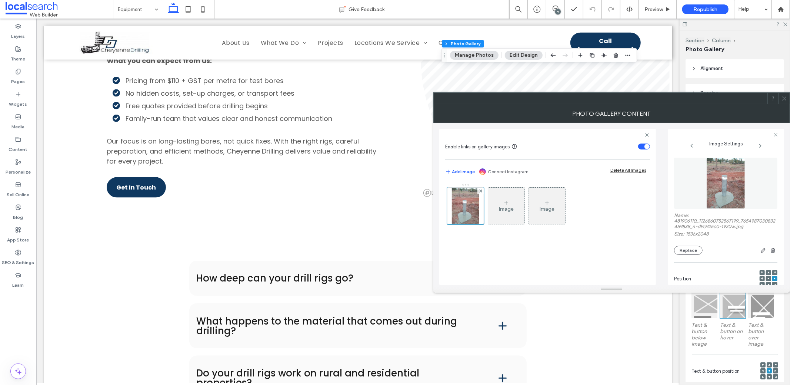
click at [687, 238] on label "Size: 1536x2048" at bounding box center [725, 234] width 103 height 7
click at [687, 242] on div "Name: 481906110_1126860752567199_7654987030832459838_n-d9c925c0-1920w.jpg Size:…" at bounding box center [725, 233] width 103 height 42
click at [686, 250] on button "Replace" at bounding box center [688, 250] width 29 height 9
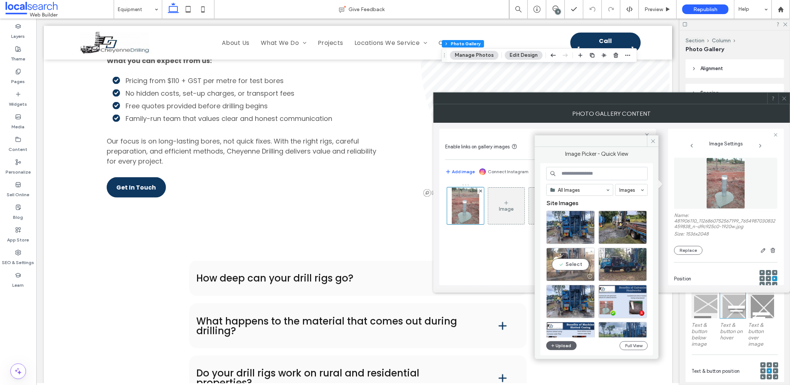
click at [569, 266] on div "Select" at bounding box center [570, 263] width 49 height 33
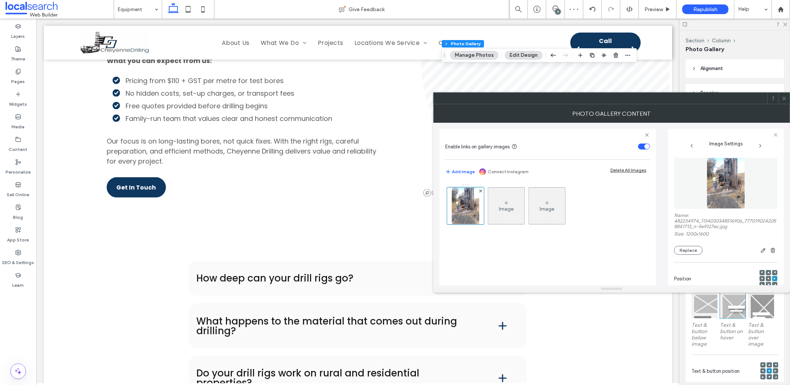
click at [783, 96] on icon at bounding box center [785, 99] width 6 height 6
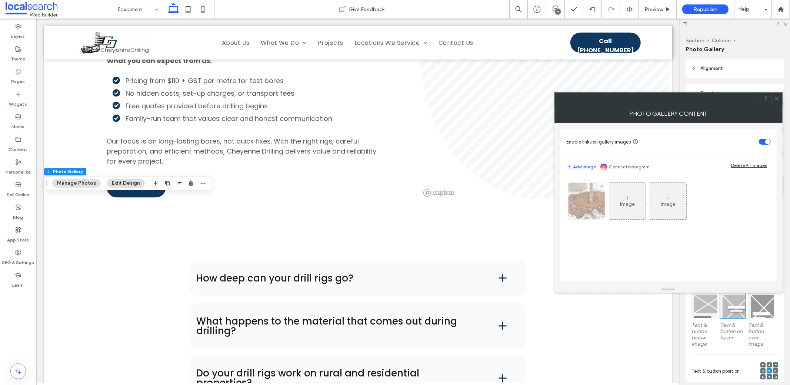
click at [576, 206] on img at bounding box center [587, 201] width 49 height 36
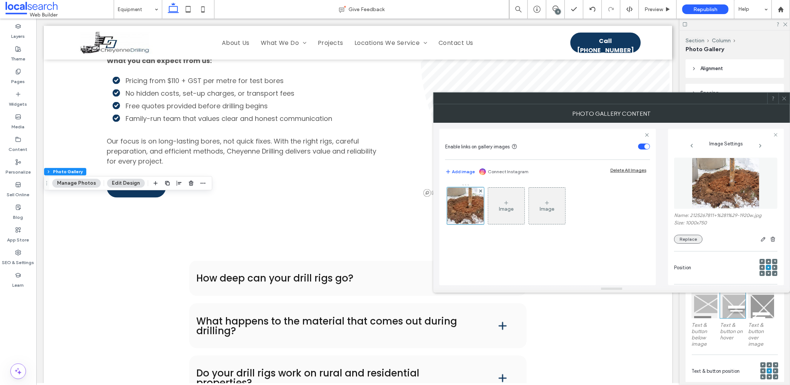
click at [698, 236] on button "Replace" at bounding box center [688, 239] width 29 height 9
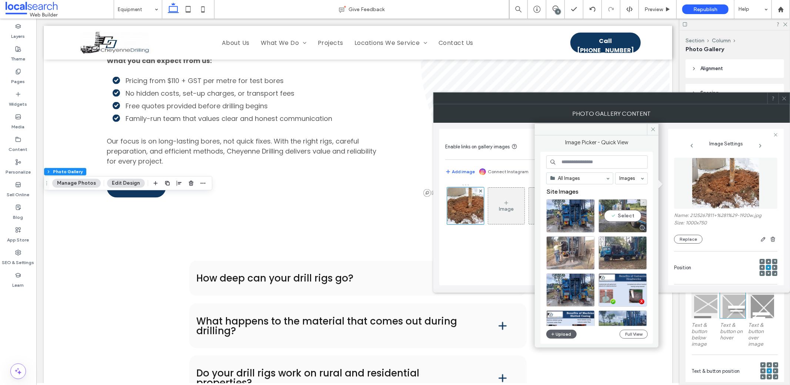
click at [624, 215] on div "Select" at bounding box center [623, 215] width 49 height 33
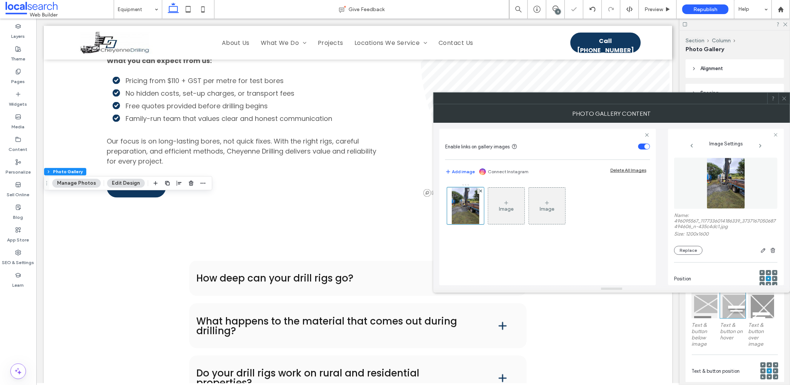
click at [786, 98] on icon at bounding box center [785, 99] width 6 height 6
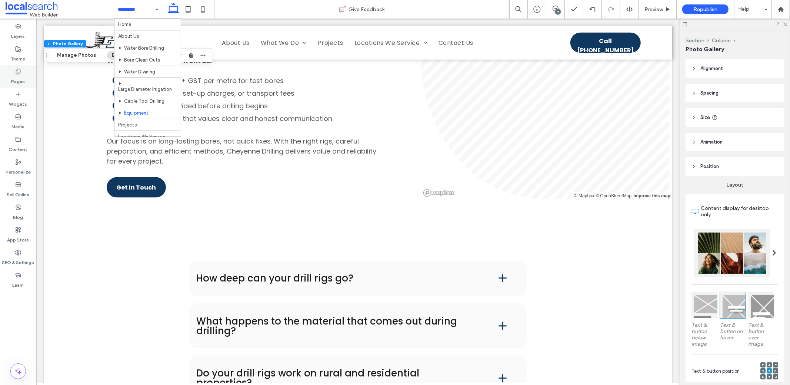
click at [20, 74] on icon at bounding box center [18, 72] width 6 height 6
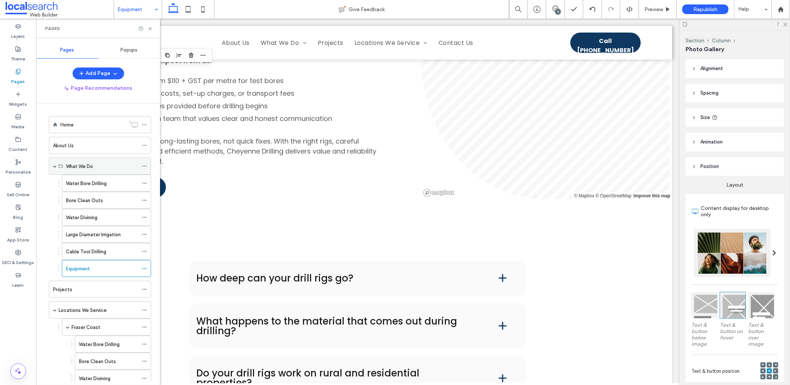
click at [73, 164] on label "What We Do" at bounding box center [79, 166] width 27 height 13
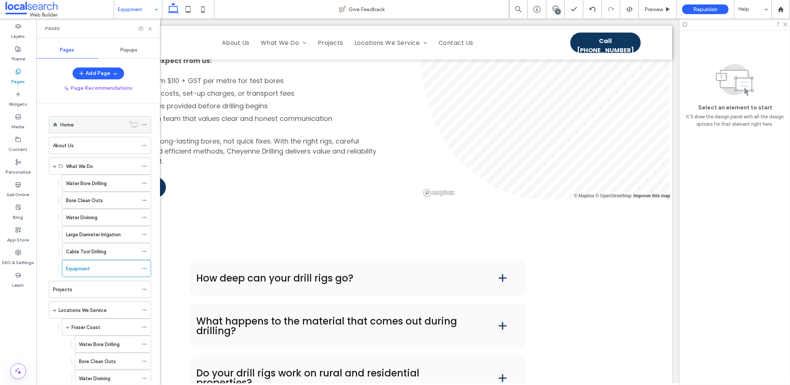
click at [76, 128] on div "Home" at bounding box center [92, 124] width 65 height 16
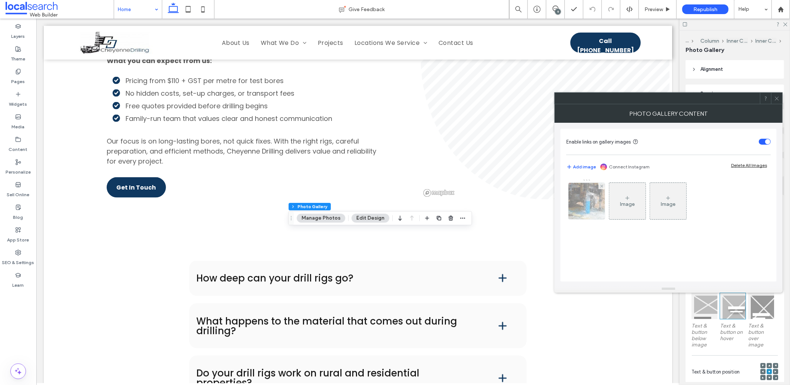
click at [586, 213] on img at bounding box center [586, 201] width 51 height 36
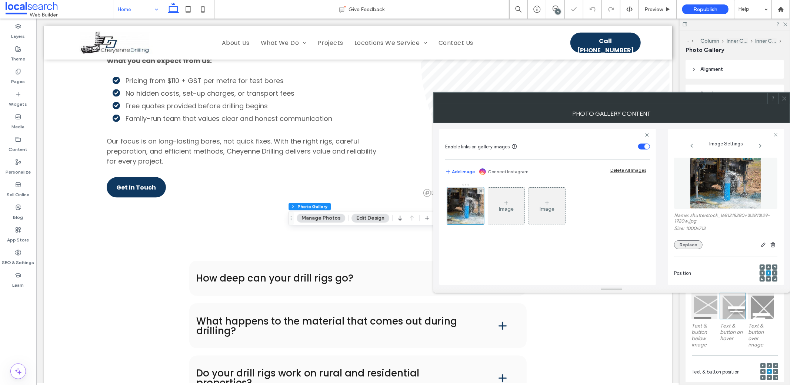
click at [683, 245] on button "Replace" at bounding box center [688, 244] width 29 height 9
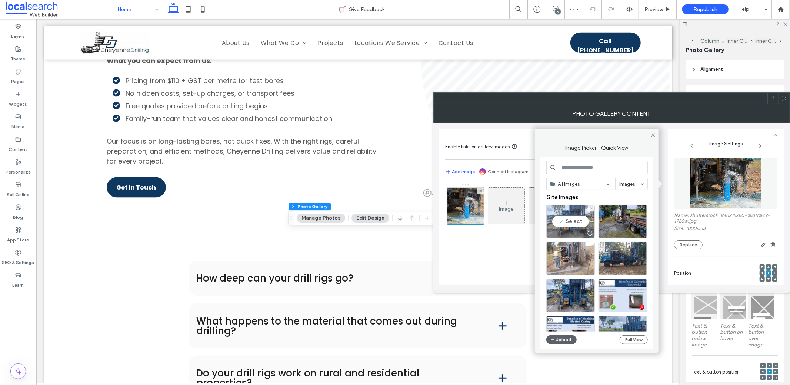
click at [578, 222] on div "Select" at bounding box center [570, 221] width 49 height 33
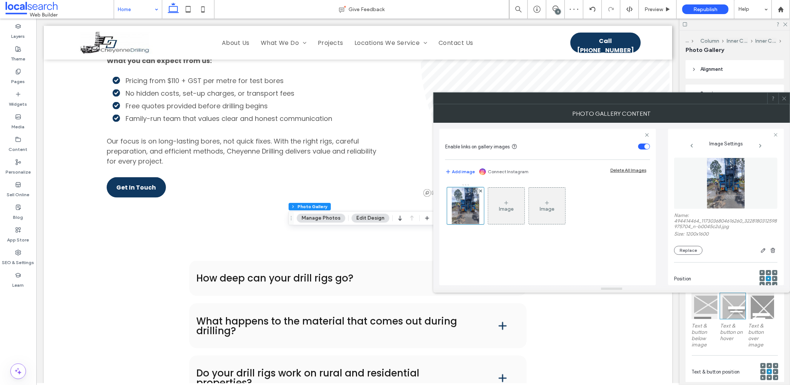
scroll to position [1, 0]
click at [768, 282] on use at bounding box center [769, 283] width 2 height 2
click at [768, 277] on use at bounding box center [768, 276] width 1 height 1
click at [785, 101] on span at bounding box center [785, 98] width 6 height 11
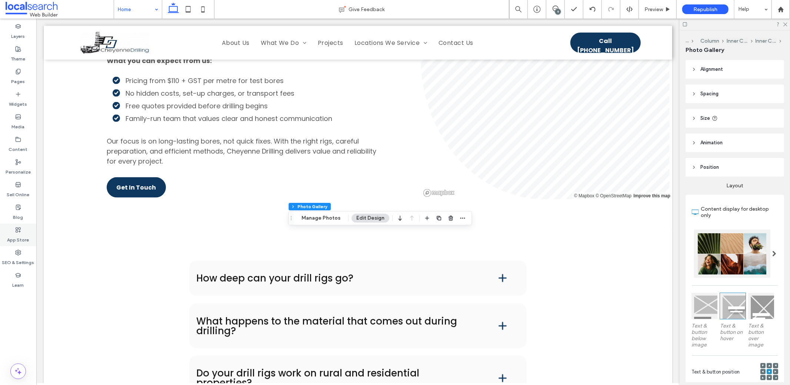
click at [18, 240] on label "App Store" at bounding box center [18, 238] width 22 height 10
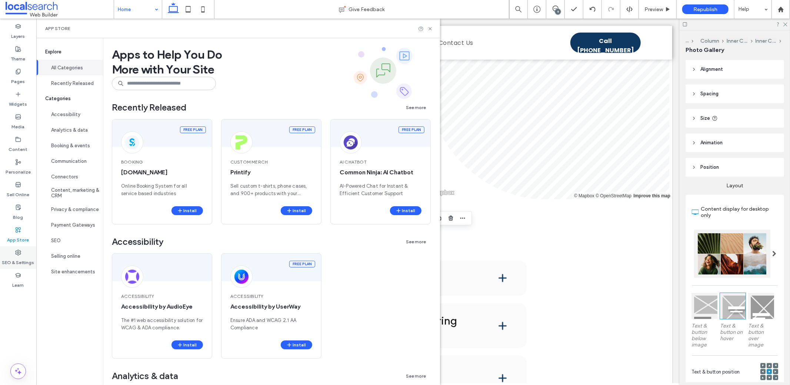
click at [17, 258] on label "SEO & Settings" at bounding box center [18, 260] width 32 height 10
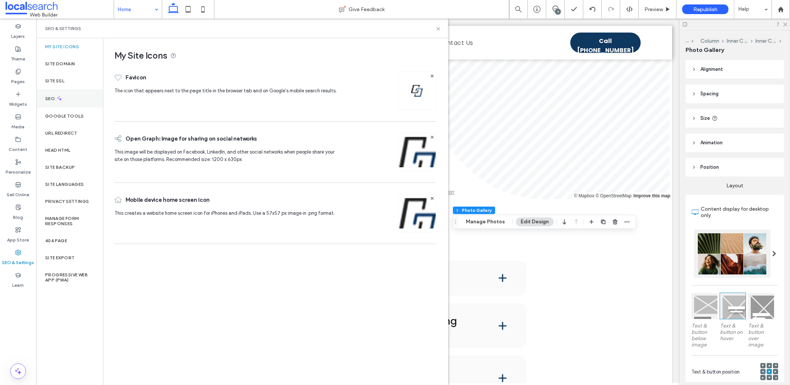
click at [51, 93] on div "SEO" at bounding box center [69, 98] width 67 height 18
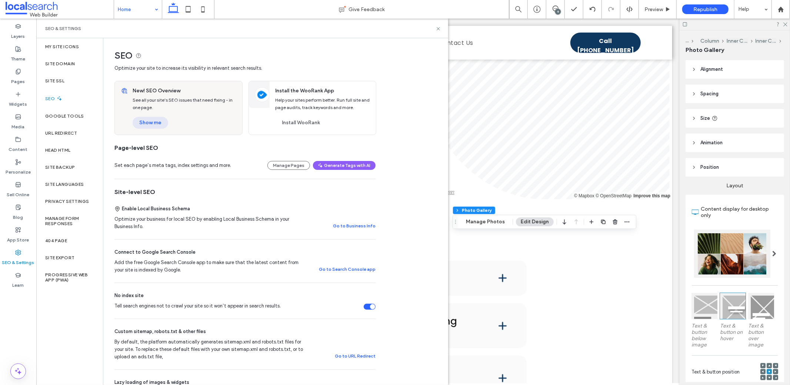
click at [165, 126] on button "Show me" at bounding box center [151, 123] width 36 height 12
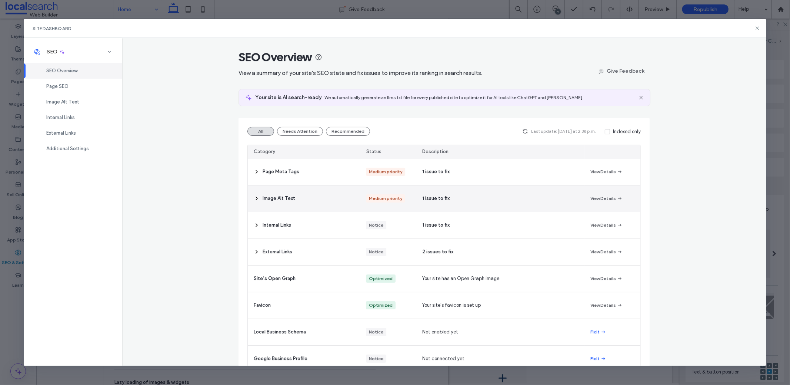
click at [287, 198] on span "Image Alt Text" at bounding box center [279, 198] width 33 height 7
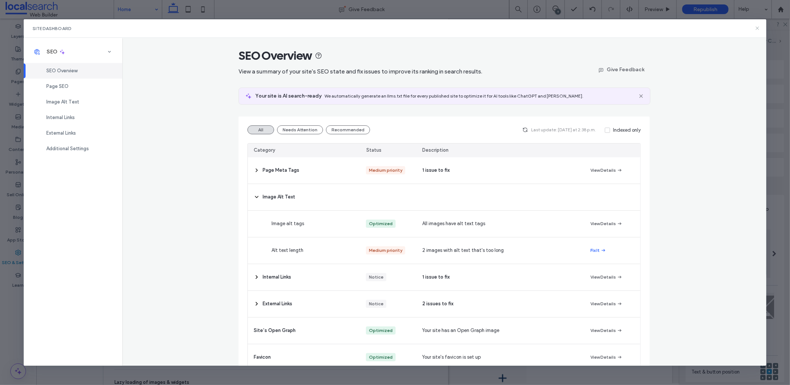
click at [755, 26] on icon at bounding box center [758, 28] width 6 height 6
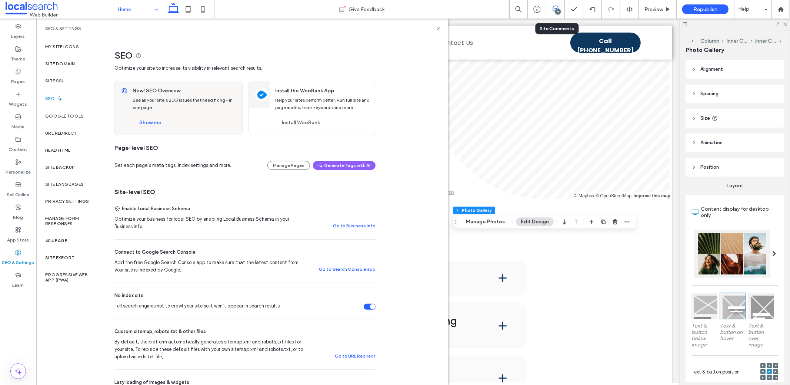
click at [554, 11] on icon at bounding box center [556, 9] width 6 height 6
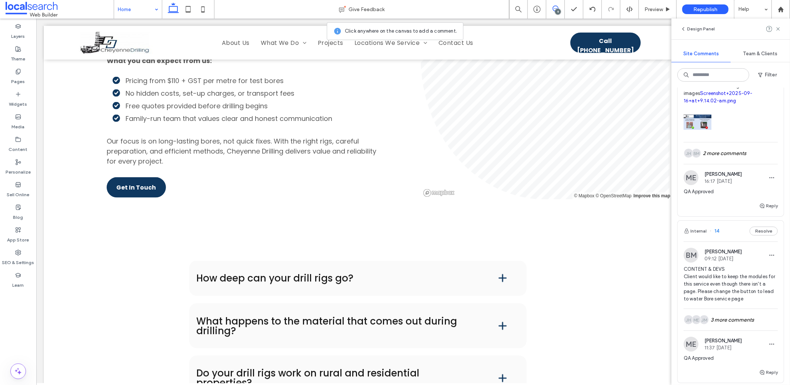
scroll to position [291, 0]
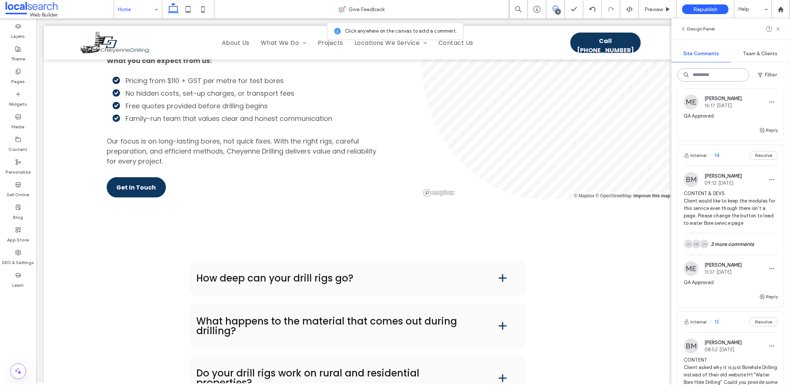
click at [714, 71] on input at bounding box center [714, 74] width 72 height 13
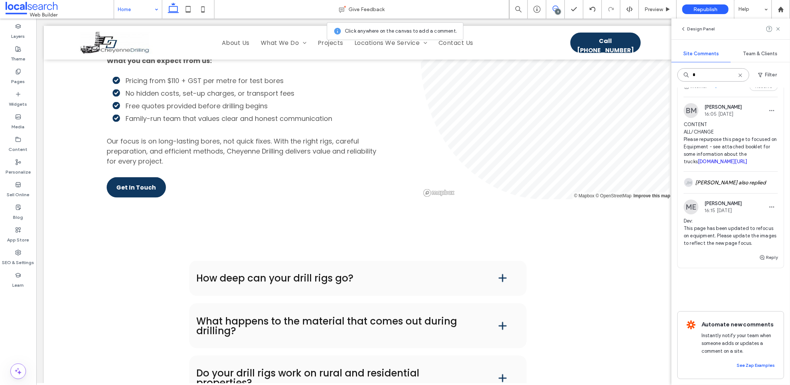
type input "*"
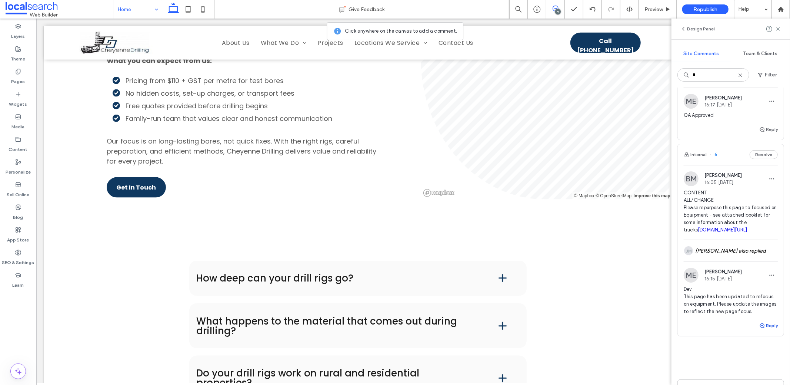
click at [764, 330] on button "Reply" at bounding box center [769, 325] width 19 height 9
type textarea "*"
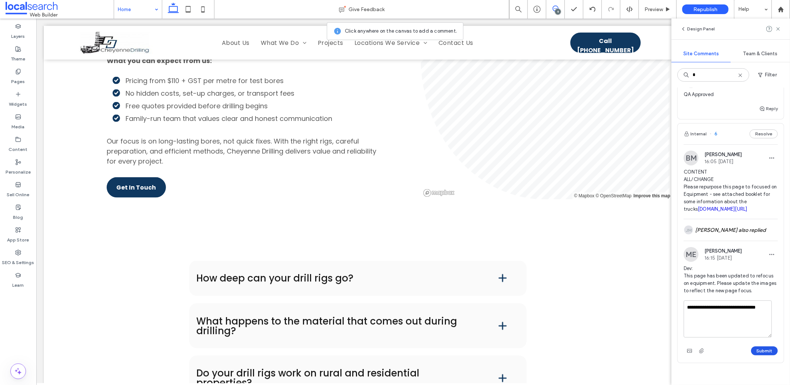
scroll to position [161, 0]
type textarea "**********"
click at [753, 355] on button "Submit" at bounding box center [764, 350] width 27 height 9
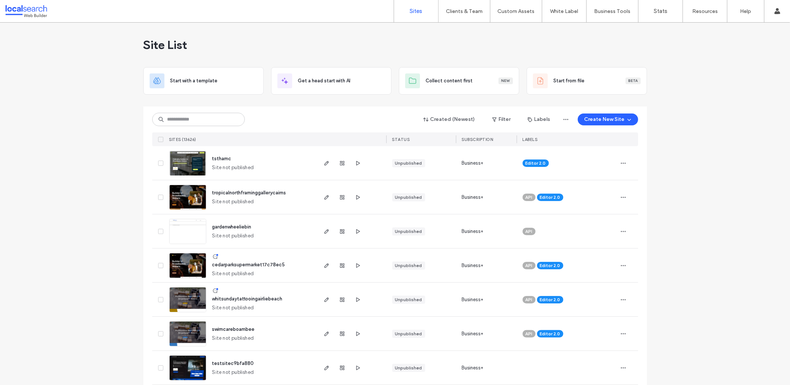
drag, startPoint x: 161, startPoint y: 119, endPoint x: 171, endPoint y: 119, distance: 10.4
click at [169, 118] on div at bounding box center [198, 119] width 93 height 13
click at [171, 119] on input at bounding box center [198, 119] width 93 height 13
paste input "**********"
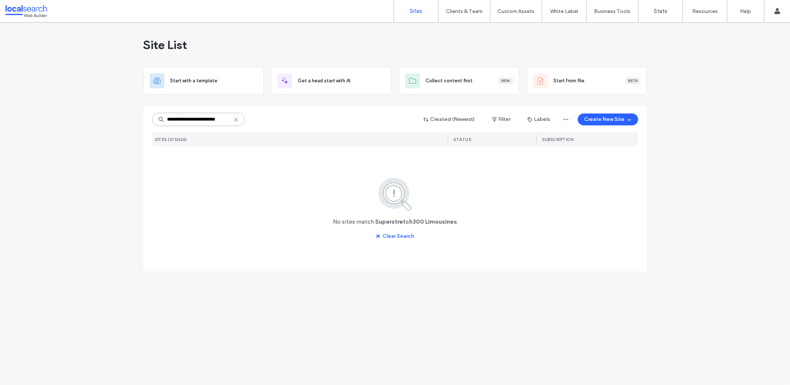
drag, startPoint x: 200, startPoint y: 120, endPoint x: 279, endPoint y: 114, distance: 79.1
click at [279, 114] on div "**********" at bounding box center [395, 119] width 486 height 14
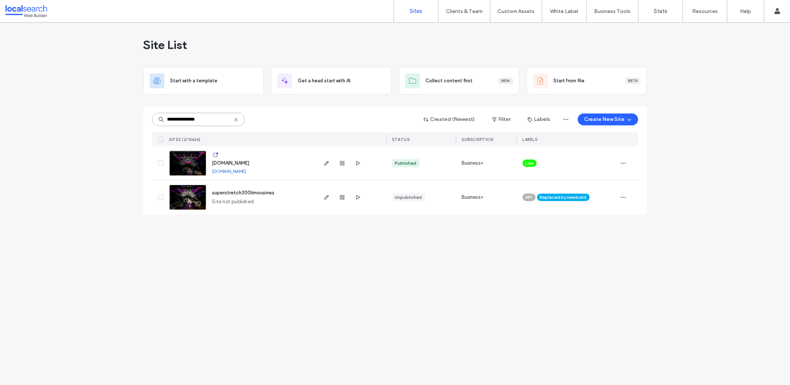
type input "**********"
click at [322, 163] on span "button" at bounding box center [326, 163] width 9 height 9
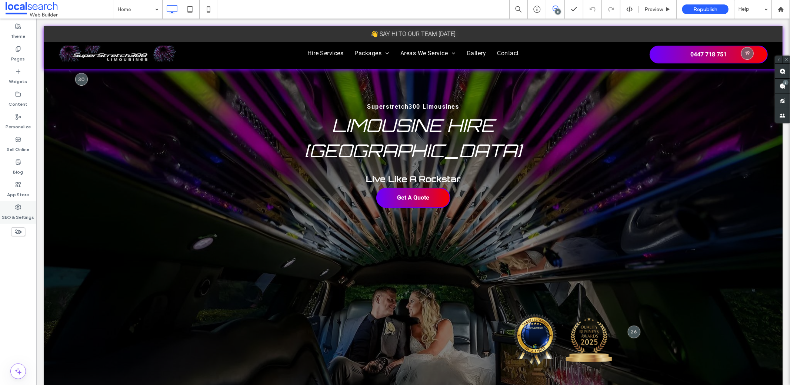
click at [23, 205] on div "SEO & Settings" at bounding box center [18, 212] width 36 height 23
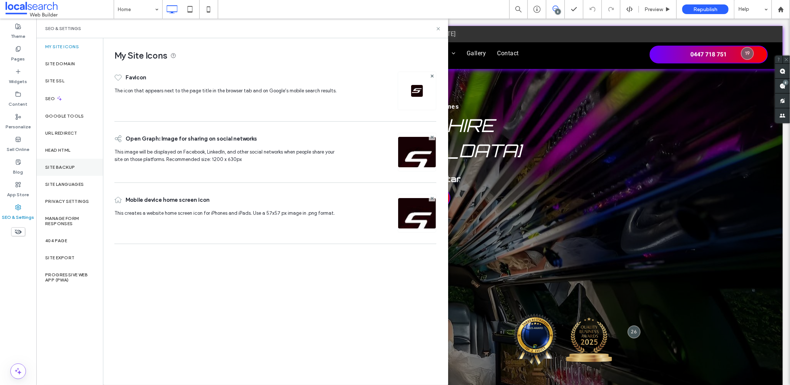
click at [77, 161] on div "Site Backup" at bounding box center [69, 167] width 67 height 17
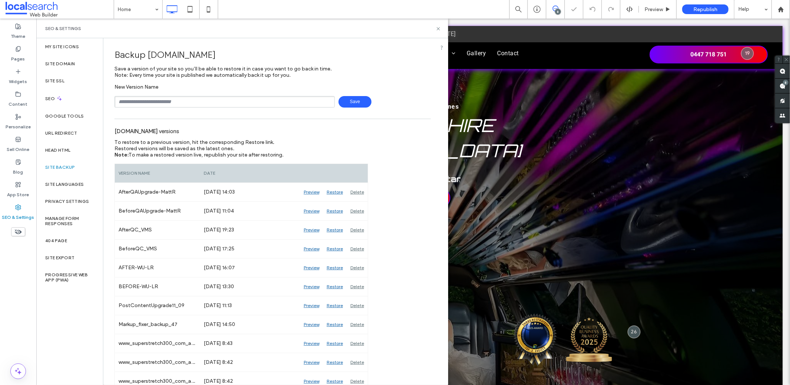
click at [148, 102] on input "text" at bounding box center [224, 101] width 220 height 11
type input "**********"
click at [355, 100] on span "Save" at bounding box center [355, 101] width 33 height 11
click at [435, 27] on div "SEO & Settings" at bounding box center [242, 29] width 394 height 6
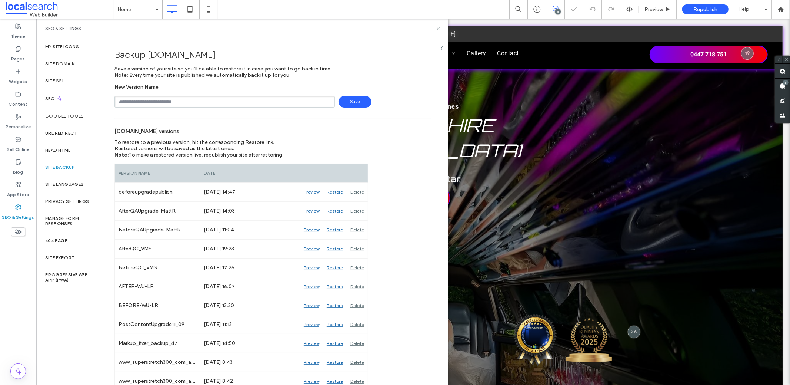
drag, startPoint x: 438, startPoint y: 28, endPoint x: 399, endPoint y: 4, distance: 45.9
click at [438, 28] on icon at bounding box center [439, 29] width 6 height 6
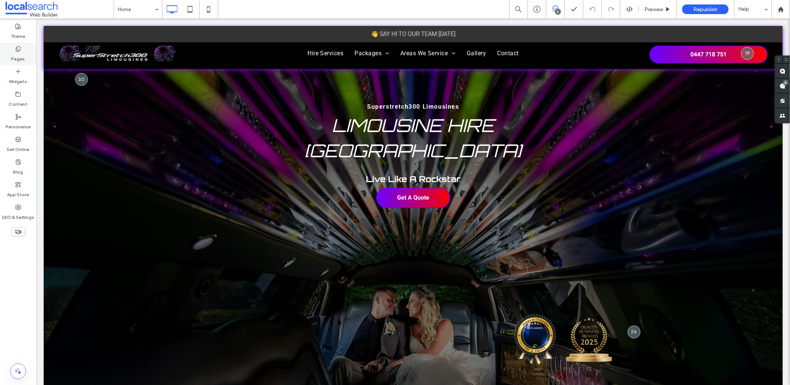
click at [20, 60] on label "Pages" at bounding box center [18, 57] width 14 height 10
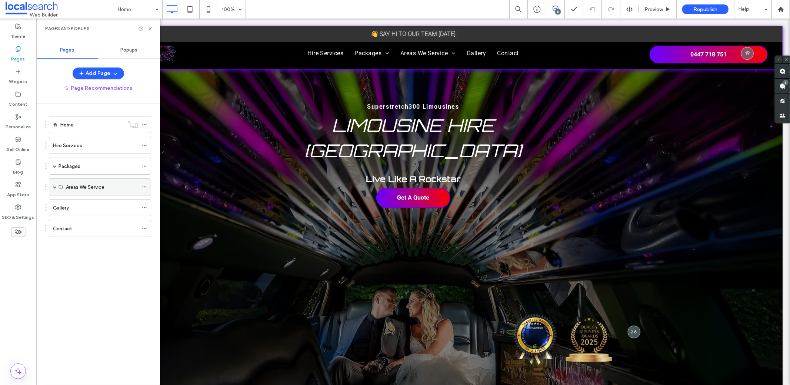
click at [52, 185] on div "Areas We Service" at bounding box center [100, 186] width 102 height 17
click at [53, 185] on span at bounding box center [55, 187] width 4 height 4
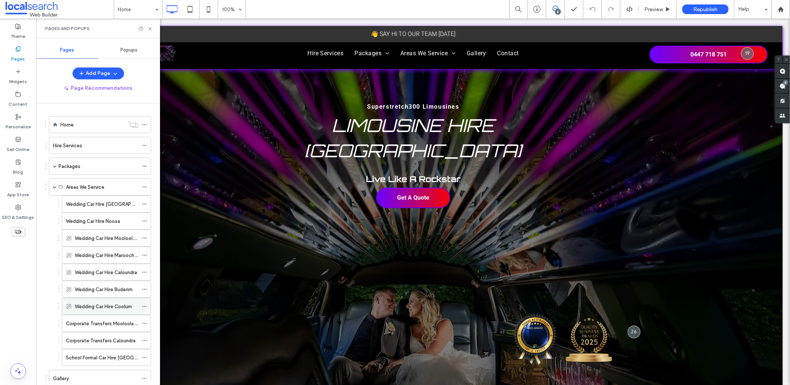
click at [144, 306] on use at bounding box center [144, 306] width 4 height 1
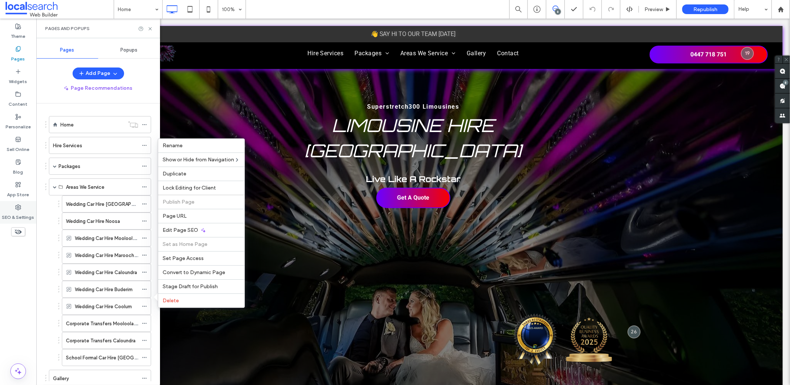
click at [14, 214] on label "SEO & Settings" at bounding box center [18, 215] width 32 height 10
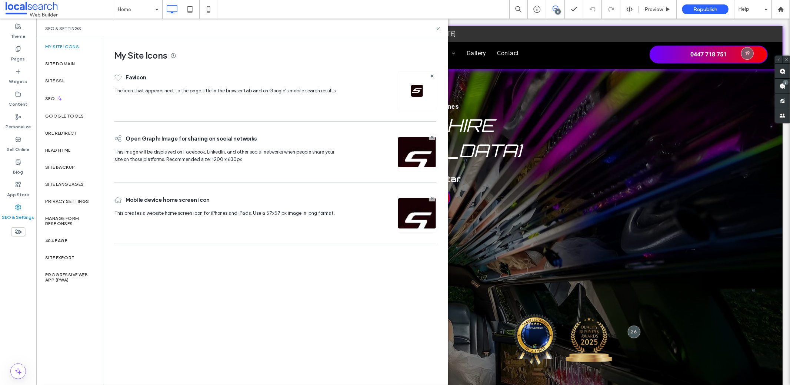
click at [61, 97] on icon at bounding box center [59, 98] width 6 height 6
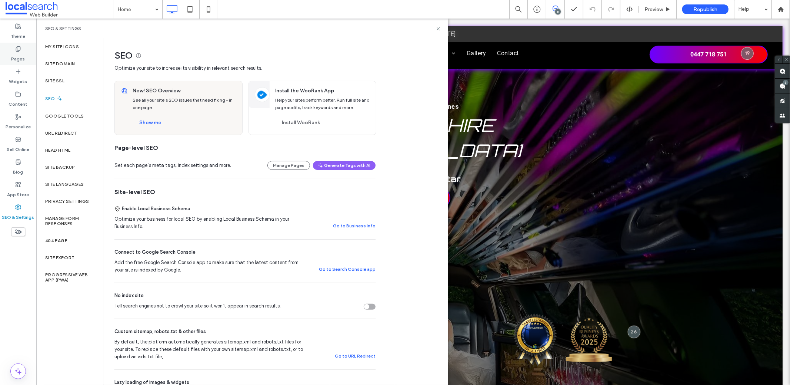
click at [15, 53] on label "Pages" at bounding box center [18, 57] width 14 height 10
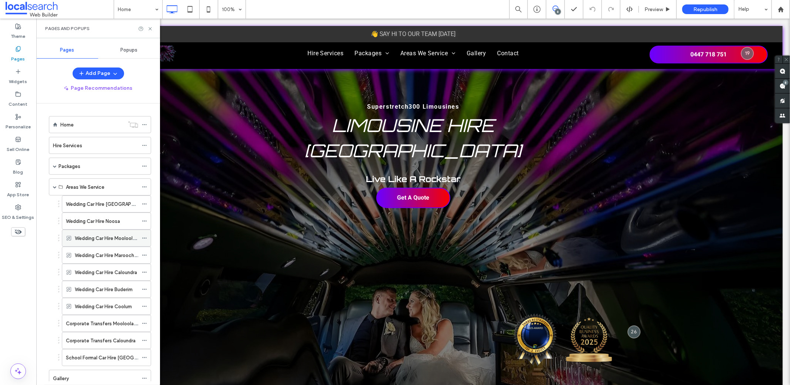
click at [145, 235] on icon at bounding box center [144, 237] width 5 height 5
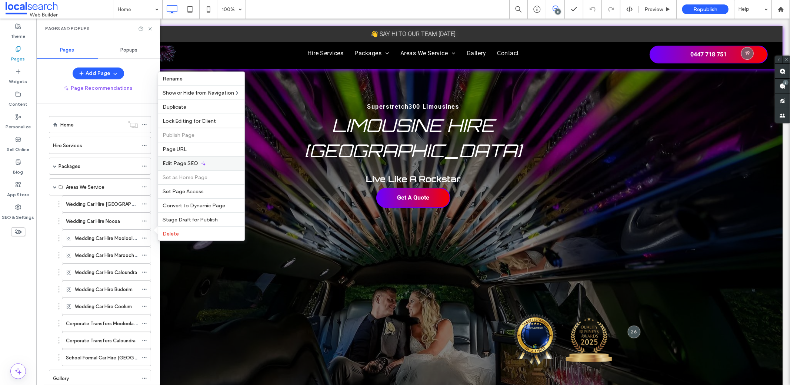
click at [175, 164] on span "Edit Page SEO" at bounding box center [181, 163] width 36 height 6
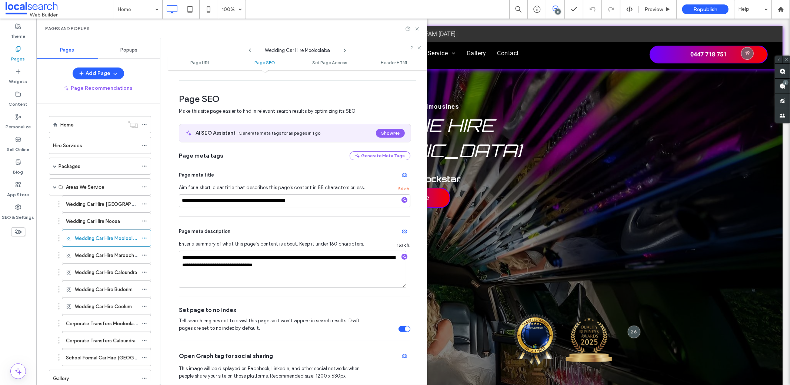
scroll to position [133, 0]
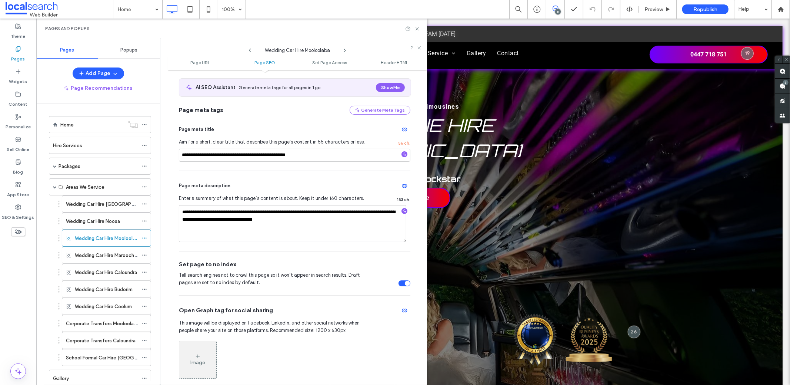
click at [408, 278] on div "**********" at bounding box center [297, 263] width 237 height 448
click at [405, 281] on div "toggle" at bounding box center [407, 282] width 5 height 5
click at [344, 49] on icon at bounding box center [345, 50] width 6 height 6
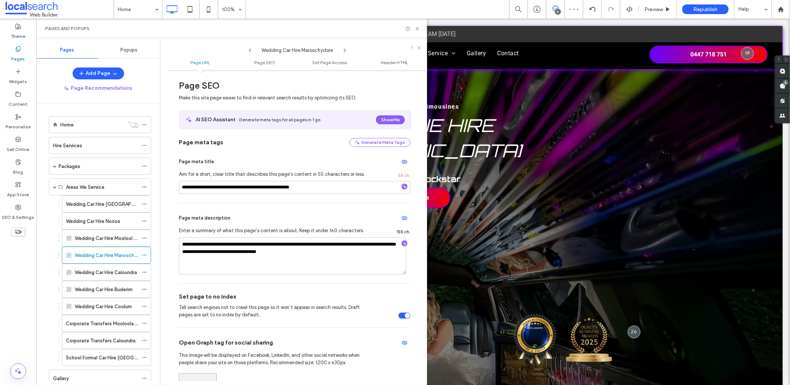
scroll to position [142, 0]
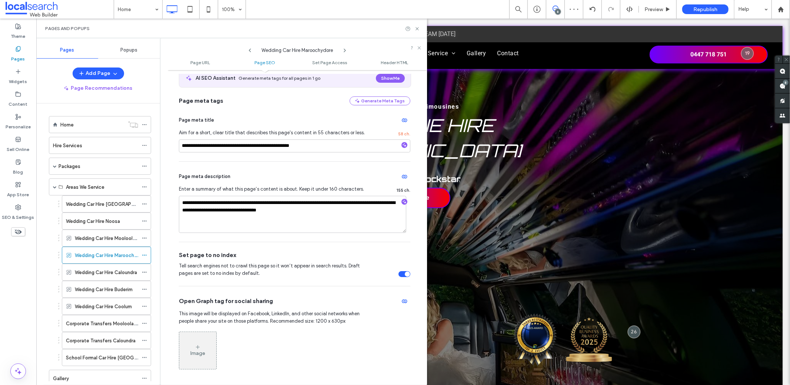
click at [399, 274] on div "toggle" at bounding box center [405, 274] width 12 height 6
click at [343, 47] on icon at bounding box center [345, 50] width 6 height 6
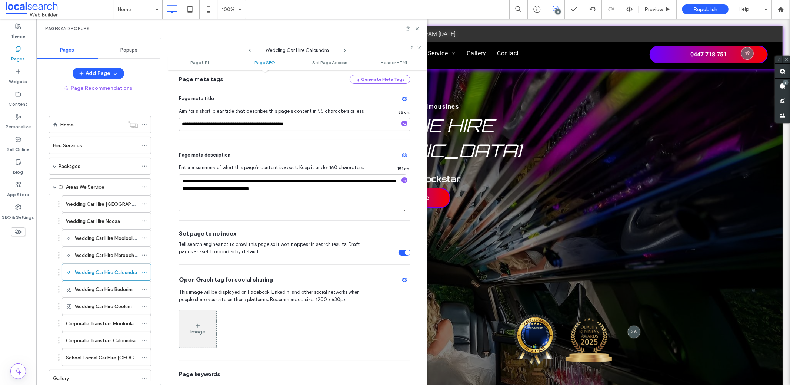
scroll to position [171, 0]
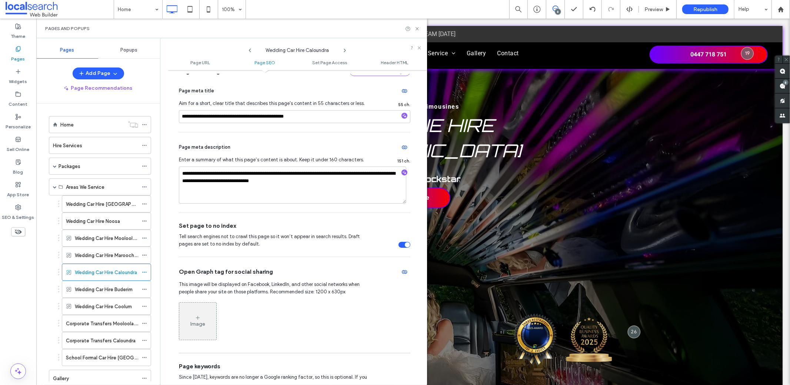
click at [399, 243] on div "toggle" at bounding box center [405, 245] width 12 height 6
click at [346, 50] on icon at bounding box center [345, 50] width 6 height 6
click at [405, 243] on div "toggle" at bounding box center [407, 244] width 5 height 5
click at [342, 47] on icon at bounding box center [345, 50] width 6 height 6
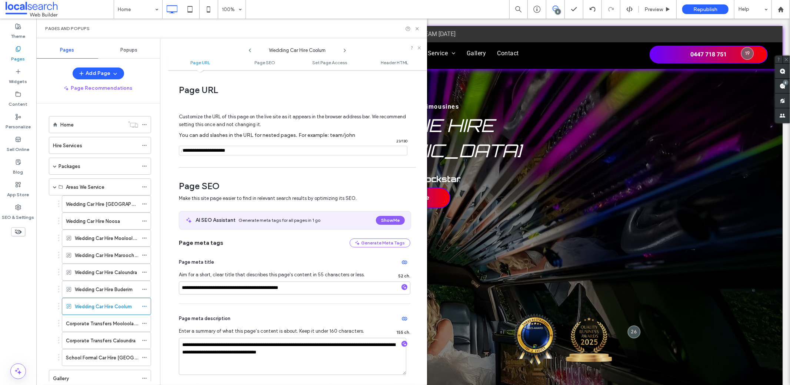
scroll to position [84, 0]
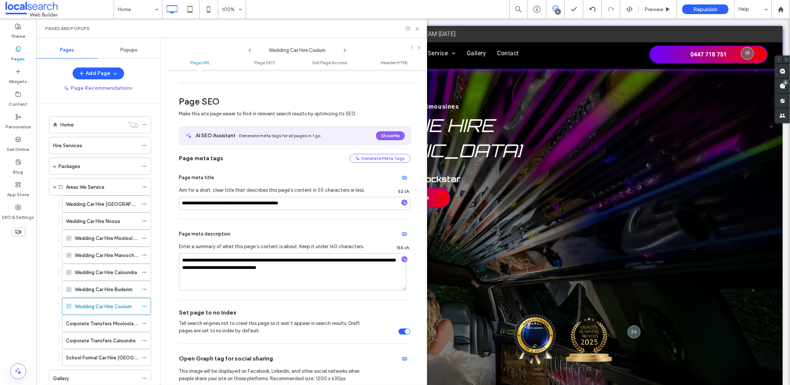
click at [400, 328] on div "toggle" at bounding box center [405, 331] width 12 height 6
click at [18, 206] on icon at bounding box center [18, 207] width 6 height 6
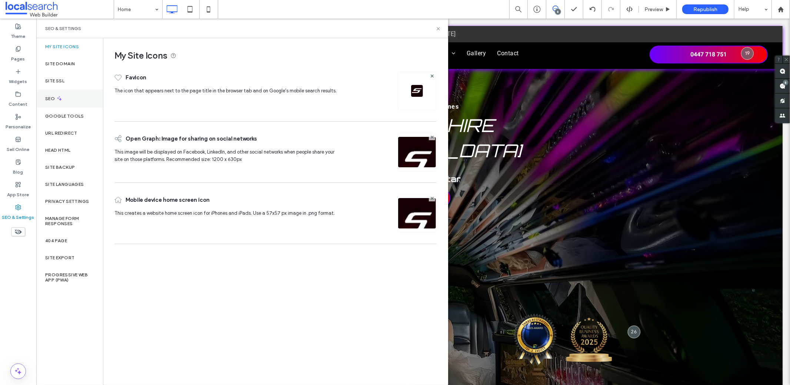
click at [65, 96] on div "SEO" at bounding box center [69, 98] width 67 height 18
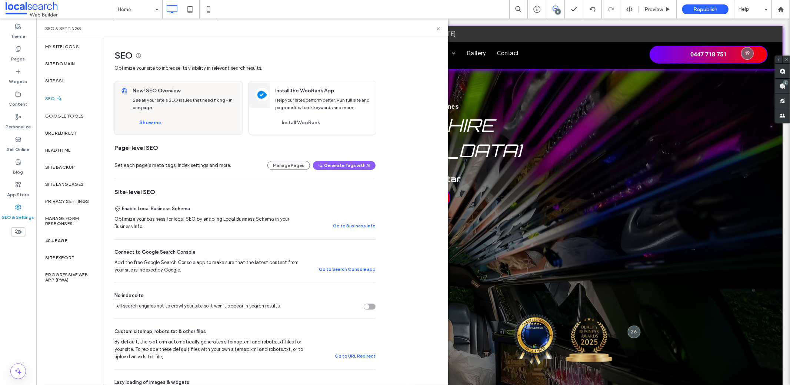
drag, startPoint x: 151, startPoint y: 126, endPoint x: 328, endPoint y: 179, distance: 184.3
click at [328, 179] on div "SEO Optimize your site to increase its visibility in relevant search results. N…" at bounding box center [242, 360] width 278 height 645
click at [293, 164] on button "Manage Pages" at bounding box center [288, 165] width 43 height 9
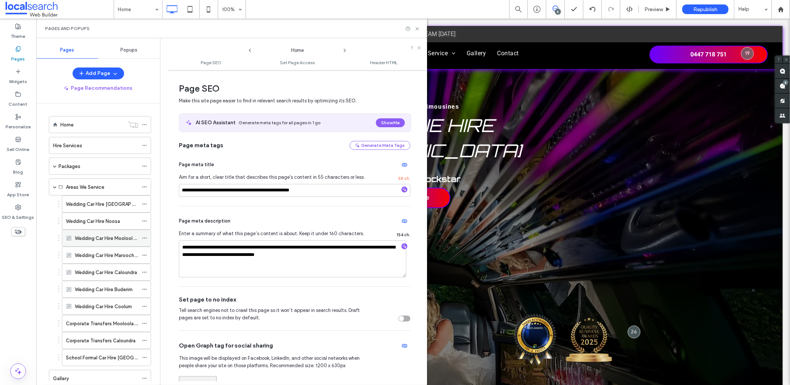
click at [144, 238] on span at bounding box center [144, 237] width 5 height 11
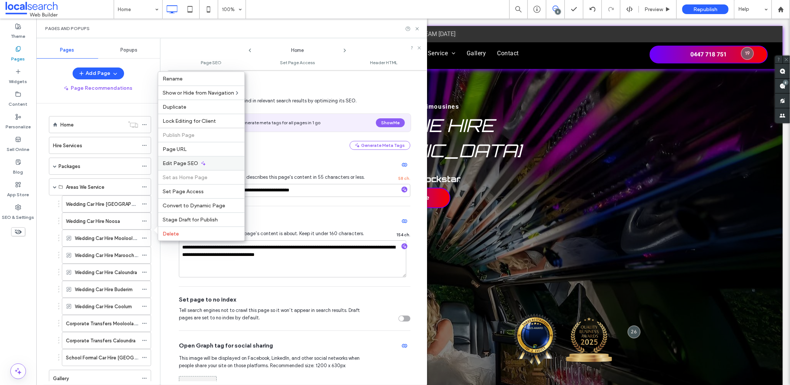
click at [186, 163] on span "Edit Page SEO" at bounding box center [181, 163] width 36 height 6
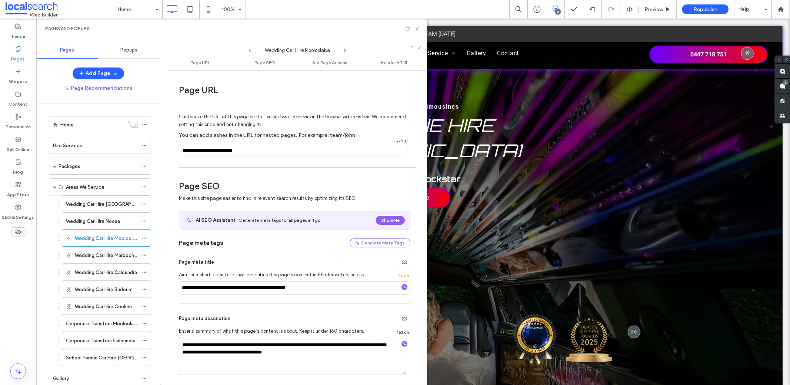
click at [274, 68] on ul "Page URL Page SEO Set Page Access Header HTML" at bounding box center [297, 62] width 259 height 15
click at [272, 63] on span "Page SEO" at bounding box center [265, 63] width 21 height 6
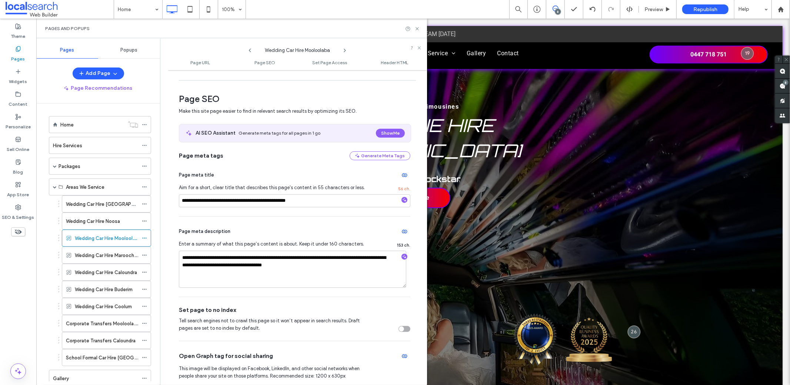
scroll to position [97, 0]
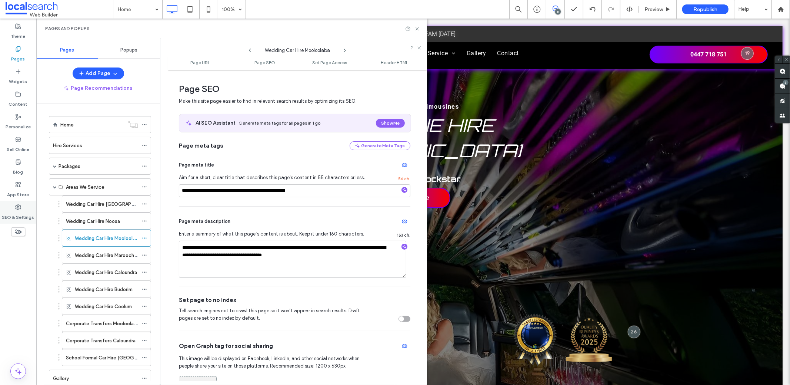
click at [22, 209] on div "SEO & Settings" at bounding box center [18, 212] width 36 height 23
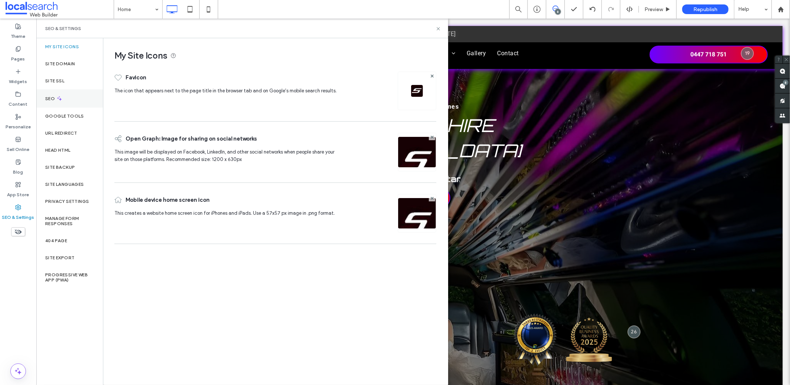
click at [64, 96] on div "SEO" at bounding box center [69, 98] width 67 height 18
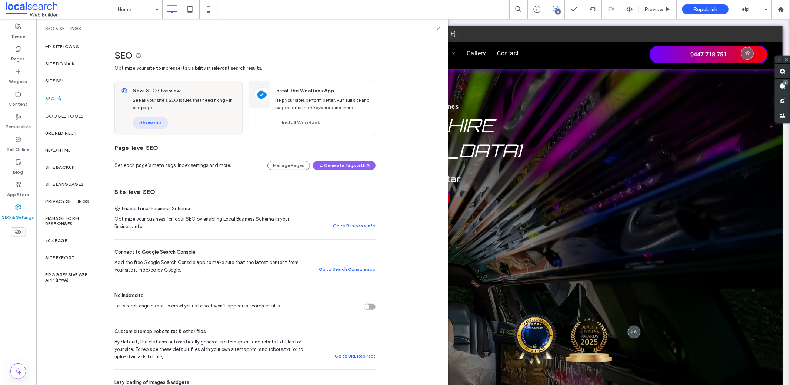
click at [144, 122] on button "Show me" at bounding box center [151, 123] width 36 height 12
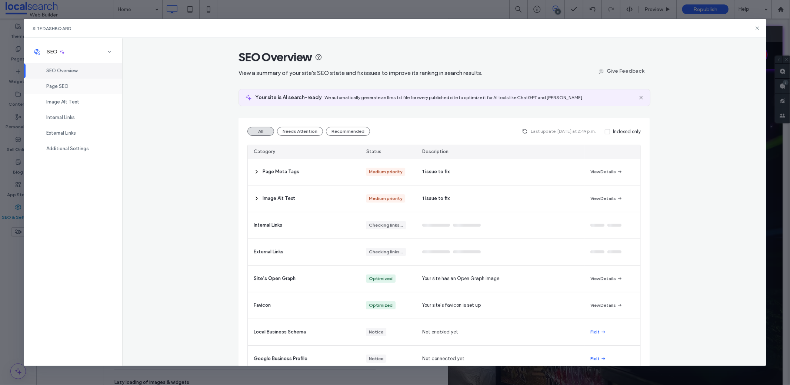
click at [95, 80] on div "Page SEO" at bounding box center [73, 87] width 99 height 16
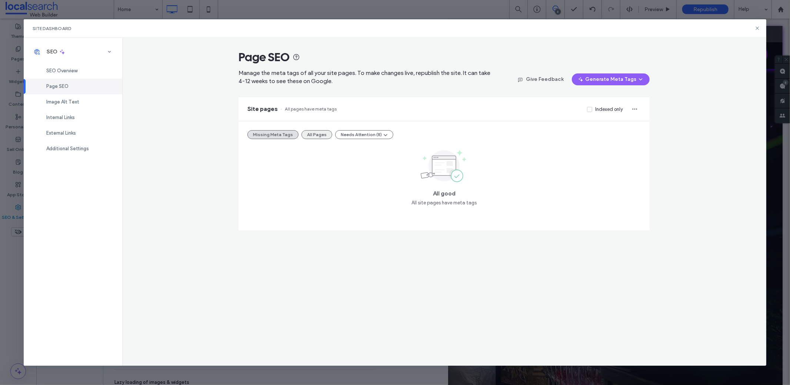
click at [308, 134] on button "All Pages" at bounding box center [317, 134] width 31 height 9
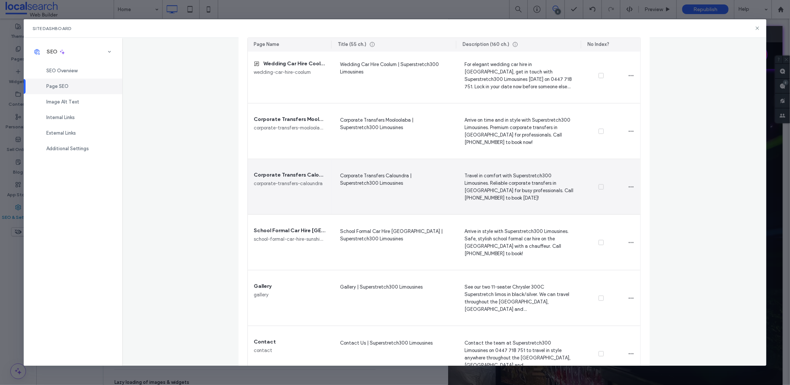
scroll to position [639, 0]
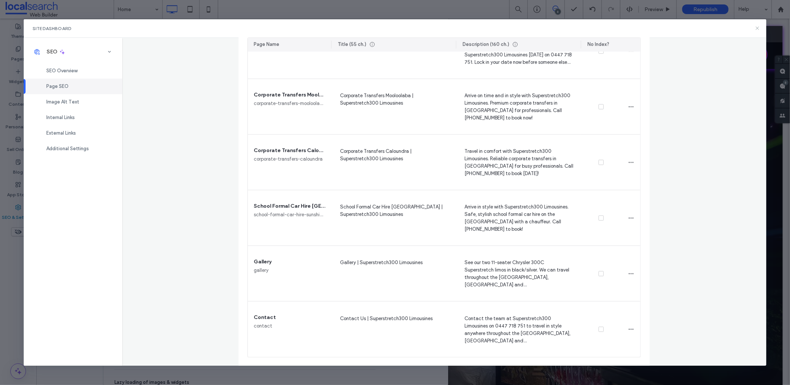
click at [758, 29] on icon at bounding box center [758, 28] width 6 height 6
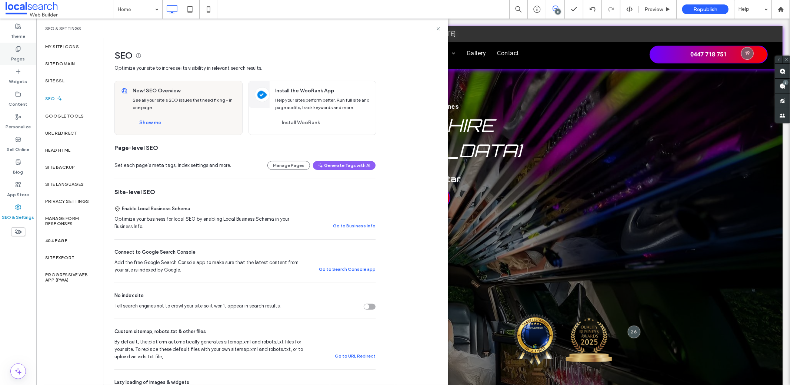
click at [20, 52] on label "Pages" at bounding box center [18, 57] width 14 height 10
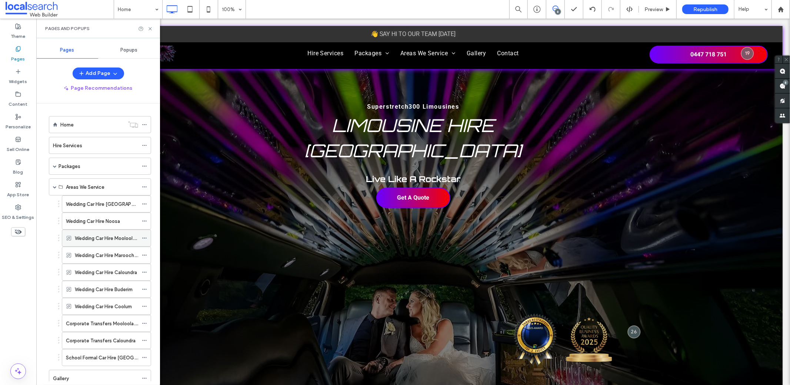
click at [145, 235] on icon at bounding box center [144, 237] width 5 height 5
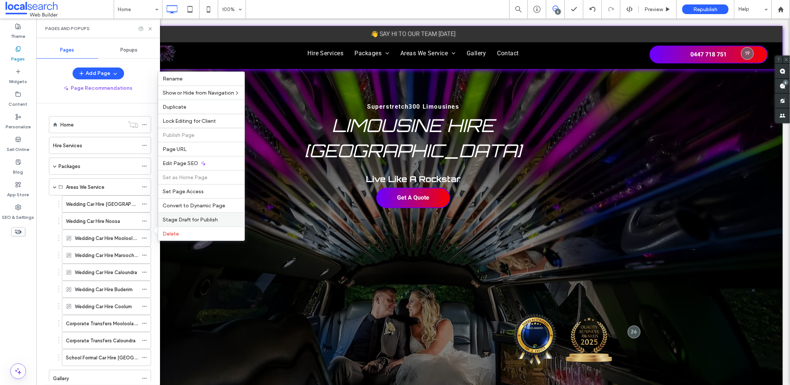
click at [195, 217] on span "Stage Draft for Publish" at bounding box center [190, 219] width 55 height 6
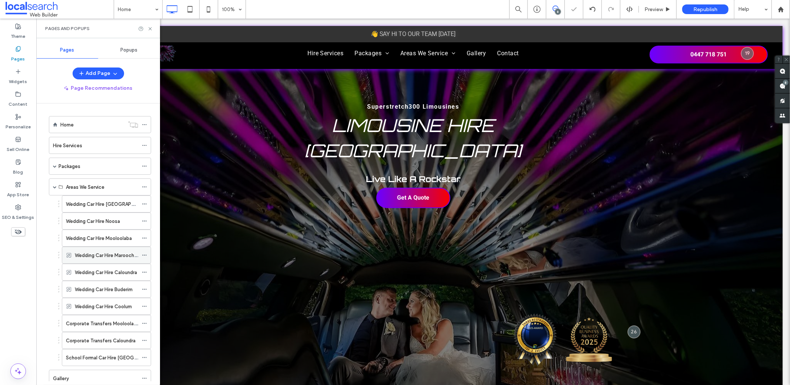
click at [145, 255] on use at bounding box center [144, 255] width 4 height 1
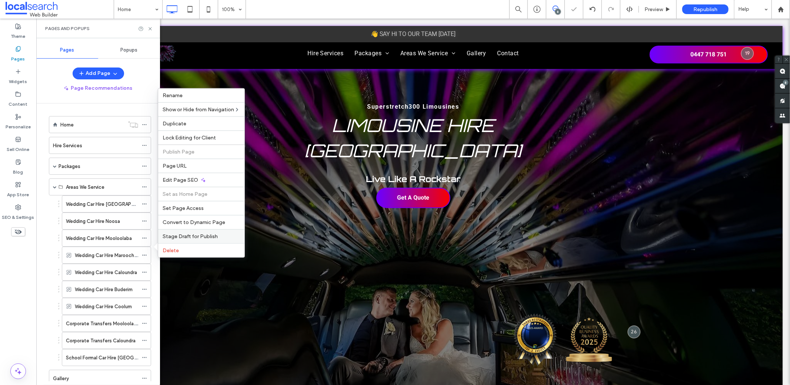
click at [179, 236] on span "Stage Draft for Publish" at bounding box center [190, 236] width 55 height 6
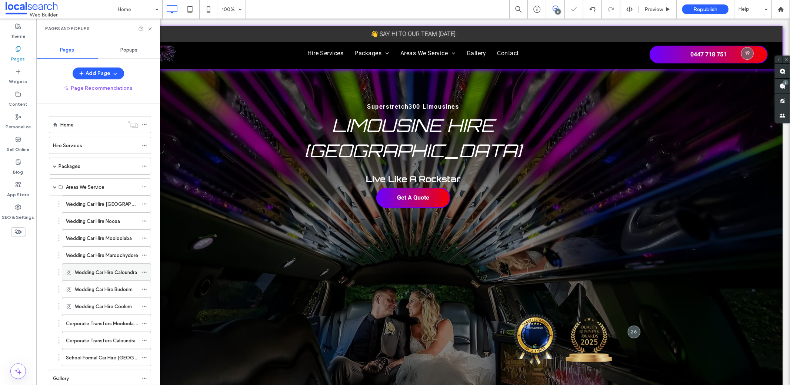
click at [144, 272] on use at bounding box center [144, 272] width 4 height 1
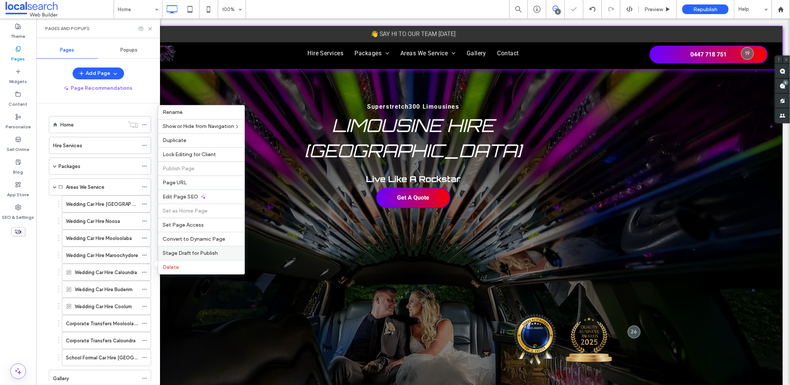
drag, startPoint x: 173, startPoint y: 253, endPoint x: 136, endPoint y: 236, distance: 40.9
click at [173, 253] on span "Stage Draft for Publish" at bounding box center [190, 253] width 55 height 6
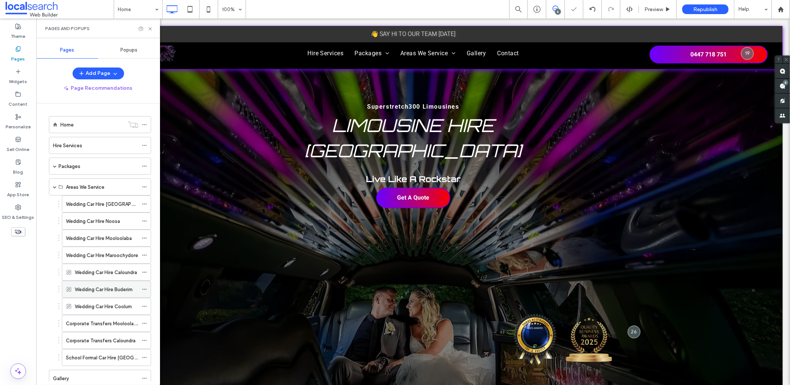
click at [145, 286] on icon at bounding box center [144, 288] width 5 height 5
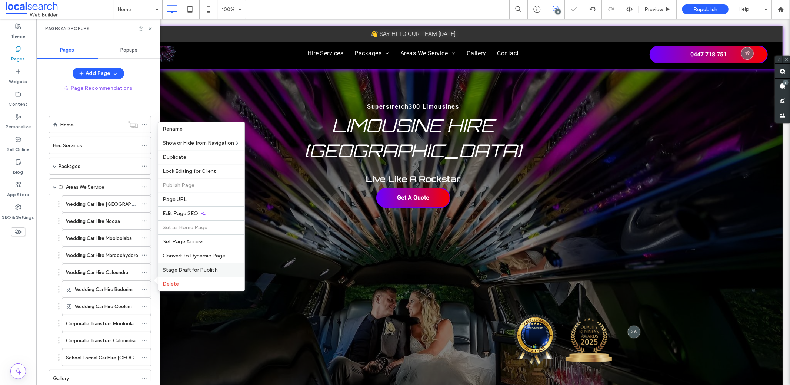
click at [172, 270] on span "Stage Draft for Publish" at bounding box center [190, 269] width 55 height 6
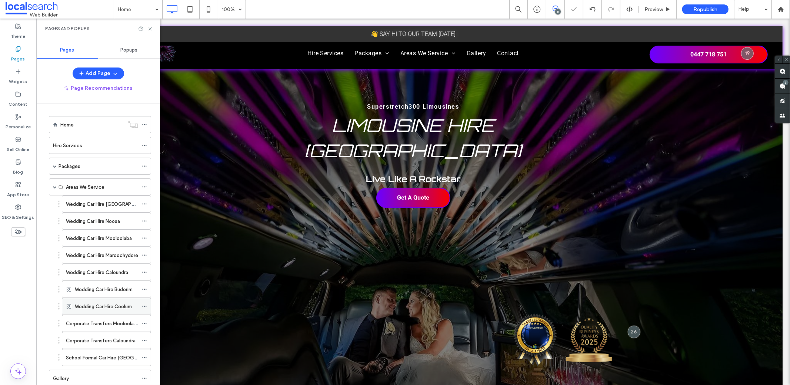
click at [146, 303] on icon at bounding box center [144, 305] width 5 height 5
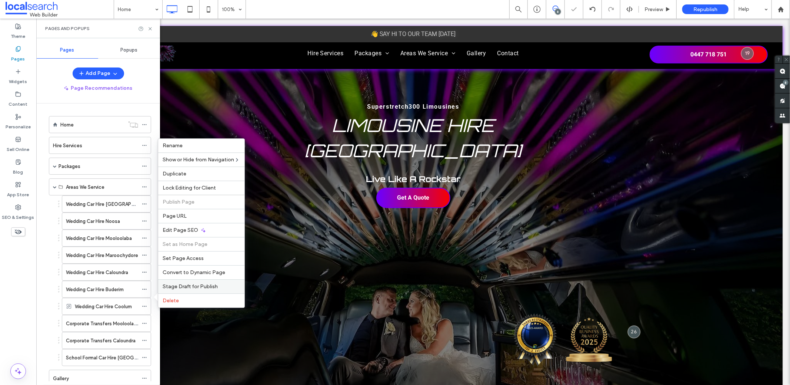
drag, startPoint x: 180, startPoint y: 283, endPoint x: 159, endPoint y: 266, distance: 26.3
click at [180, 283] on div "Stage Draft for Publish" at bounding box center [201, 286] width 86 height 14
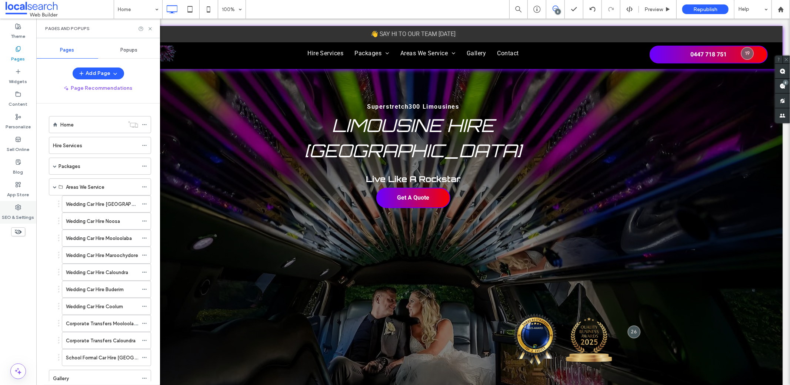
click at [23, 213] on label "SEO & Settings" at bounding box center [18, 215] width 32 height 10
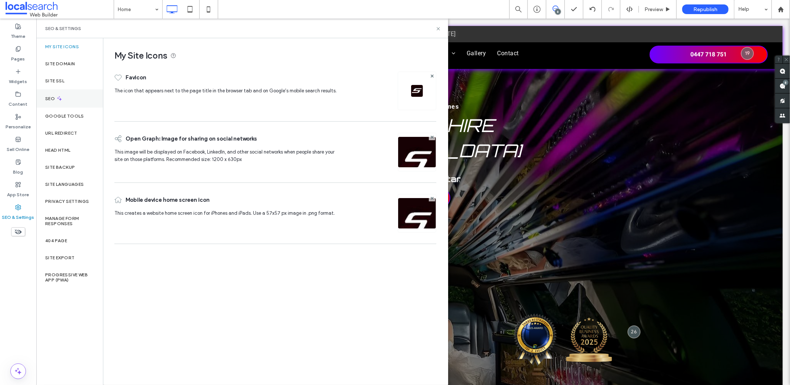
click at [58, 97] on icon at bounding box center [59, 98] width 6 height 6
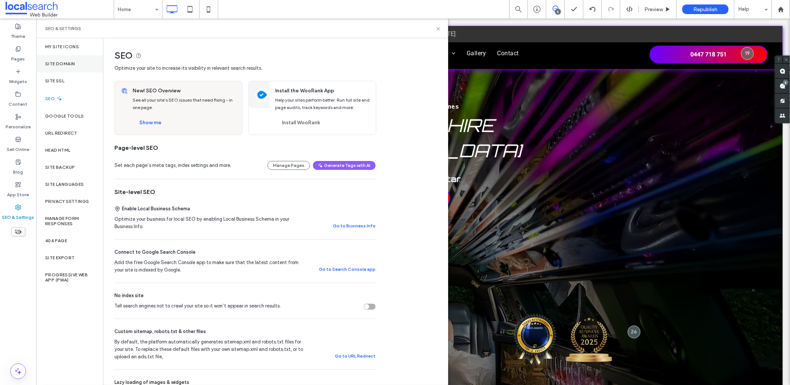
click at [51, 61] on label "Site Domain" at bounding box center [60, 63] width 30 height 5
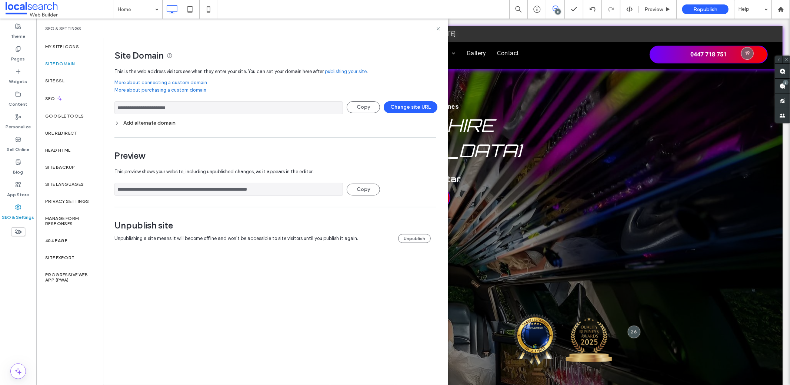
click at [208, 108] on input "**********" at bounding box center [228, 107] width 229 height 13
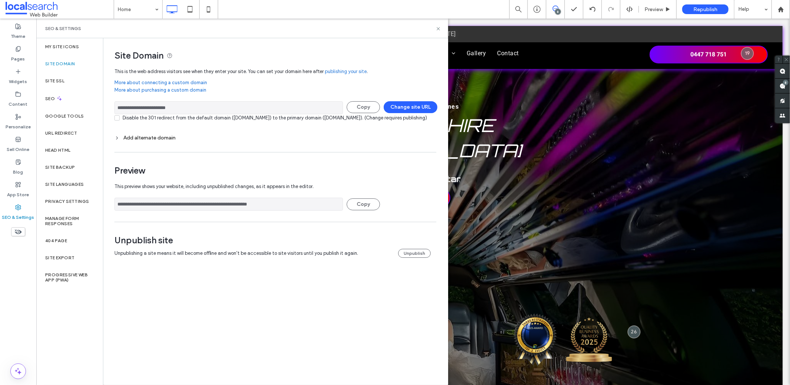
click at [208, 108] on input "**********" at bounding box center [228, 107] width 229 height 13
click at [18, 59] on label "Pages" at bounding box center [18, 57] width 14 height 10
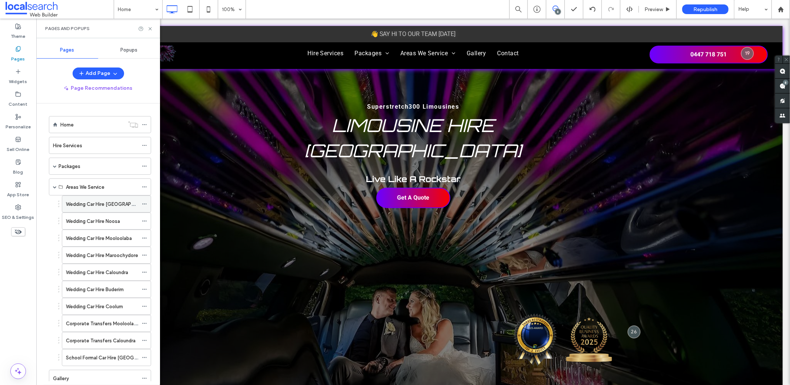
scroll to position [1, 0]
click at [144, 202] on use at bounding box center [144, 202] width 4 height 1
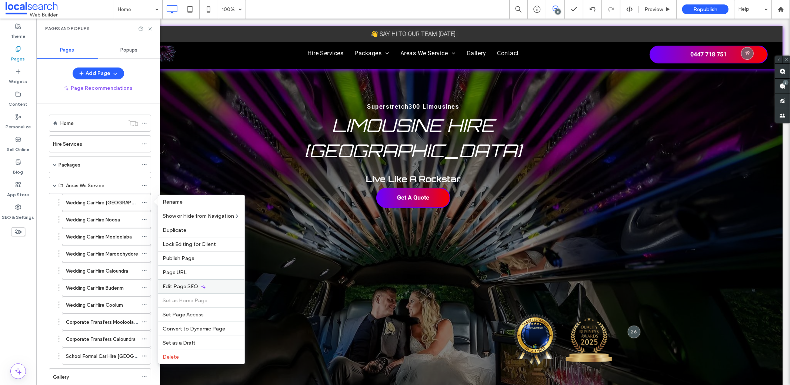
click at [184, 285] on span "Edit Page SEO" at bounding box center [181, 286] width 36 height 6
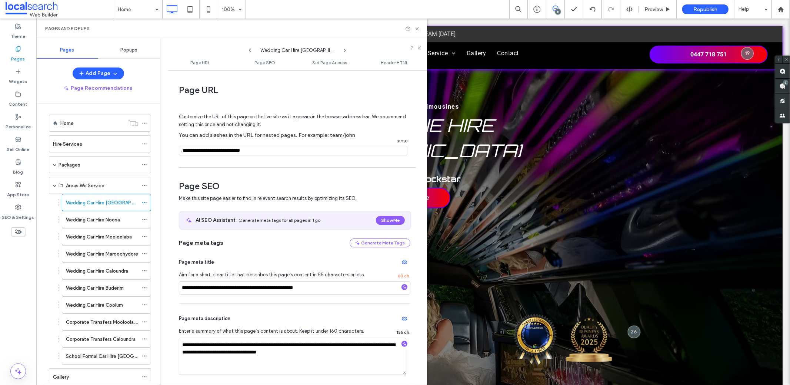
click at [259, 150] on input "notEmpty" at bounding box center [293, 151] width 229 height 10
click at [18, 202] on div "SEO & Settings" at bounding box center [18, 212] width 36 height 23
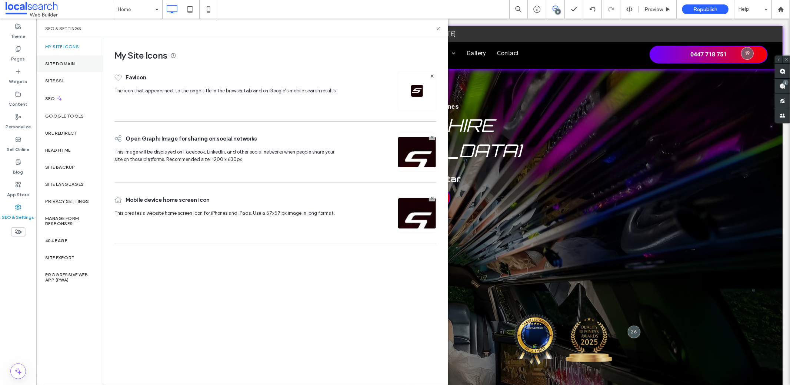
click at [61, 63] on label "Site Domain" at bounding box center [60, 63] width 30 height 5
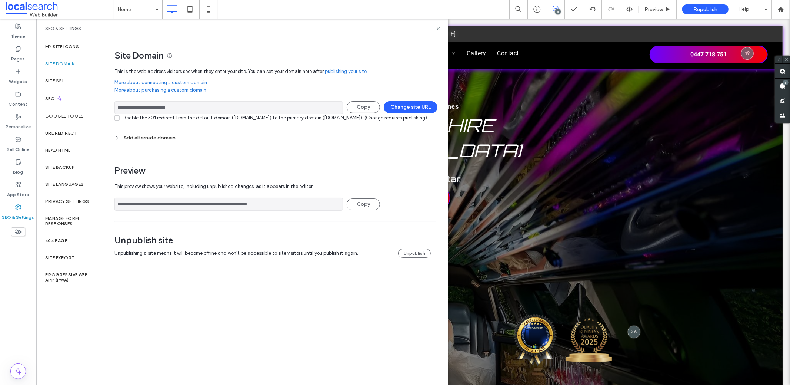
click at [182, 108] on input "**********" at bounding box center [228, 107] width 229 height 13
click at [217, 99] on div "**********" at bounding box center [275, 122] width 322 height 51
drag, startPoint x: 197, startPoint y: 107, endPoint x: 130, endPoint y: 107, distance: 67.8
click at [130, 107] on input "**********" at bounding box center [228, 107] width 229 height 13
click at [16, 53] on label "Pages" at bounding box center [18, 57] width 14 height 10
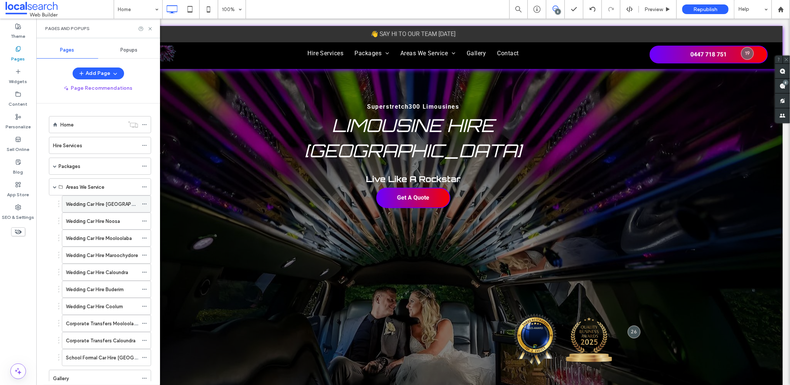
click at [146, 203] on use at bounding box center [144, 203] width 4 height 1
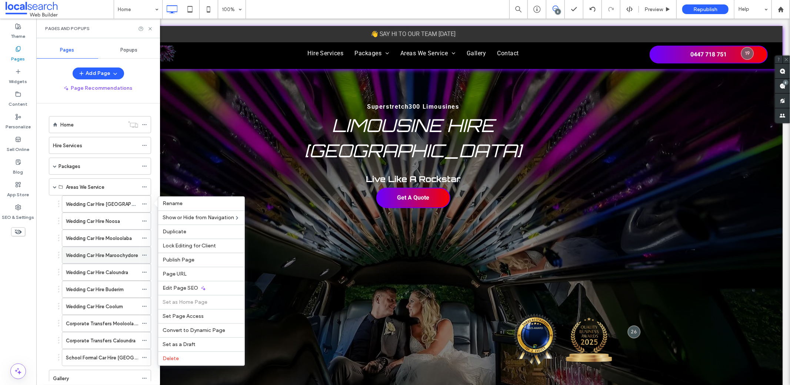
click at [144, 252] on icon at bounding box center [144, 254] width 5 height 5
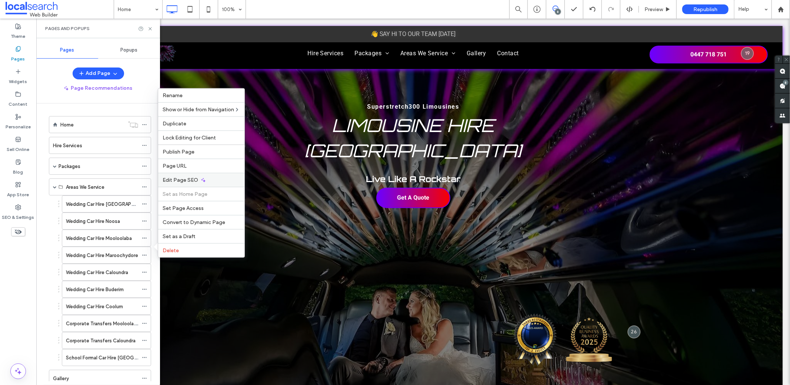
click at [181, 179] on span "Edit Page SEO" at bounding box center [181, 180] width 36 height 6
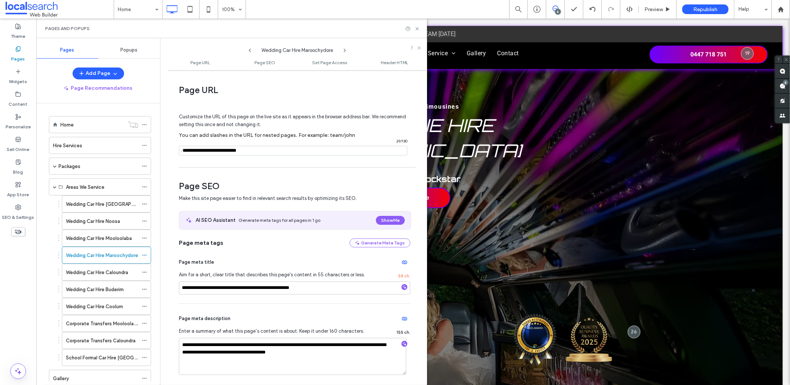
click at [245, 149] on input "notEmpty" at bounding box center [293, 151] width 229 height 10
click at [143, 269] on icon at bounding box center [144, 271] width 5 height 5
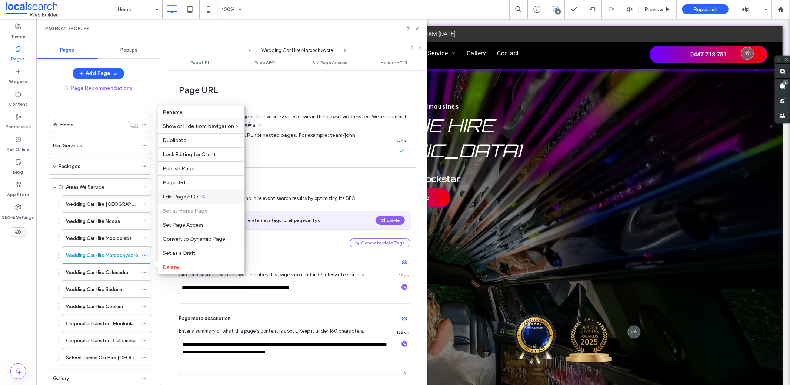
click at [178, 197] on span "Edit Page SEO" at bounding box center [181, 196] width 36 height 6
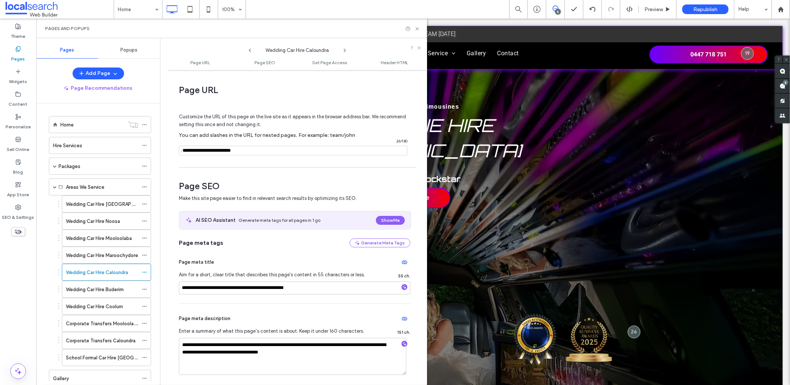
click at [218, 150] on input "notEmpty" at bounding box center [293, 151] width 229 height 10
click at [142, 286] on icon at bounding box center [144, 288] width 5 height 5
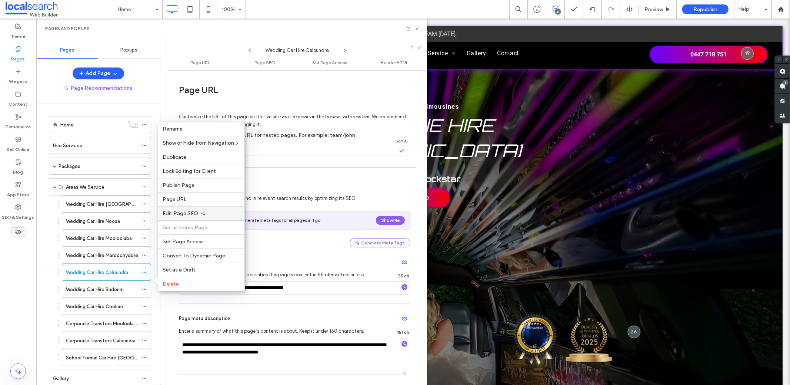
click at [183, 215] on span "Edit Page SEO" at bounding box center [181, 213] width 36 height 6
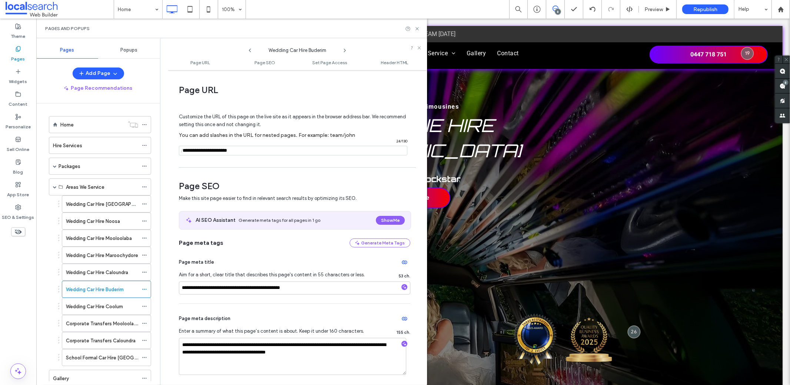
click at [259, 149] on input "notEmpty" at bounding box center [293, 151] width 229 height 10
click at [696, 8] on span "Republish" at bounding box center [706, 9] width 24 height 6
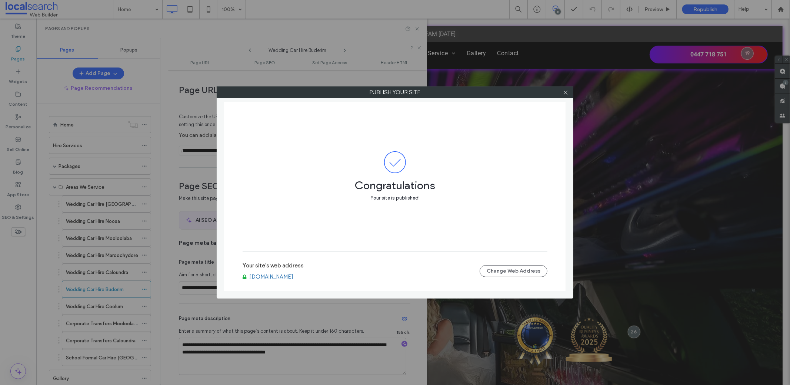
click at [573, 90] on div "Publish your site Congratulations Your site is published! Your site's web addre…" at bounding box center [395, 192] width 790 height 385
click at [568, 92] on icon at bounding box center [566, 93] width 6 height 6
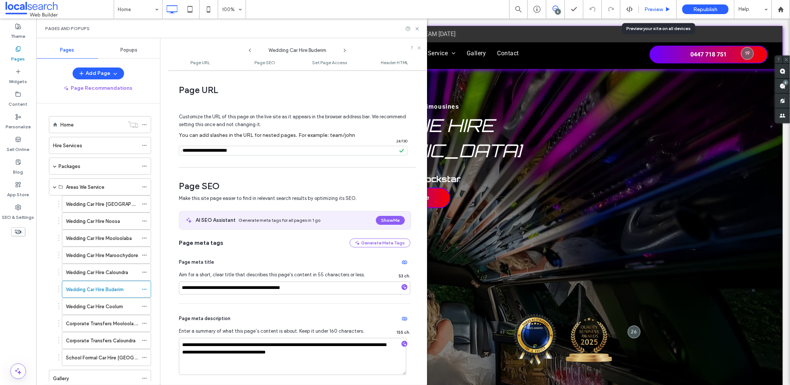
click at [662, 9] on span "Preview" at bounding box center [654, 9] width 19 height 6
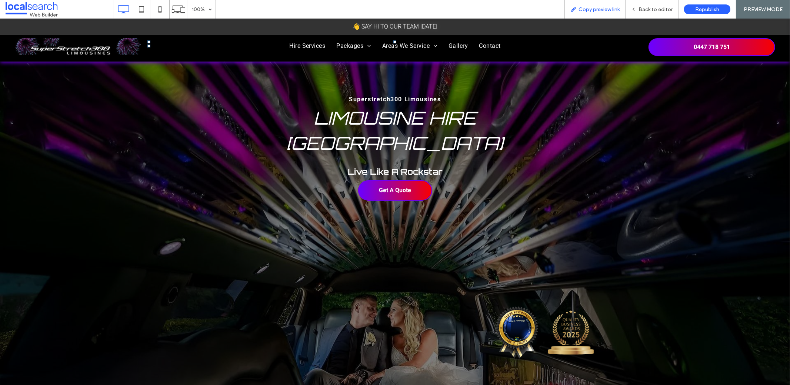
click at [591, 12] on span "Copy preview link" at bounding box center [599, 9] width 41 height 6
click at [634, 11] on icon at bounding box center [633, 9] width 5 height 5
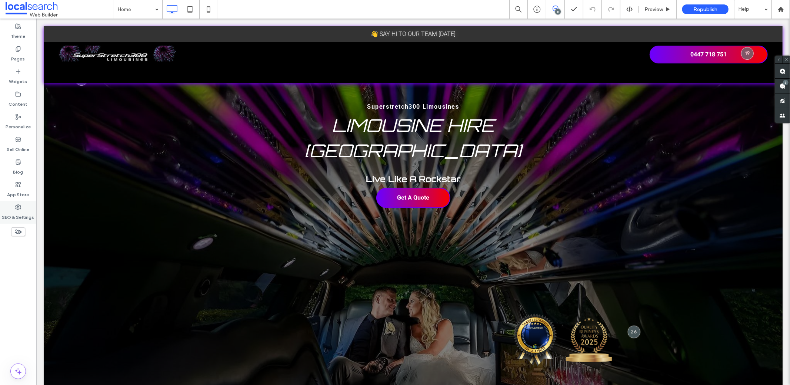
click at [16, 209] on icon at bounding box center [18, 207] width 6 height 6
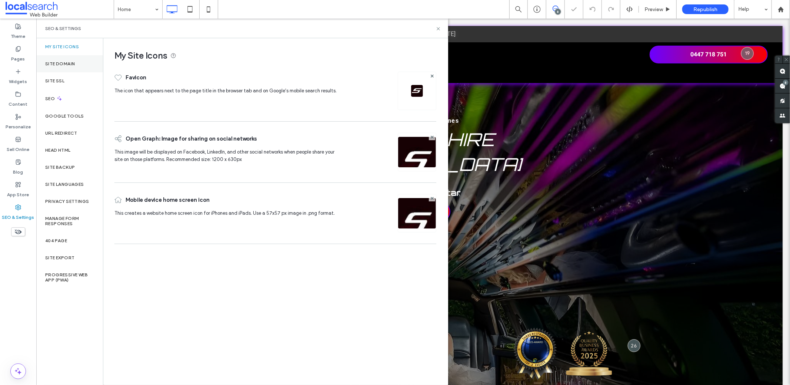
click at [76, 64] on div "Site Domain" at bounding box center [69, 63] width 67 height 17
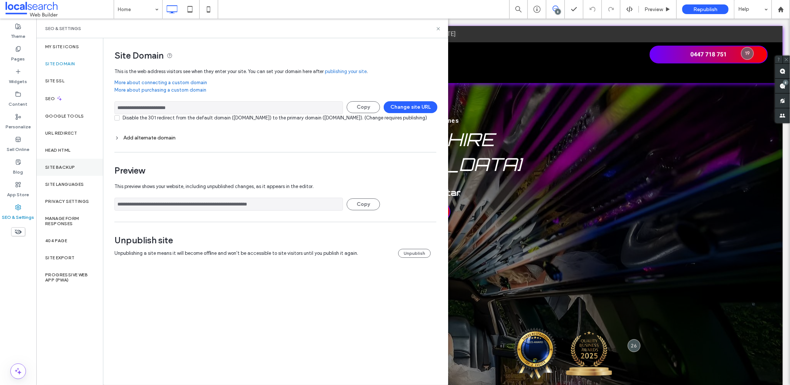
click at [88, 166] on div "Site Backup" at bounding box center [69, 167] width 67 height 17
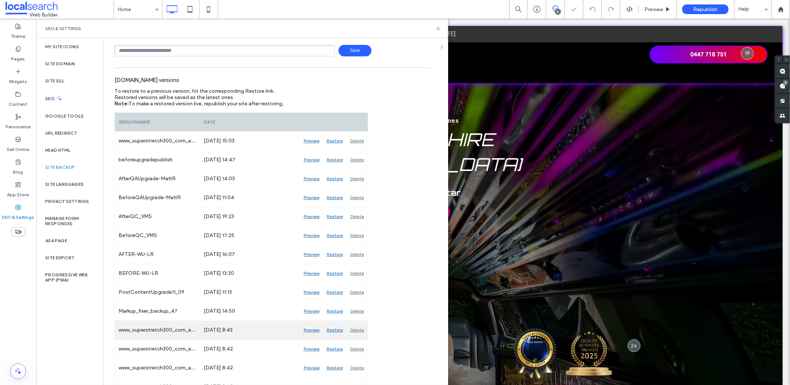
scroll to position [77, 0]
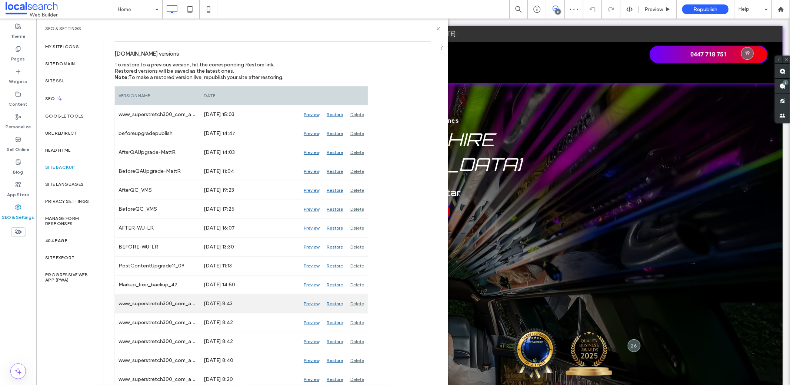
click at [308, 300] on div "Preview" at bounding box center [311, 303] width 23 height 19
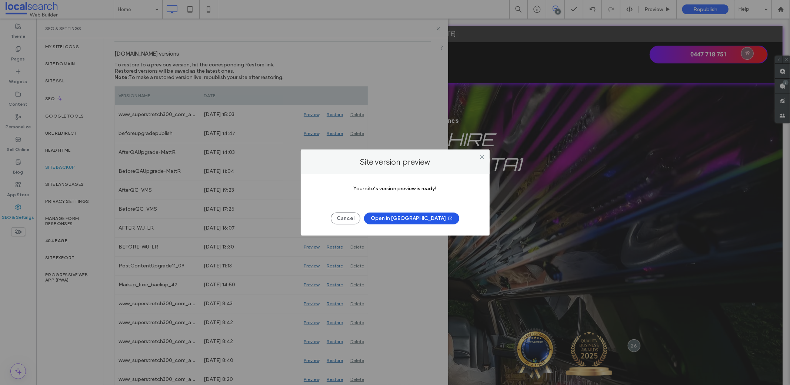
click at [402, 216] on button "Open in New Tab" at bounding box center [411, 218] width 95 height 12
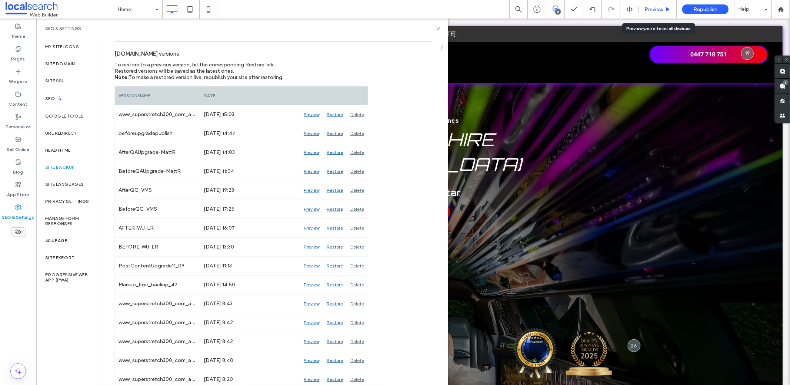
click at [652, 15] on div "Preview" at bounding box center [658, 9] width 38 height 19
click at [649, 15] on div "Preview" at bounding box center [658, 9] width 38 height 19
click at [656, 11] on span "Preview" at bounding box center [654, 9] width 19 height 6
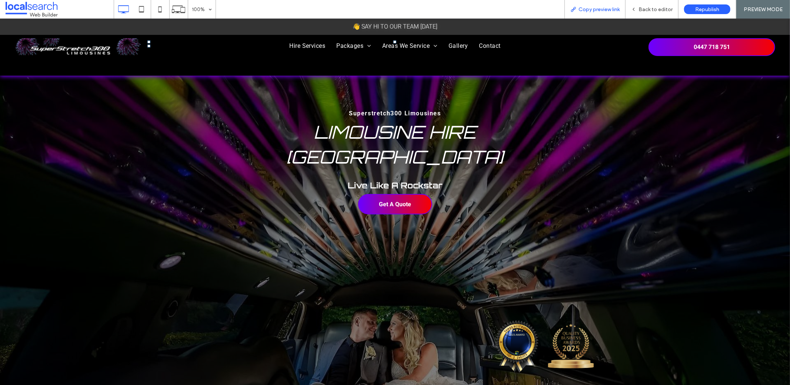
click at [602, 10] on span "Copy preview link" at bounding box center [599, 9] width 41 height 6
click at [566, 10] on div "Copy preview link" at bounding box center [595, 9] width 60 height 6
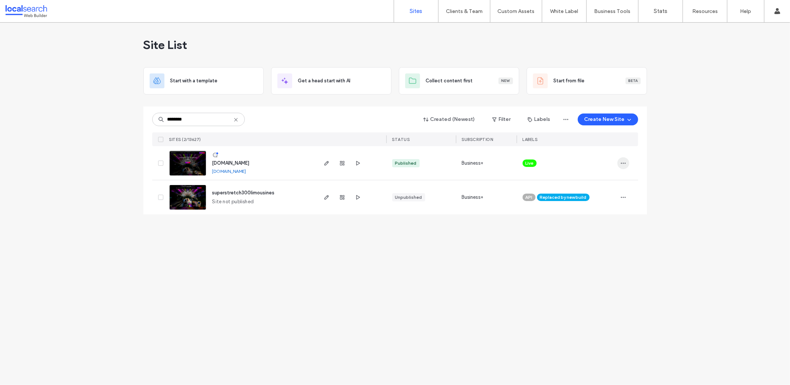
type input "********"
click at [621, 162] on icon "button" at bounding box center [624, 163] width 6 height 6
click at [578, 212] on span "Assign Label" at bounding box center [590, 209] width 27 height 7
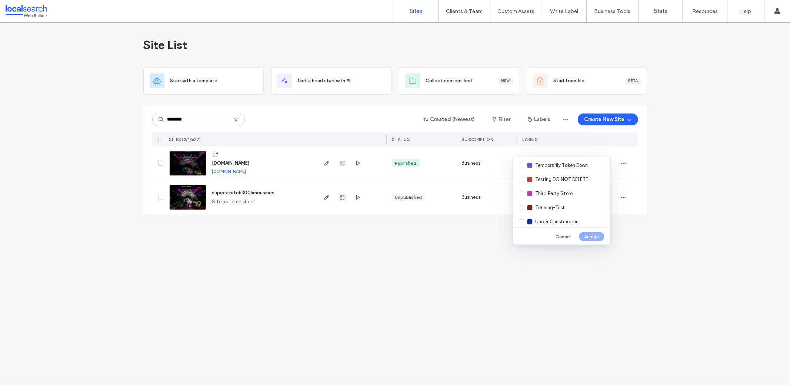
scroll to position [315, 0]
click at [564, 205] on span "Upgrade in Progress" at bounding box center [558, 203] width 44 height 7
click at [589, 235] on button "Assign" at bounding box center [591, 236] width 25 height 9
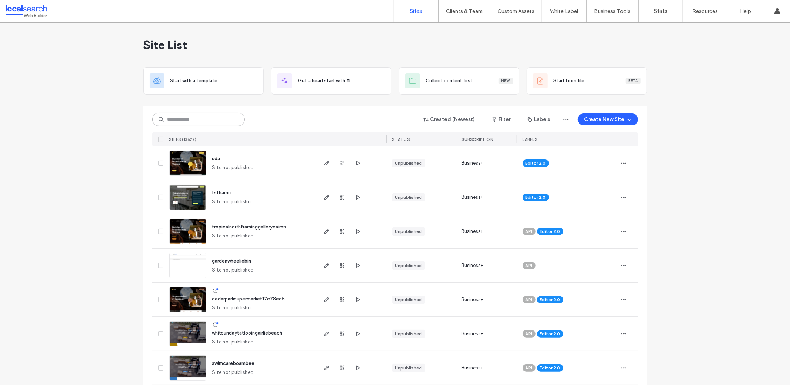
click at [191, 124] on input at bounding box center [198, 119] width 93 height 13
paste input "********"
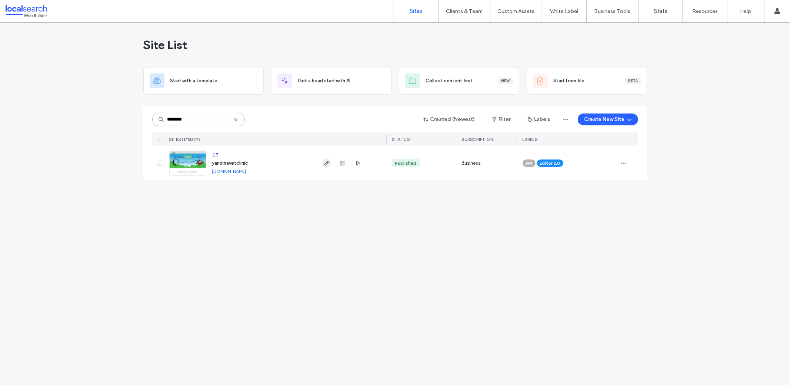
type input "********"
click at [327, 163] on use "button" at bounding box center [326, 163] width 4 height 4
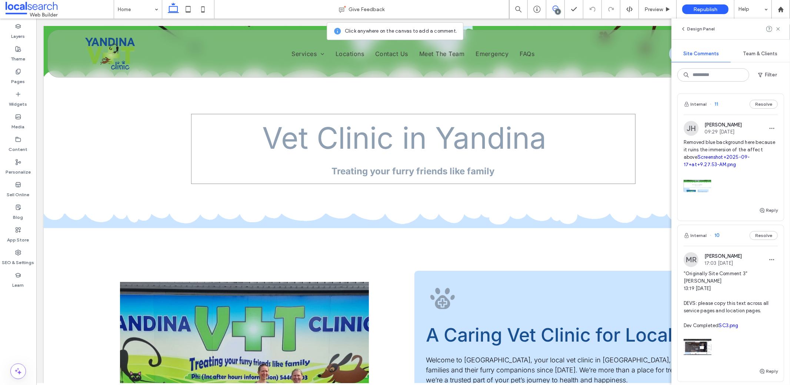
scroll to position [364, 0]
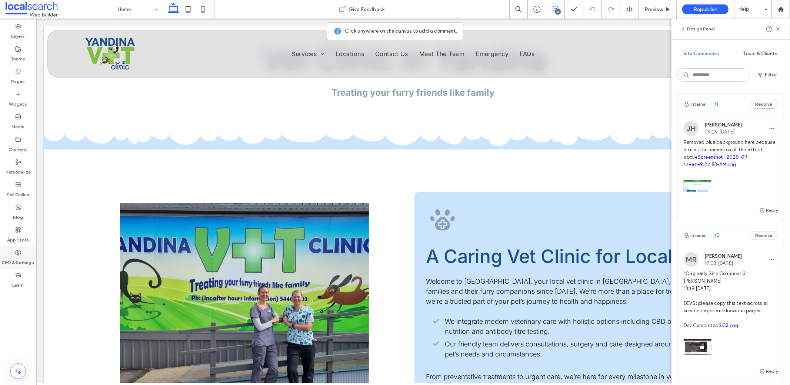
click at [27, 254] on div "SEO & Settings" at bounding box center [18, 257] width 36 height 23
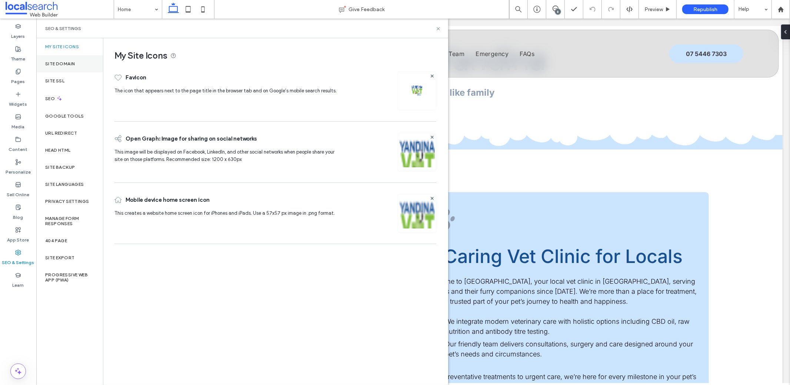
click at [90, 62] on div "Site Domain" at bounding box center [69, 63] width 67 height 17
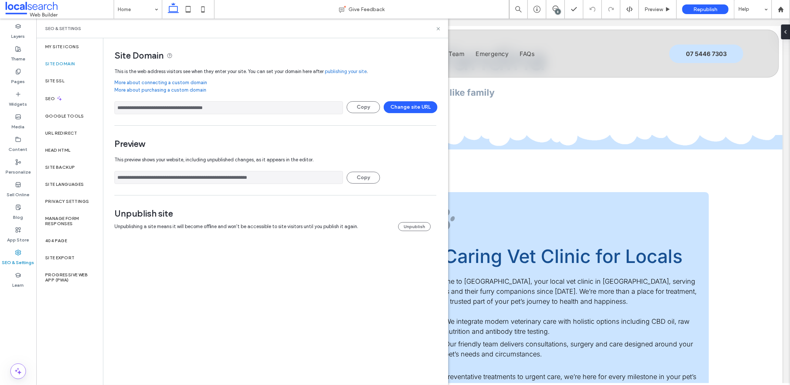
click at [206, 108] on input "**********" at bounding box center [228, 107] width 229 height 13
click at [156, 174] on input "**********" at bounding box center [228, 177] width 229 height 13
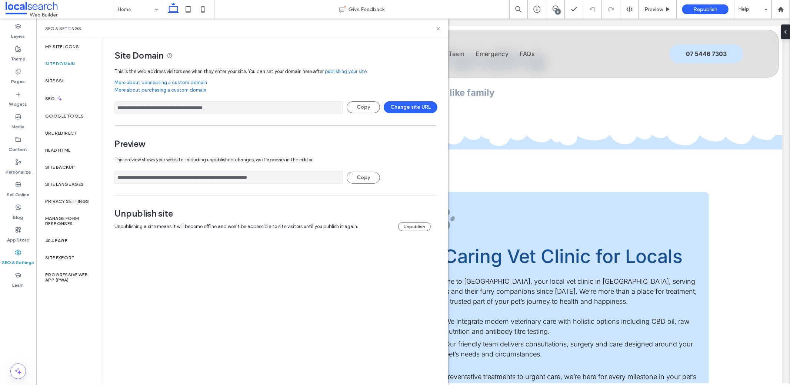
click at [156, 174] on input "**********" at bounding box center [228, 177] width 229 height 13
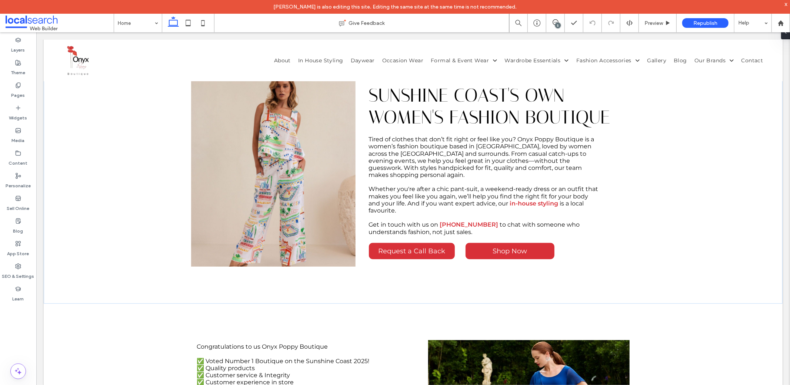
scroll to position [674, 0]
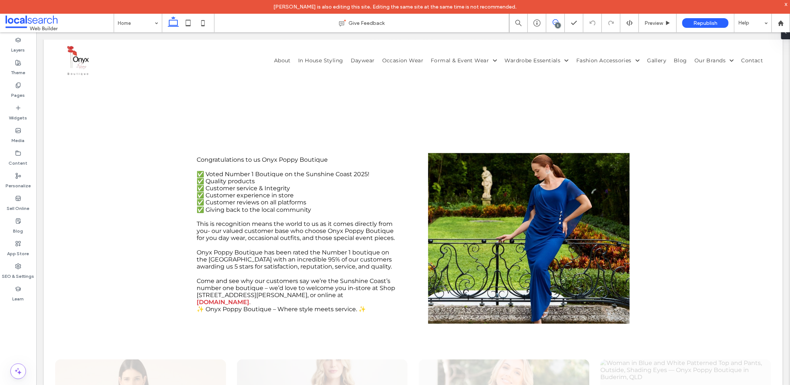
click at [562, 22] on span at bounding box center [555, 22] width 18 height 6
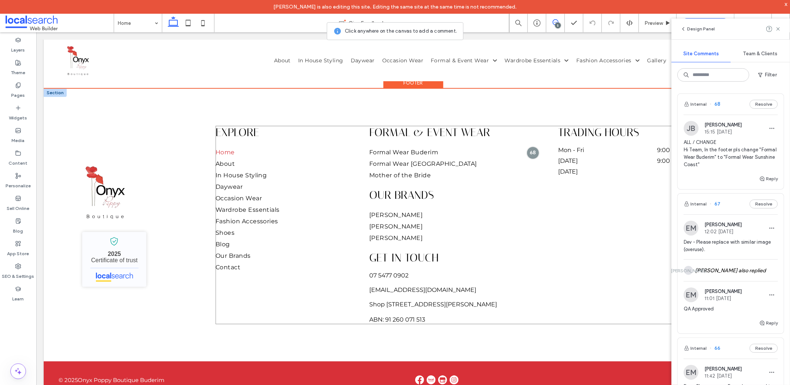
scroll to position [1867, 0]
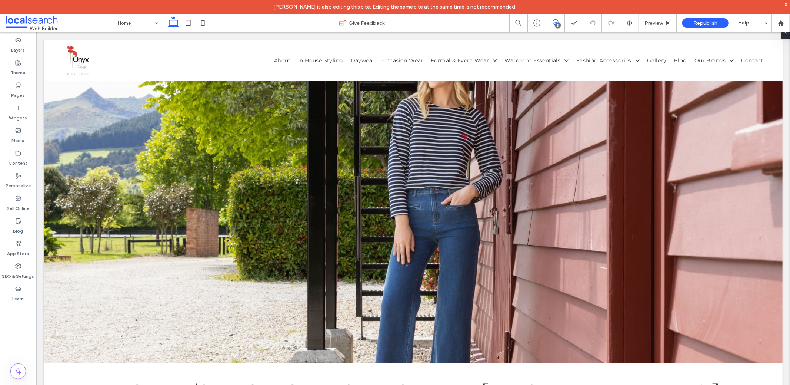
click at [559, 21] on span at bounding box center [555, 22] width 18 height 6
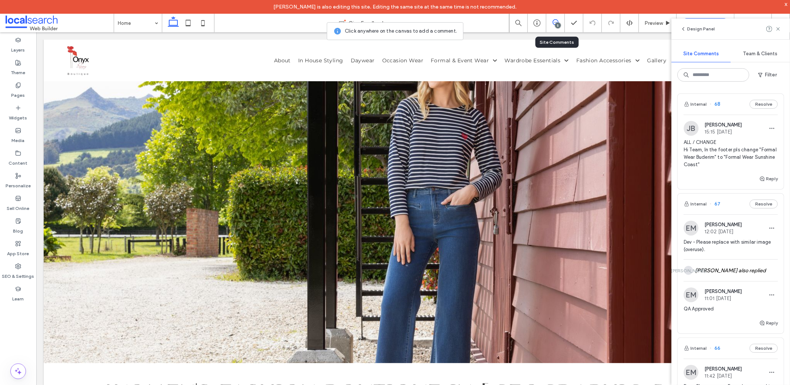
click at [733, 160] on span "ALL / CHANGE Hi Team, In the footer pls change "Formal Wear Buderim" to "Formal…" at bounding box center [731, 154] width 94 height 30
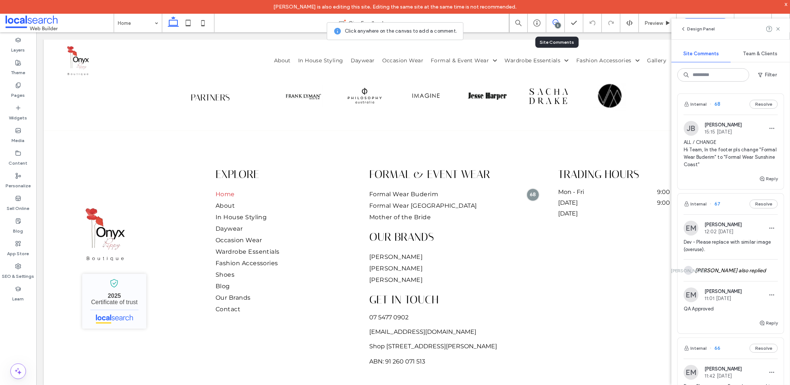
scroll to position [1828, 0]
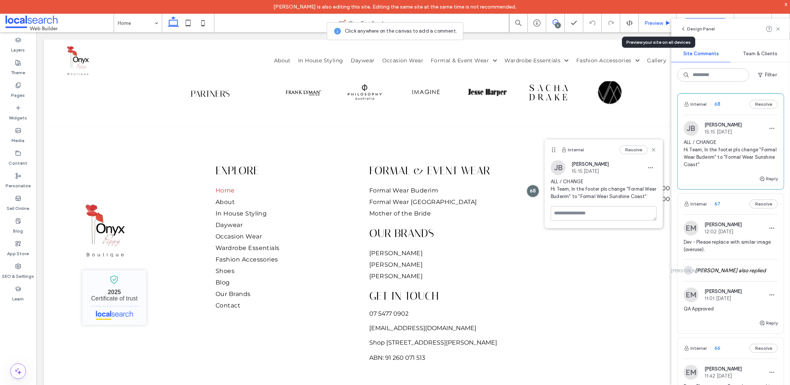
click at [648, 23] on span "Preview" at bounding box center [654, 23] width 19 height 6
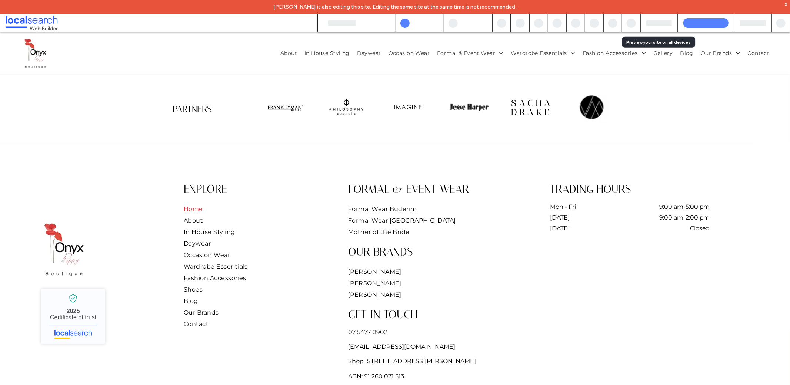
scroll to position [1837, 0]
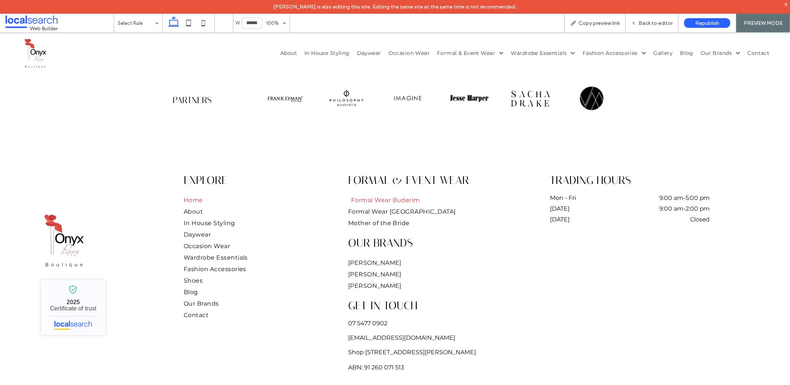
click at [385, 196] on span "Formal Wear Buderim" at bounding box center [385, 199] width 69 height 7
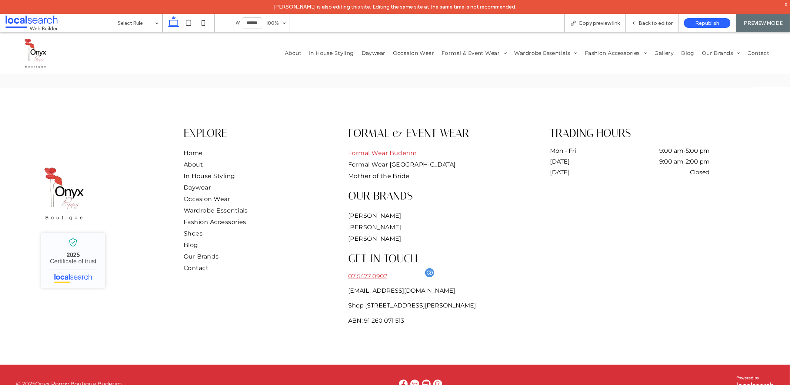
scroll to position [1625, 0]
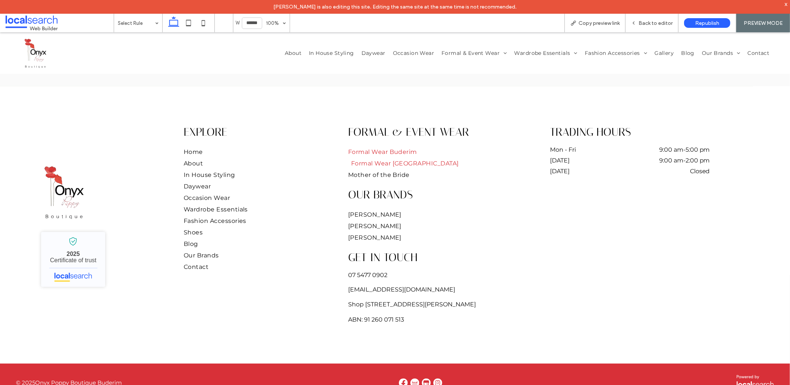
click at [404, 160] on span "Formal Wear [GEOGRAPHIC_DATA]" at bounding box center [405, 162] width 108 height 7
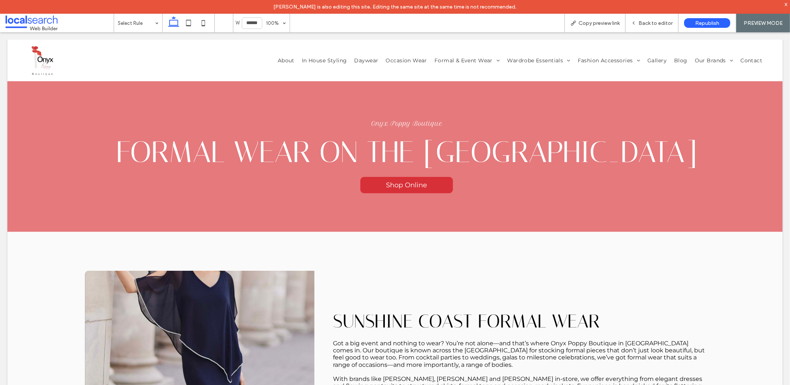
scroll to position [0, 0]
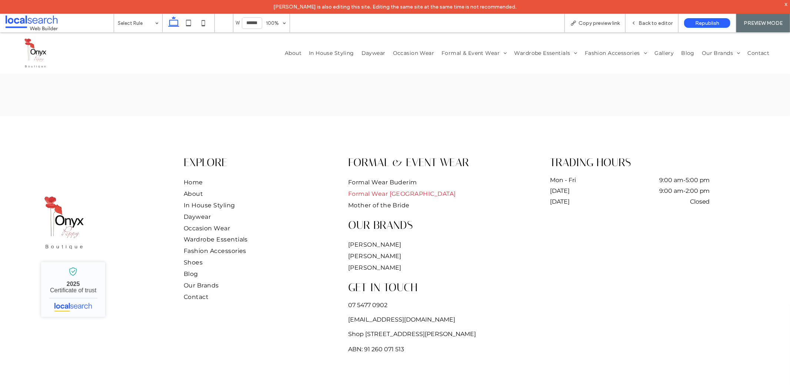
scroll to position [1017, 0]
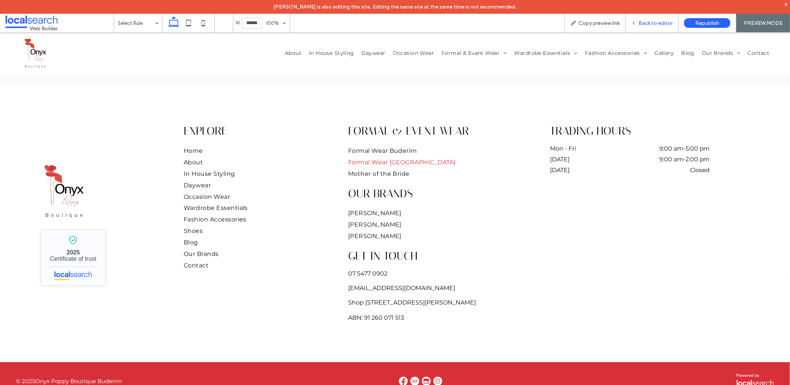
click at [637, 25] on icon at bounding box center [633, 22] width 5 height 5
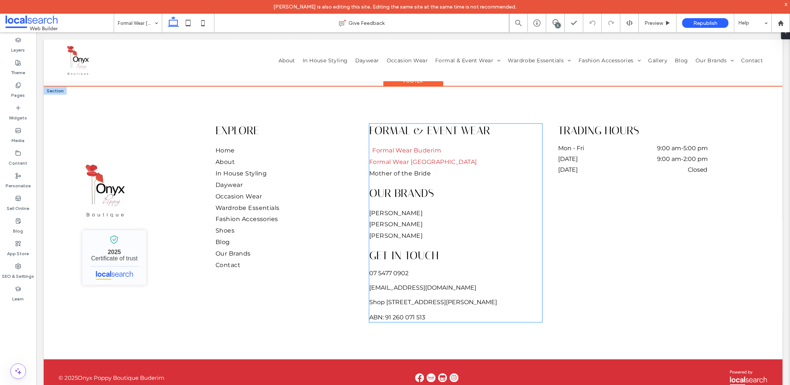
click at [401, 146] on span "Formal Wear Buderim" at bounding box center [406, 149] width 69 height 7
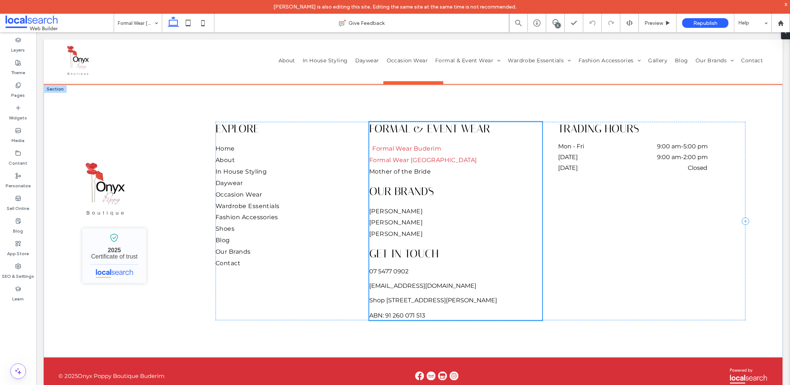
click at [401, 146] on link "Formal Wear Buderim" at bounding box center [446, 147] width 149 height 11
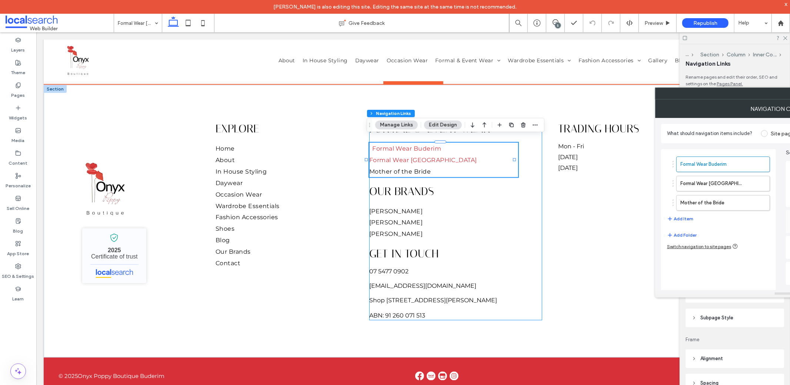
type input "***"
type input "****"
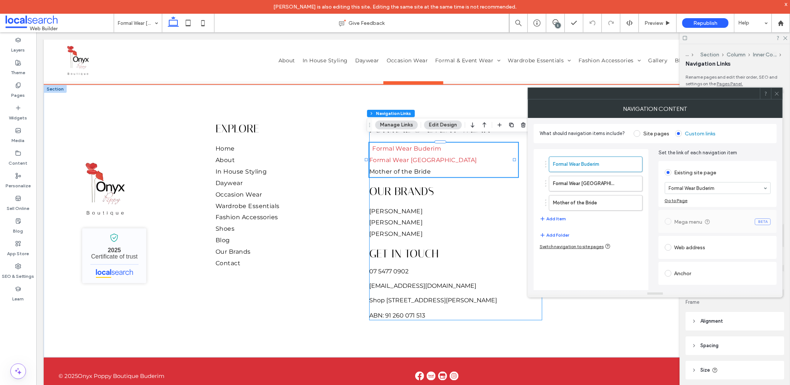
click at [399, 144] on span "Formal Wear Buderim" at bounding box center [406, 147] width 69 height 7
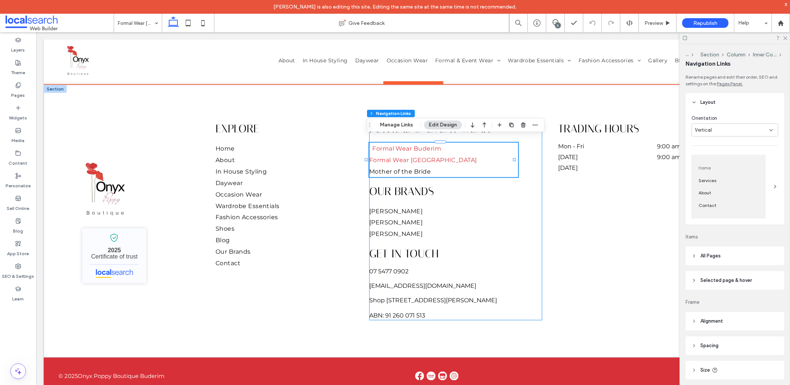
click at [399, 144] on span "Formal Wear Buderim" at bounding box center [406, 147] width 69 height 7
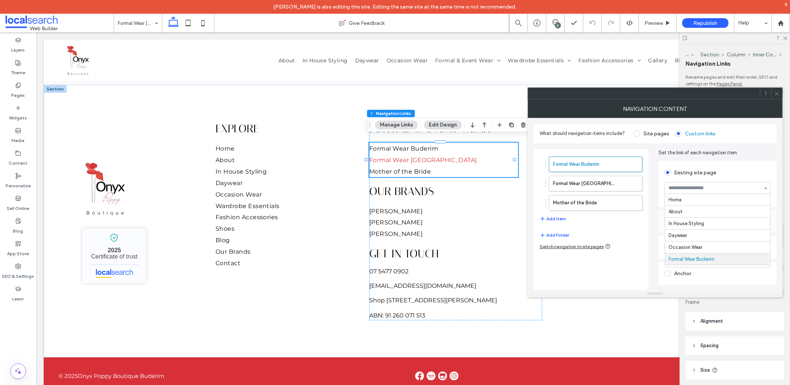
scroll to position [60, 0]
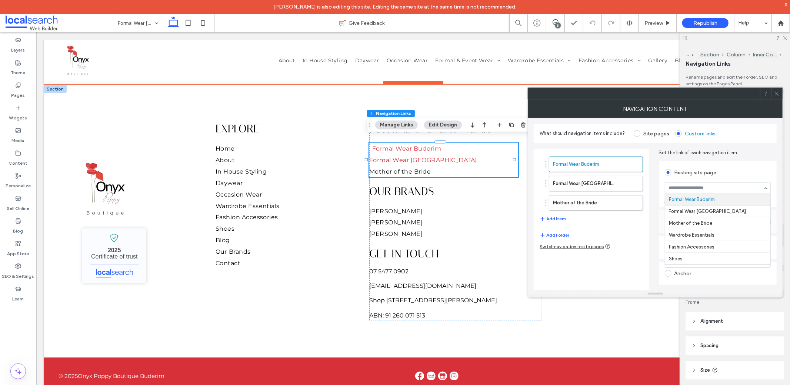
click at [415, 144] on span "Formal Wear Buderim" at bounding box center [406, 147] width 69 height 7
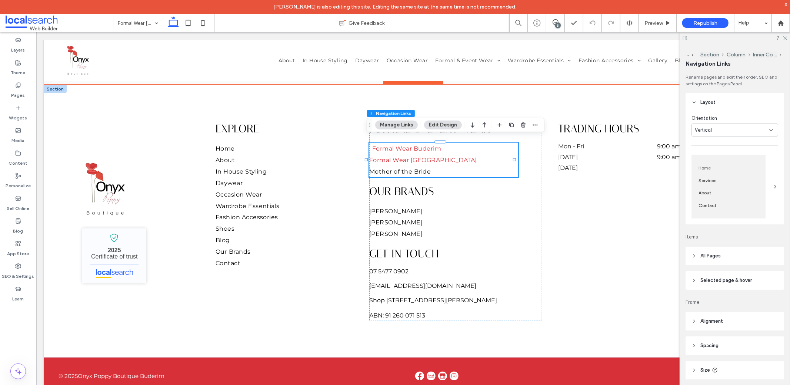
click at [415, 144] on span "Formal Wear Buderim" at bounding box center [406, 147] width 69 height 7
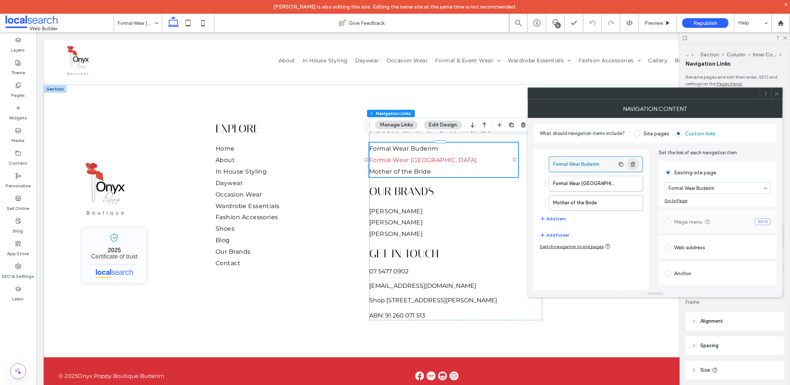
click at [635, 163] on use "button" at bounding box center [633, 164] width 4 height 5
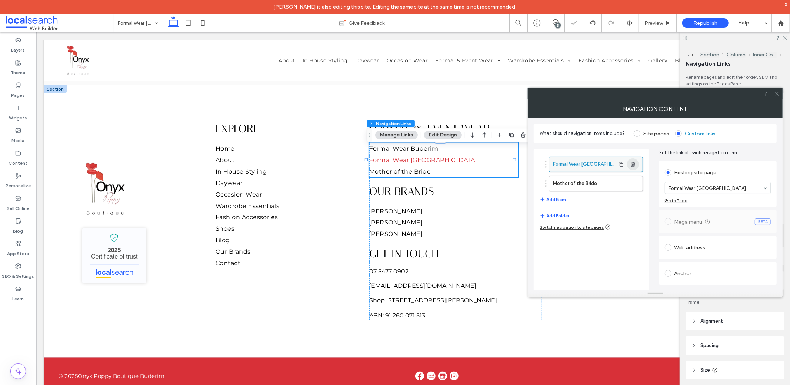
scroll to position [997, 0]
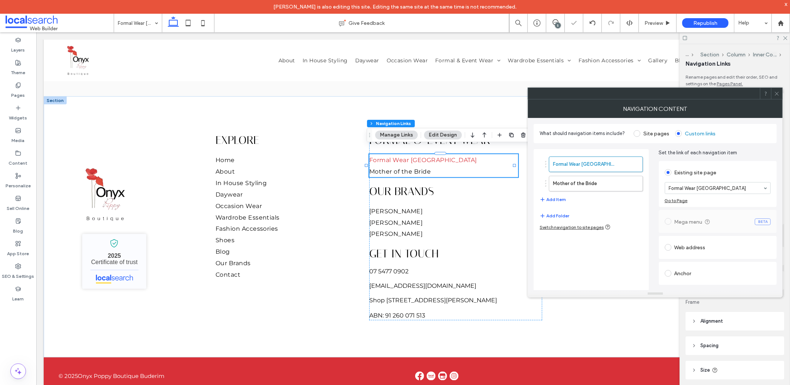
click at [777, 96] on span at bounding box center [777, 93] width 6 height 11
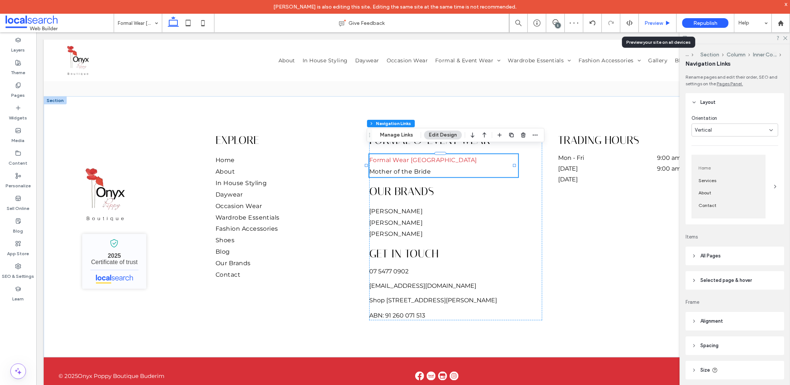
click at [651, 23] on span "Preview" at bounding box center [654, 23] width 19 height 6
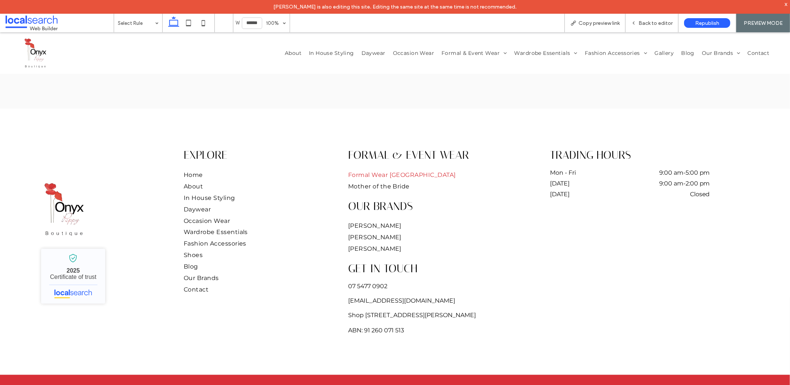
scroll to position [1005, 0]
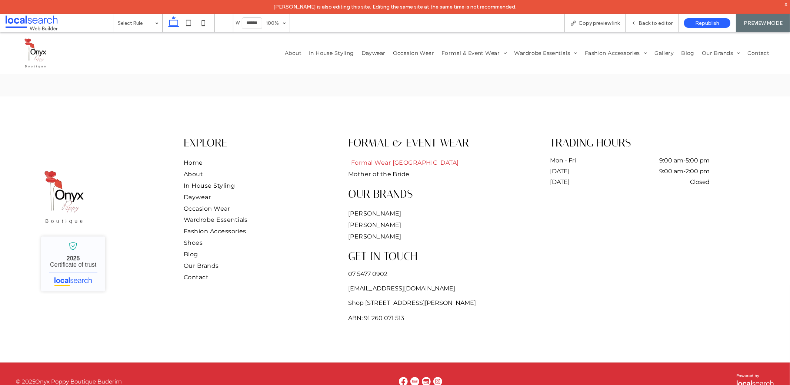
click at [392, 161] on span "Formal Wear [GEOGRAPHIC_DATA]" at bounding box center [405, 162] width 108 height 7
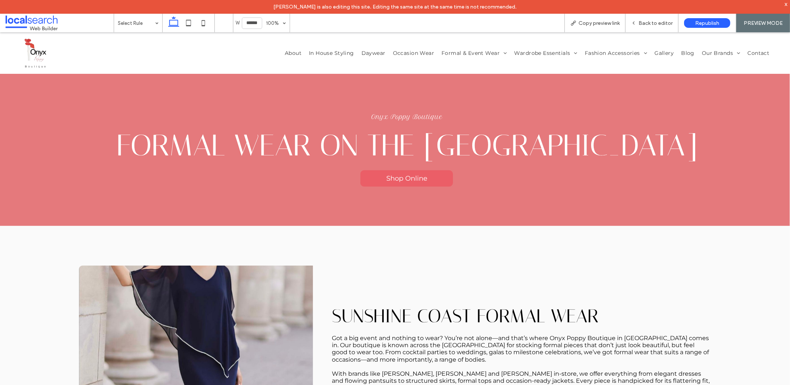
scroll to position [0, 0]
click at [602, 25] on span "Copy preview link" at bounding box center [599, 23] width 41 height 6
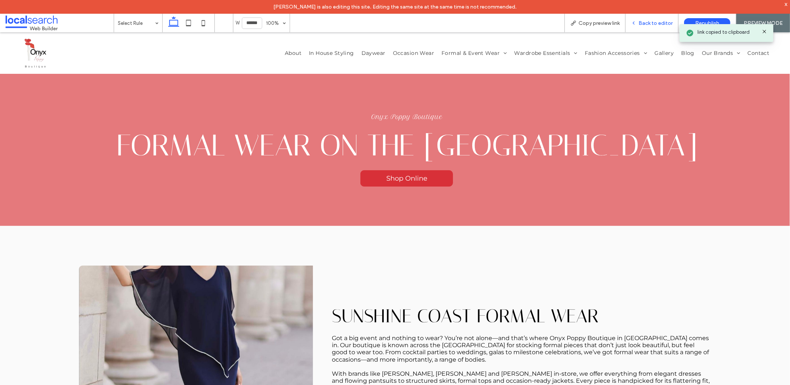
click at [652, 23] on span "Back to editor" at bounding box center [656, 23] width 34 height 6
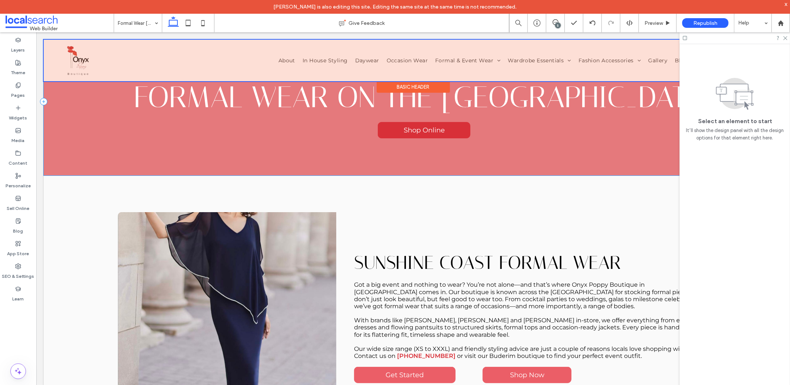
scroll to position [82, 0]
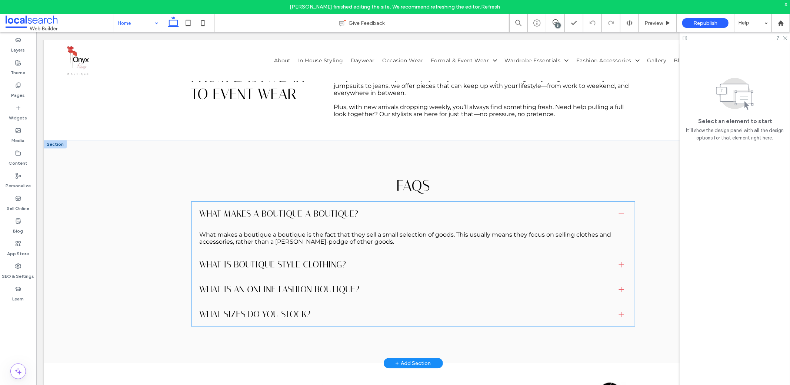
scroll to position [1862, 0]
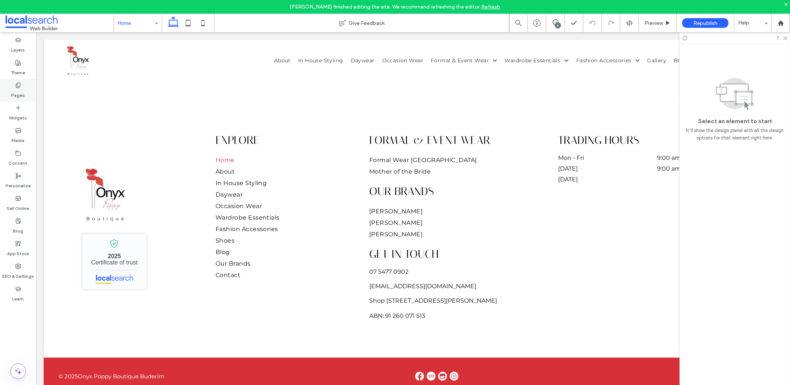
click at [7, 84] on div "Pages" at bounding box center [18, 90] width 36 height 23
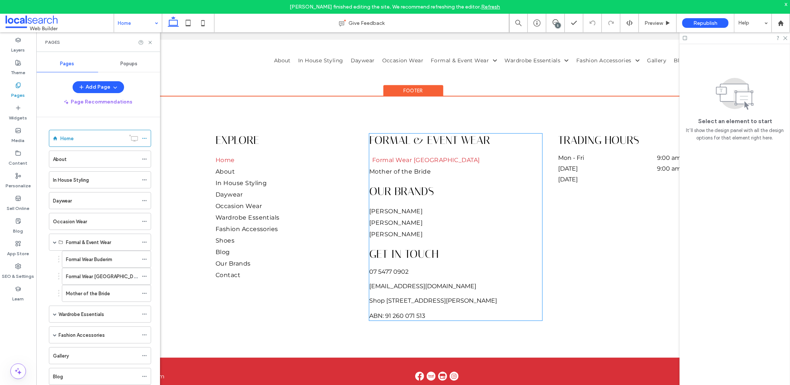
click at [406, 156] on span "Formal Wear [GEOGRAPHIC_DATA]" at bounding box center [426, 159] width 108 height 7
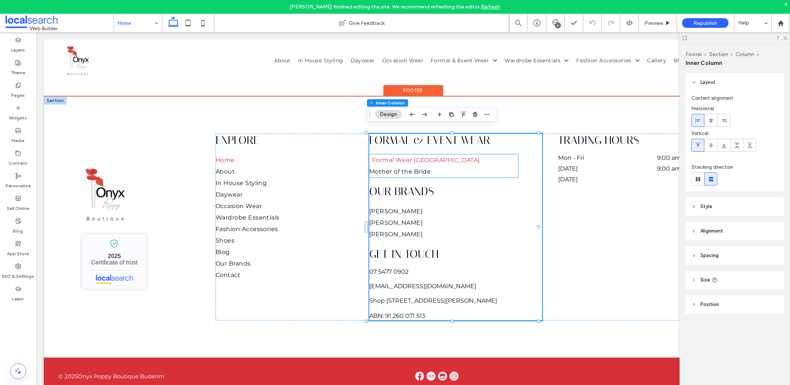
click at [402, 154] on link "Formal Wear [GEOGRAPHIC_DATA]" at bounding box center [446, 159] width 149 height 11
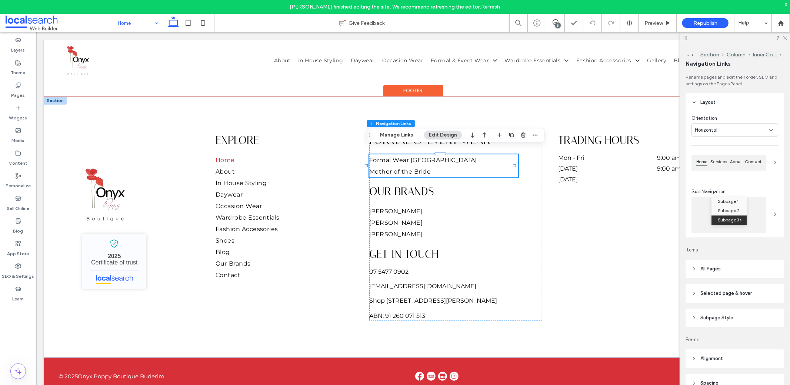
type input "***"
type input "****"
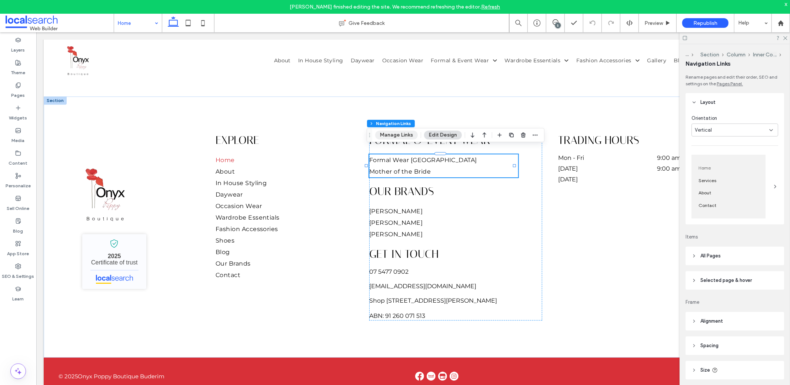
click at [392, 137] on button "Manage Links" at bounding box center [396, 134] width 43 height 9
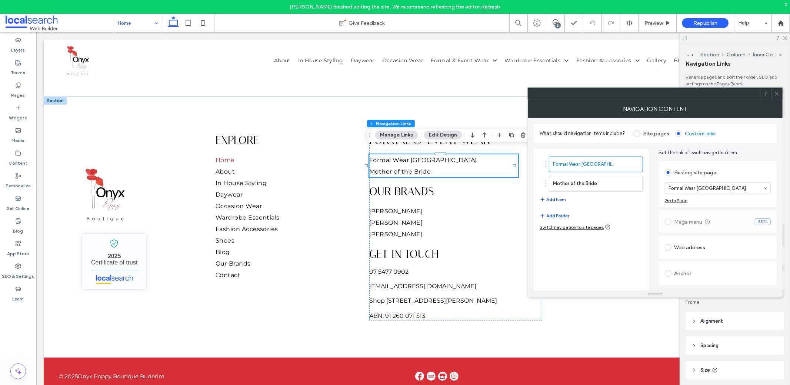
click at [555, 200] on button "Add Item" at bounding box center [553, 199] width 26 height 9
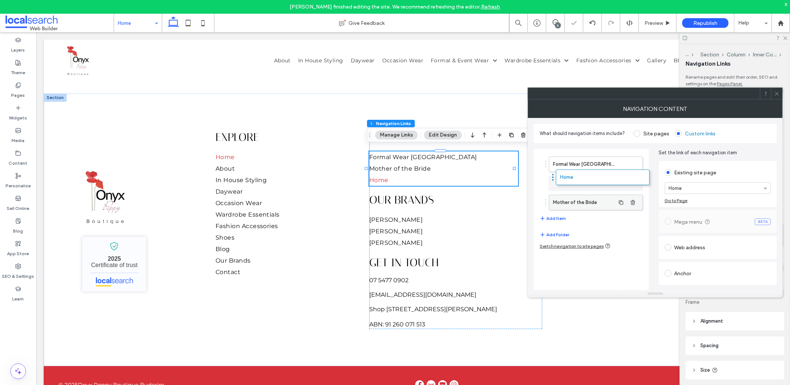
drag, startPoint x: 568, startPoint y: 199, endPoint x: 571, endPoint y: 185, distance: 15.2
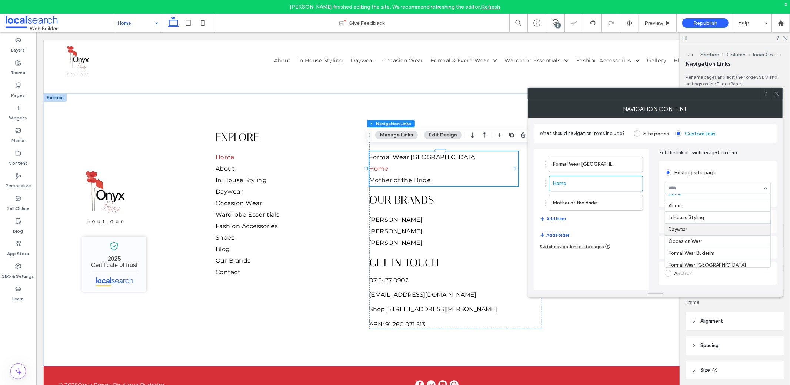
scroll to position [16, 0]
click at [780, 90] on div at bounding box center [776, 93] width 11 height 11
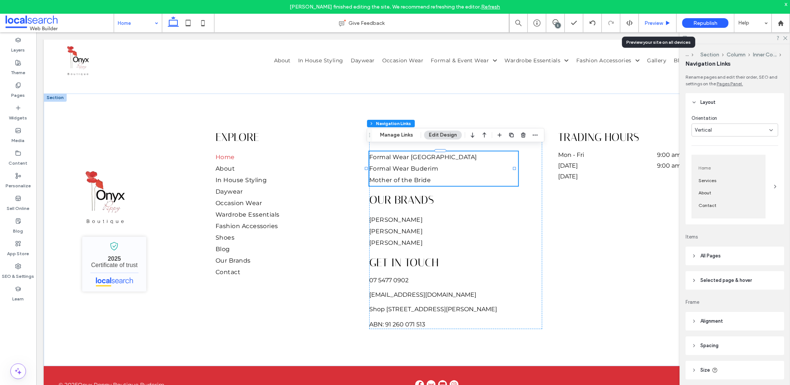
click at [661, 25] on span "Preview" at bounding box center [654, 23] width 19 height 6
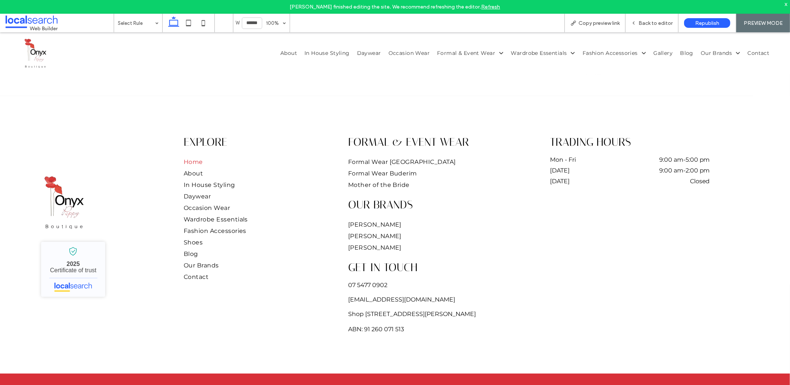
scroll to position [1877, 0]
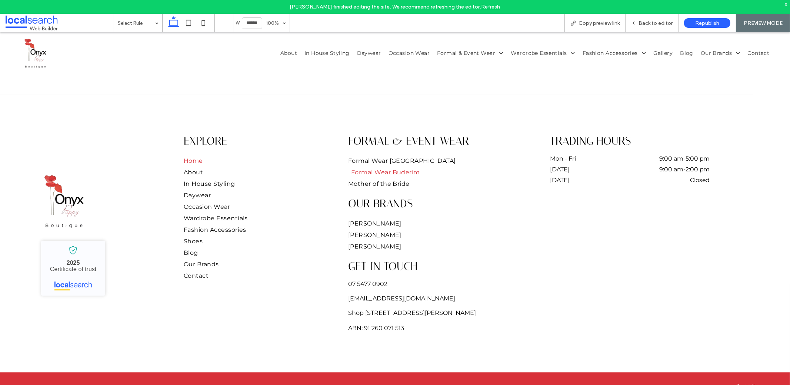
click at [403, 168] on span "Formal Wear Buderim" at bounding box center [385, 171] width 69 height 7
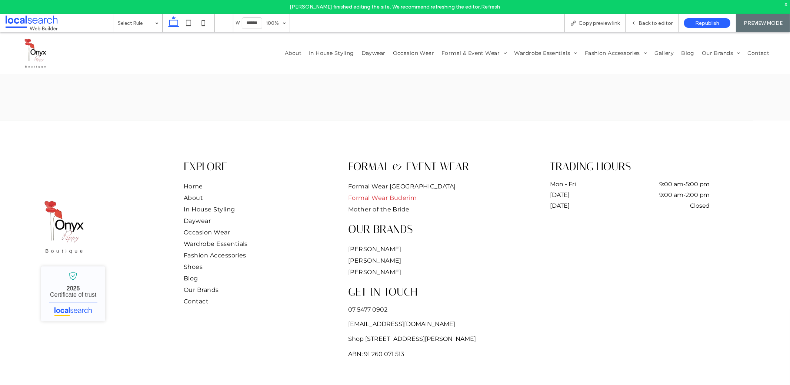
scroll to position [1594, 0]
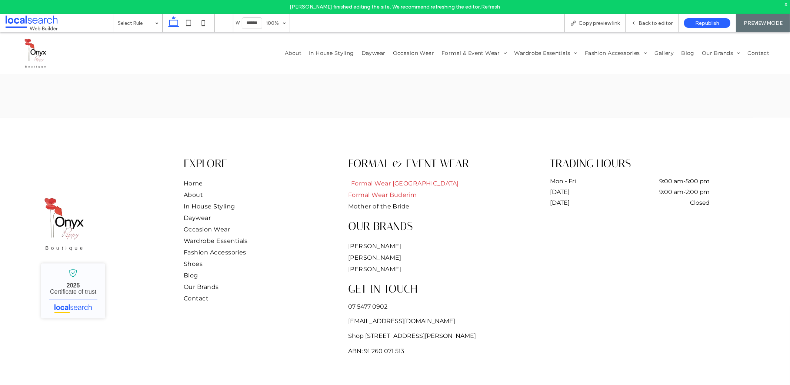
click at [398, 180] on span "Formal Wear [GEOGRAPHIC_DATA]" at bounding box center [405, 182] width 108 height 7
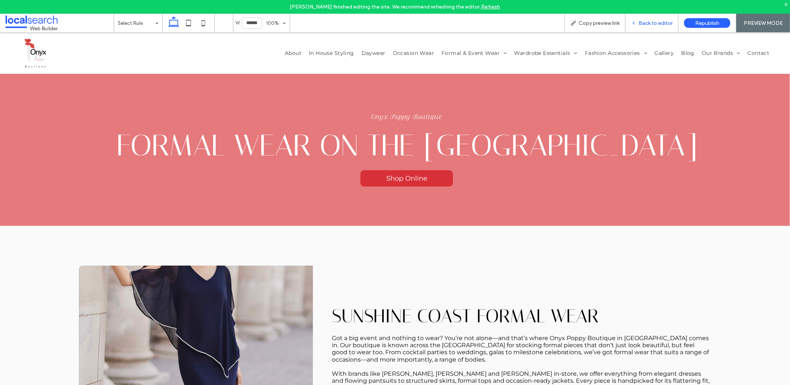
click at [648, 21] on span "Back to editor" at bounding box center [656, 23] width 34 height 6
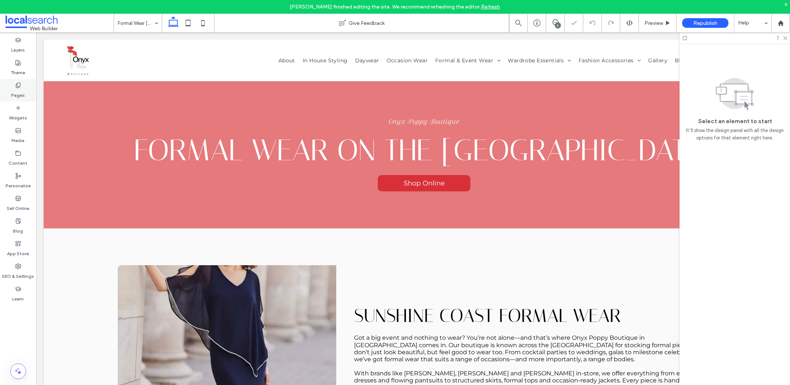
click at [11, 90] on div "Pages" at bounding box center [18, 90] width 36 height 23
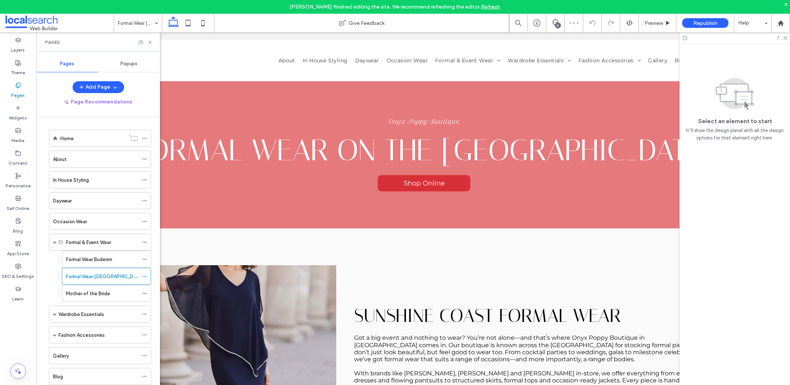
click at [96, 257] on label "Formal Wear Buderim" at bounding box center [89, 259] width 46 height 13
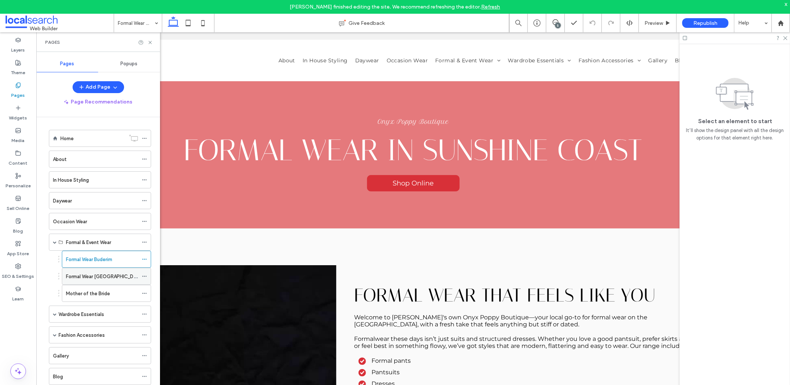
click at [105, 270] on label "Formal Wear [GEOGRAPHIC_DATA]" at bounding box center [105, 276] width 78 height 13
click at [105, 273] on div "Formal Wear Sunshine Coast Give Feedback 5 Preview Republish Help Design Panel …" at bounding box center [395, 192] width 790 height 385
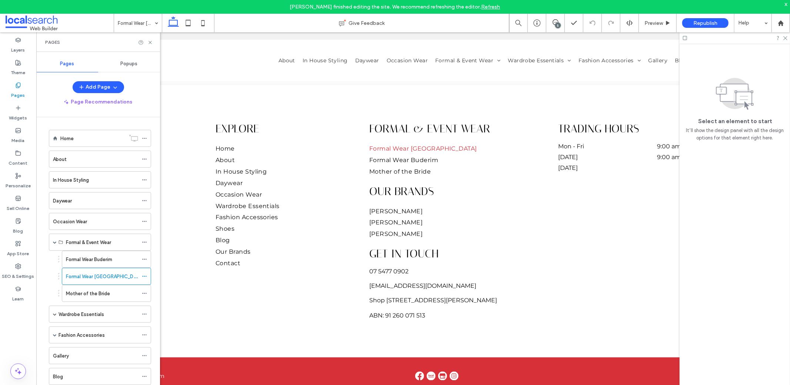
scroll to position [1008, 0]
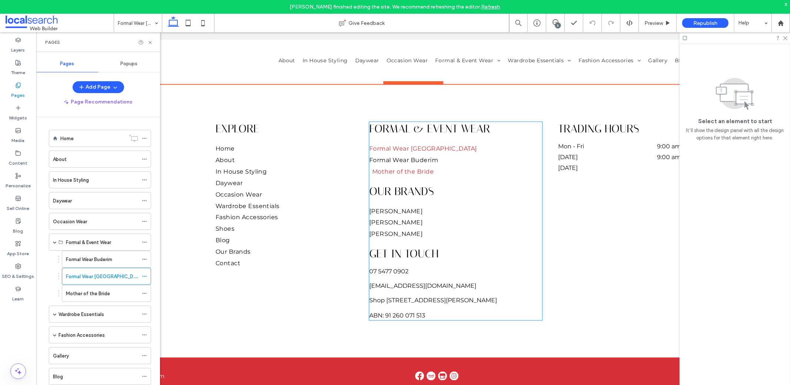
click at [393, 167] on span "Mother of the Bride" at bounding box center [403, 170] width 62 height 7
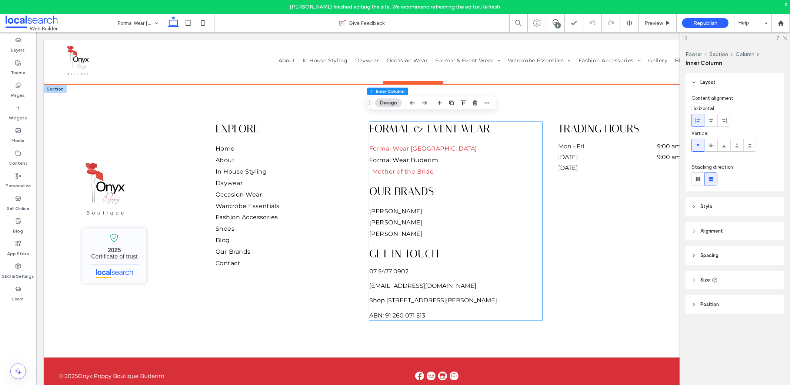
click at [393, 167] on span "Mother of the Bride" at bounding box center [403, 170] width 62 height 7
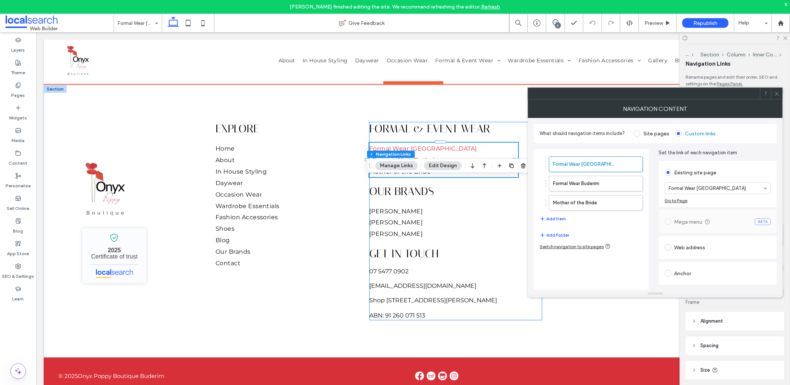
scroll to position [966, 0]
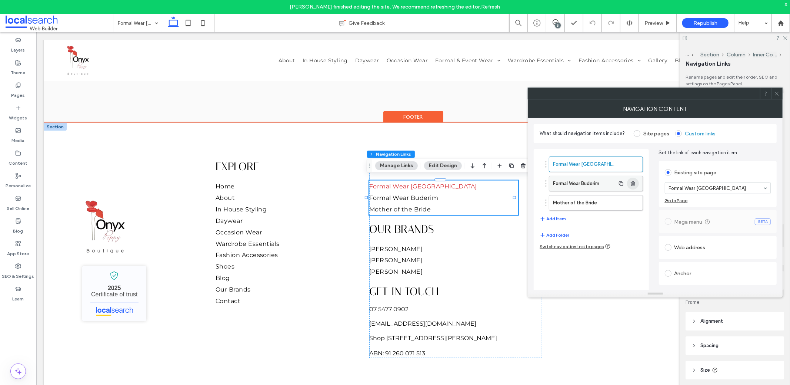
click at [637, 184] on span "button" at bounding box center [633, 183] width 12 height 12
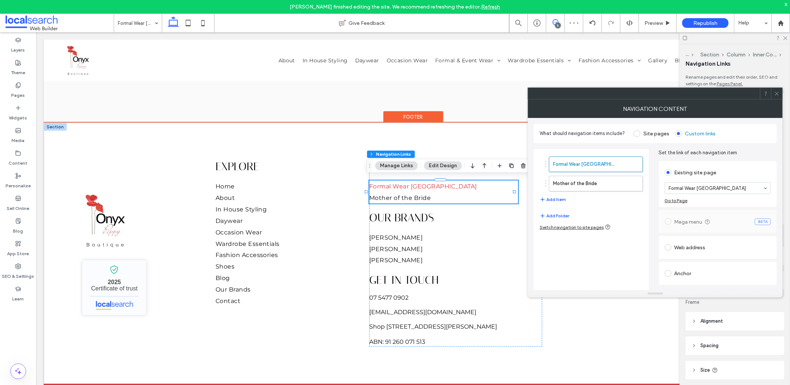
click at [564, 20] on span at bounding box center [555, 22] width 18 height 6
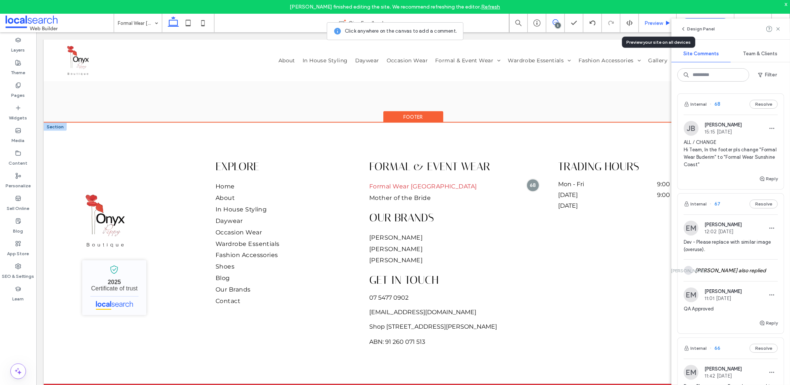
click at [658, 27] on div "Preview" at bounding box center [658, 23] width 38 height 19
click at [657, 27] on div "Preview" at bounding box center [658, 23] width 38 height 19
click at [656, 24] on span "Preview" at bounding box center [654, 23] width 19 height 6
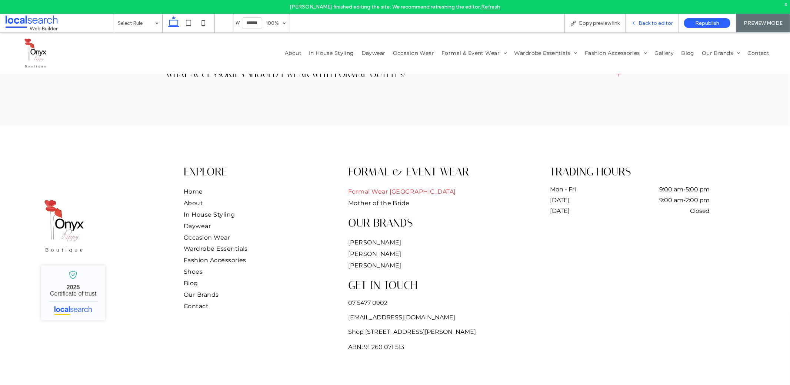
click at [655, 24] on span "Back to editor" at bounding box center [656, 23] width 34 height 6
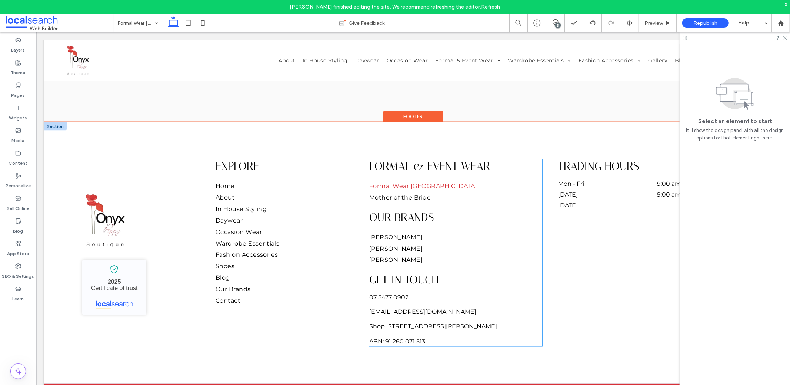
scroll to position [966, 0]
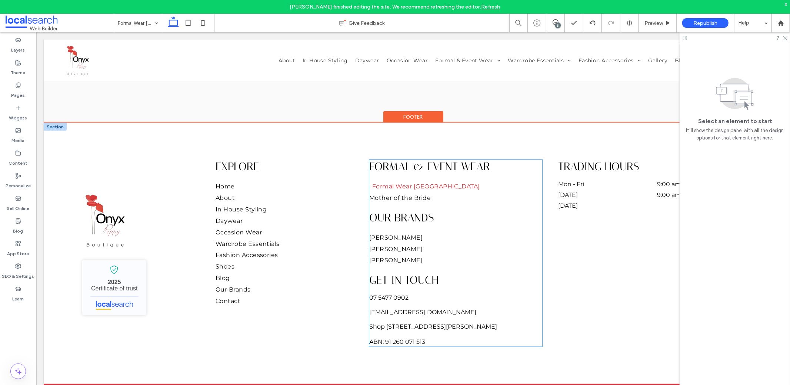
click at [448, 182] on span "Formal Wear [GEOGRAPHIC_DATA]" at bounding box center [426, 185] width 108 height 7
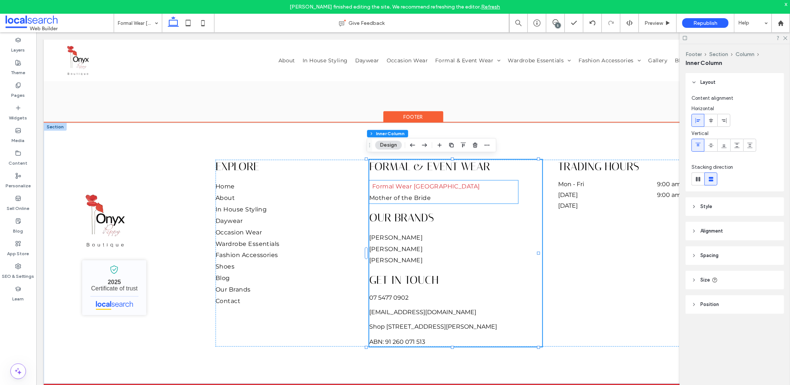
click at [449, 182] on span "Formal Wear [GEOGRAPHIC_DATA]" at bounding box center [426, 185] width 108 height 7
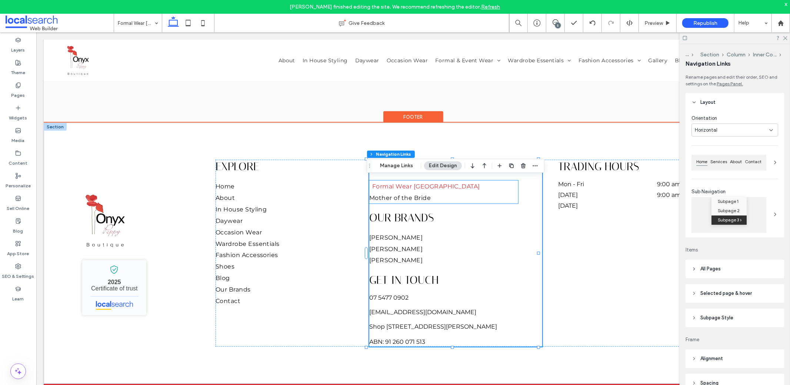
type input "***"
type input "****"
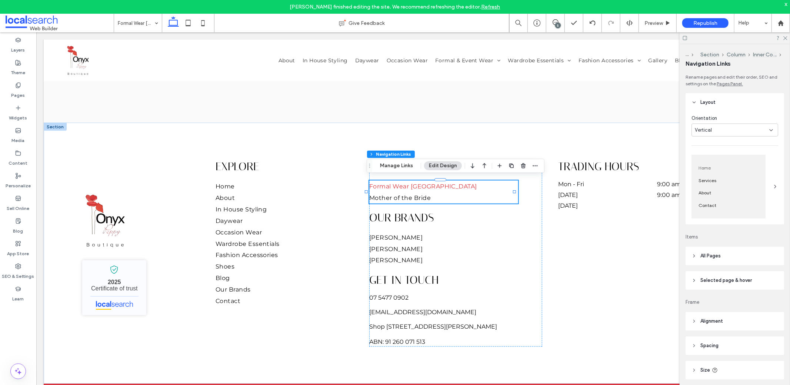
click at [409, 170] on div "Footer Section Column Inner Column Navigation Links Manage Links Edit Design" at bounding box center [456, 166] width 178 height 14
click at [407, 166] on button "Manage Links" at bounding box center [396, 165] width 43 height 9
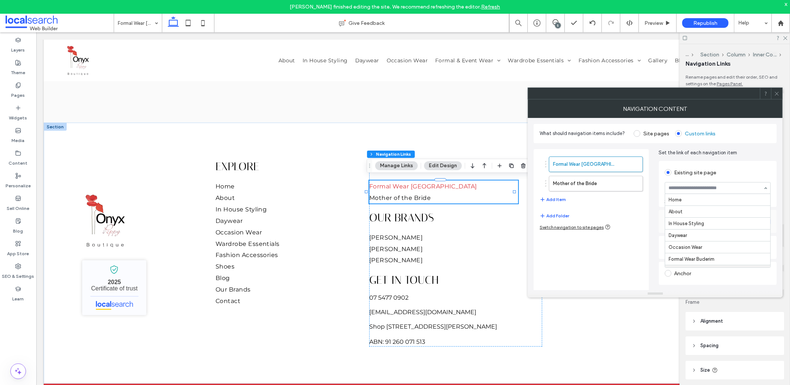
scroll to position [71, 0]
click at [780, 90] on div at bounding box center [776, 93] width 11 height 11
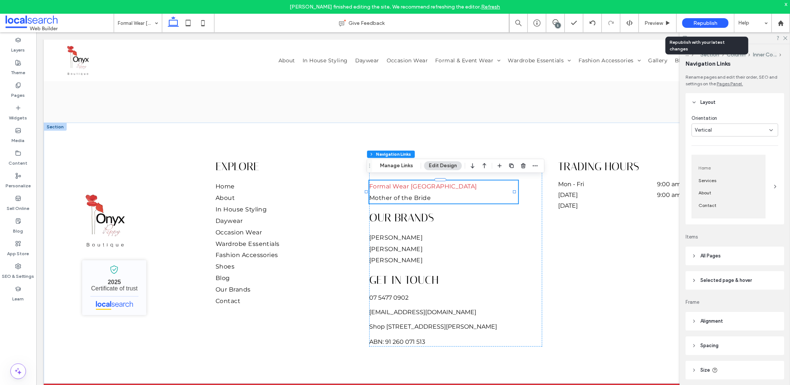
click at [703, 22] on span "Republish" at bounding box center [706, 23] width 24 height 6
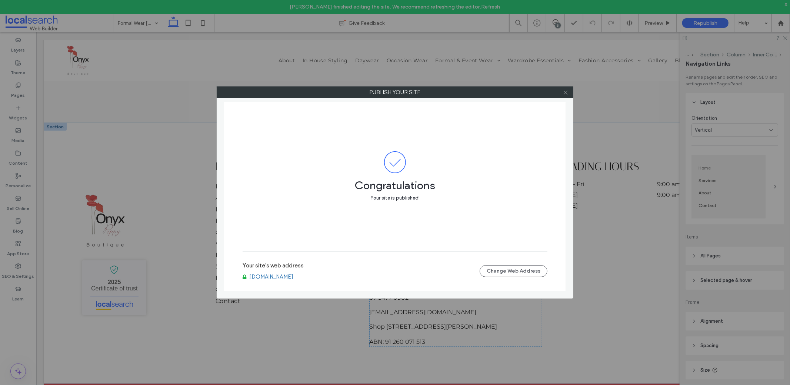
click at [565, 94] on icon at bounding box center [566, 93] width 6 height 6
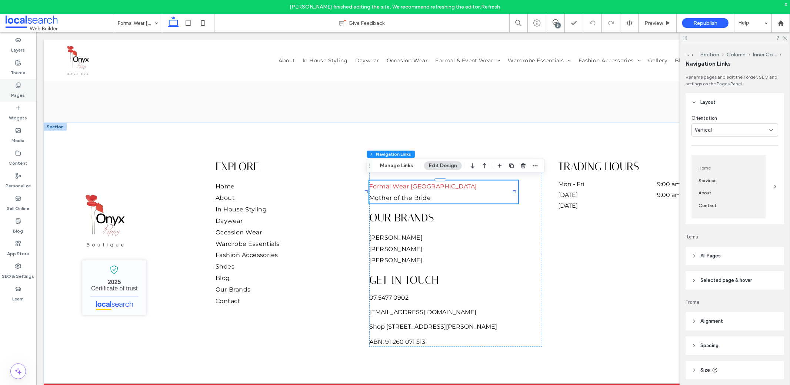
click at [26, 92] on div "Pages" at bounding box center [18, 90] width 36 height 23
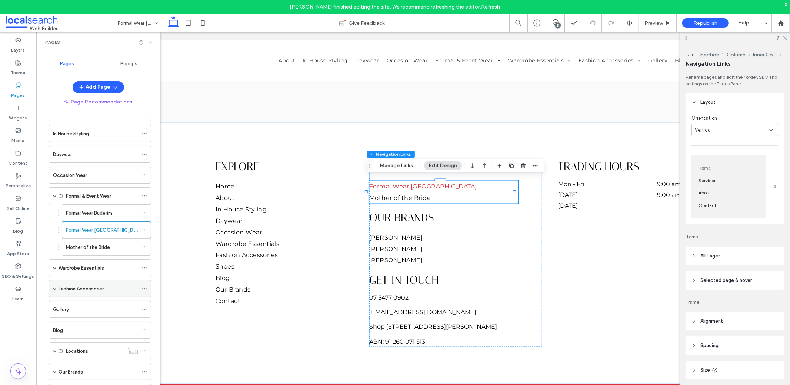
scroll to position [65, 0]
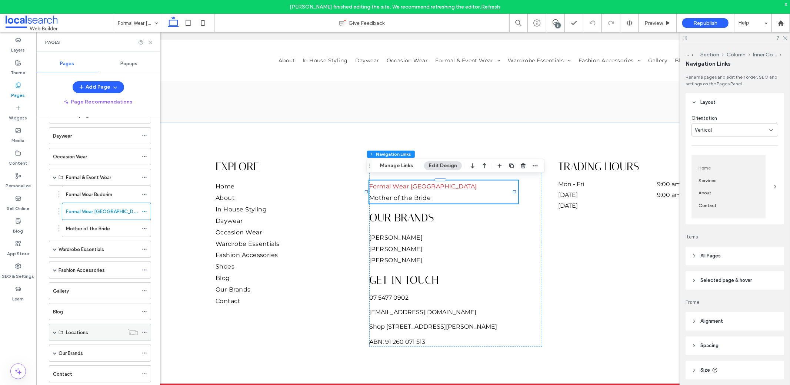
click at [52, 326] on div "Locations" at bounding box center [100, 331] width 102 height 17
click at [55, 330] on span at bounding box center [55, 332] width 4 height 4
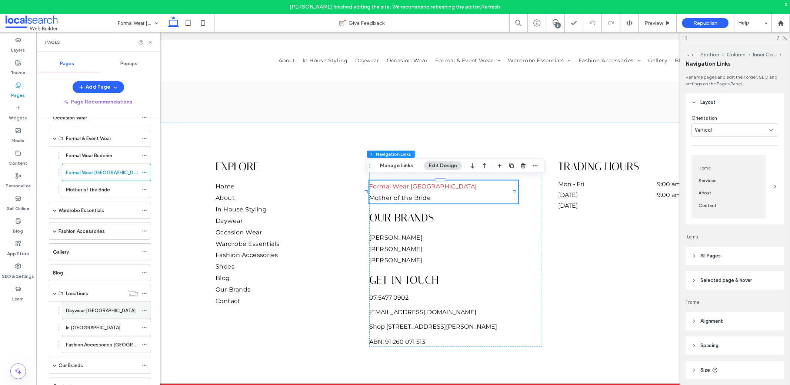
scroll to position [113, 0]
